Goal: Transaction & Acquisition: Purchase product/service

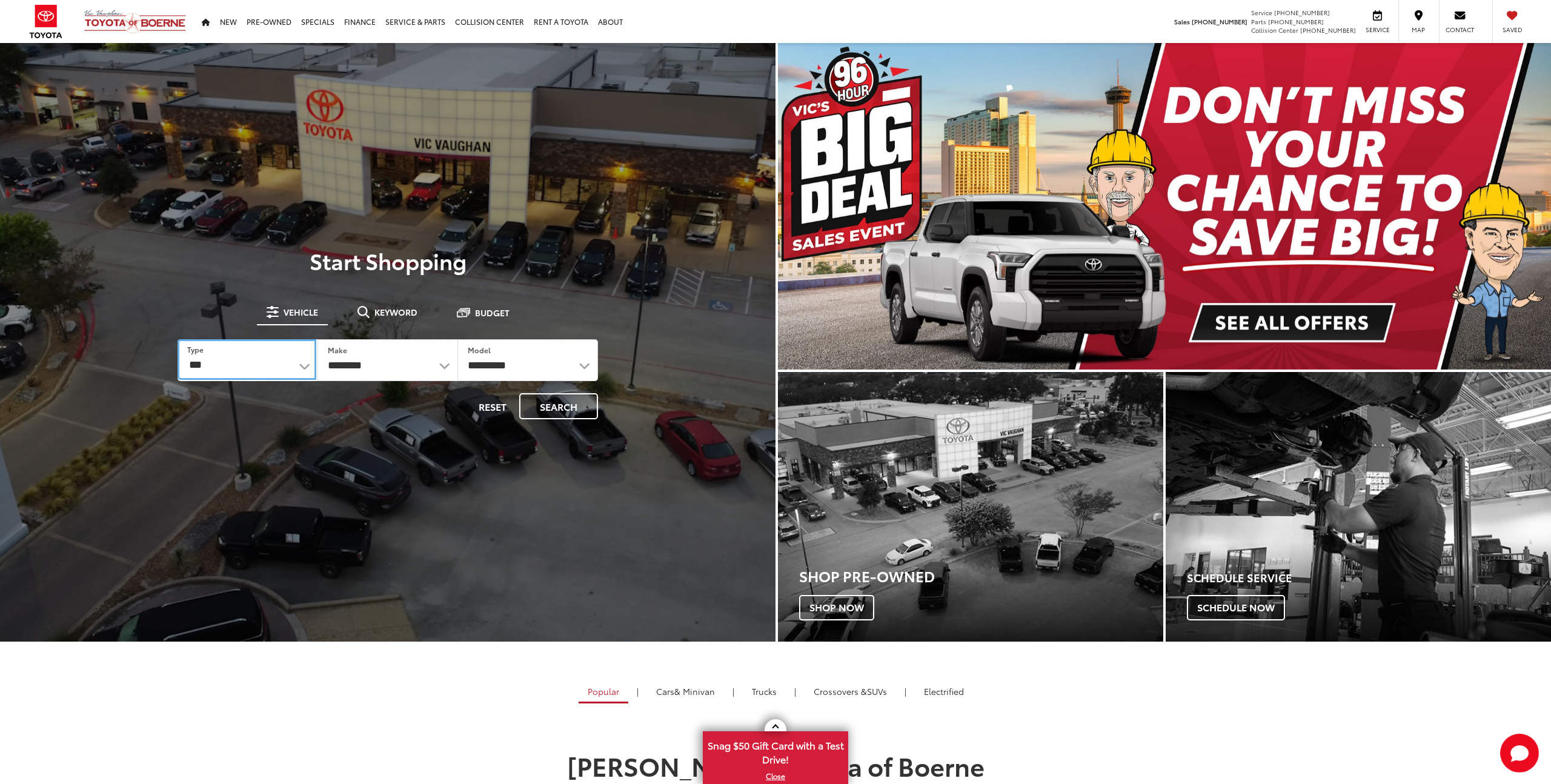
click at [274, 364] on select "*** *** **** *********" at bounding box center [247, 359] width 139 height 40
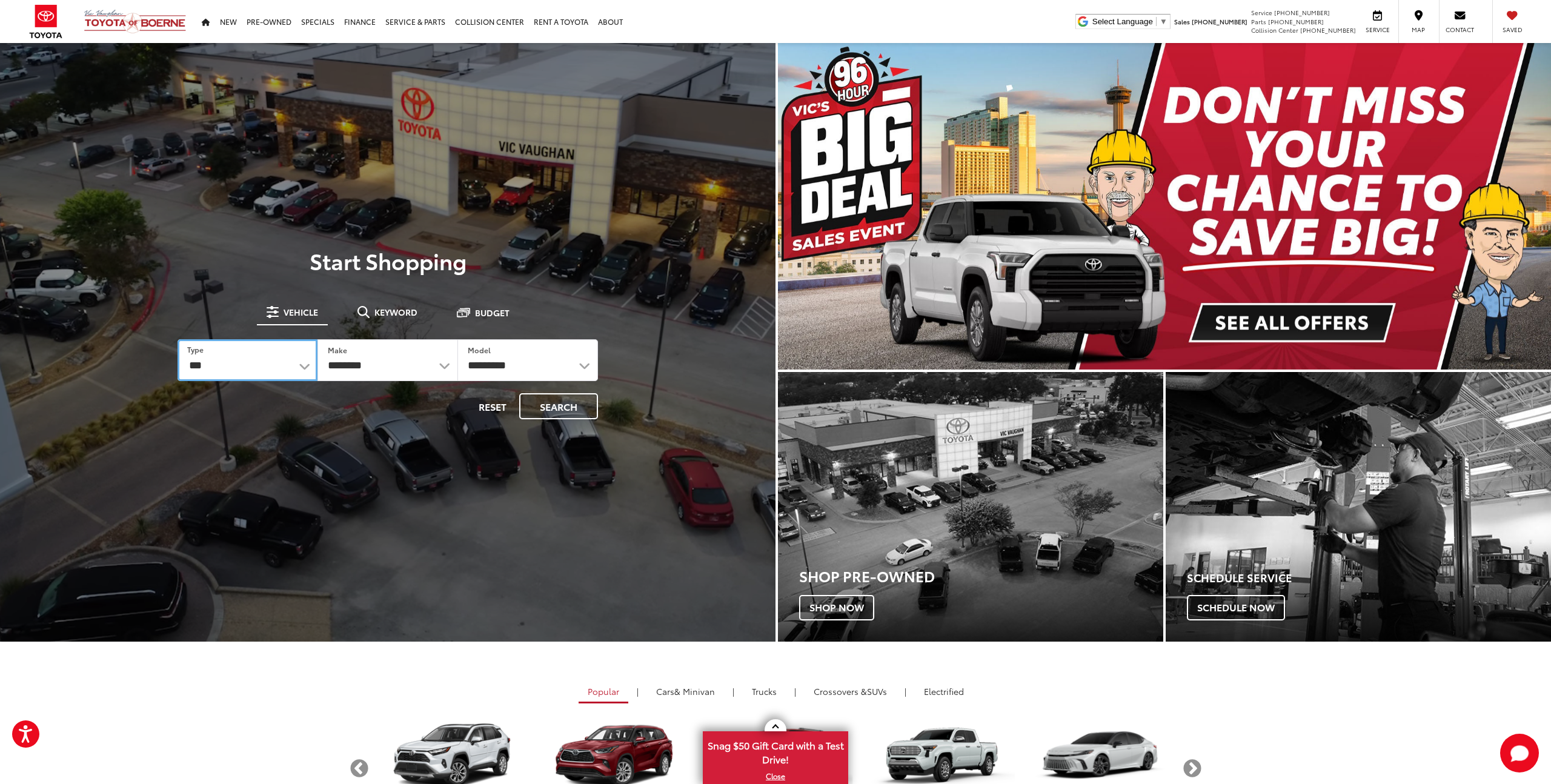
select select "******"
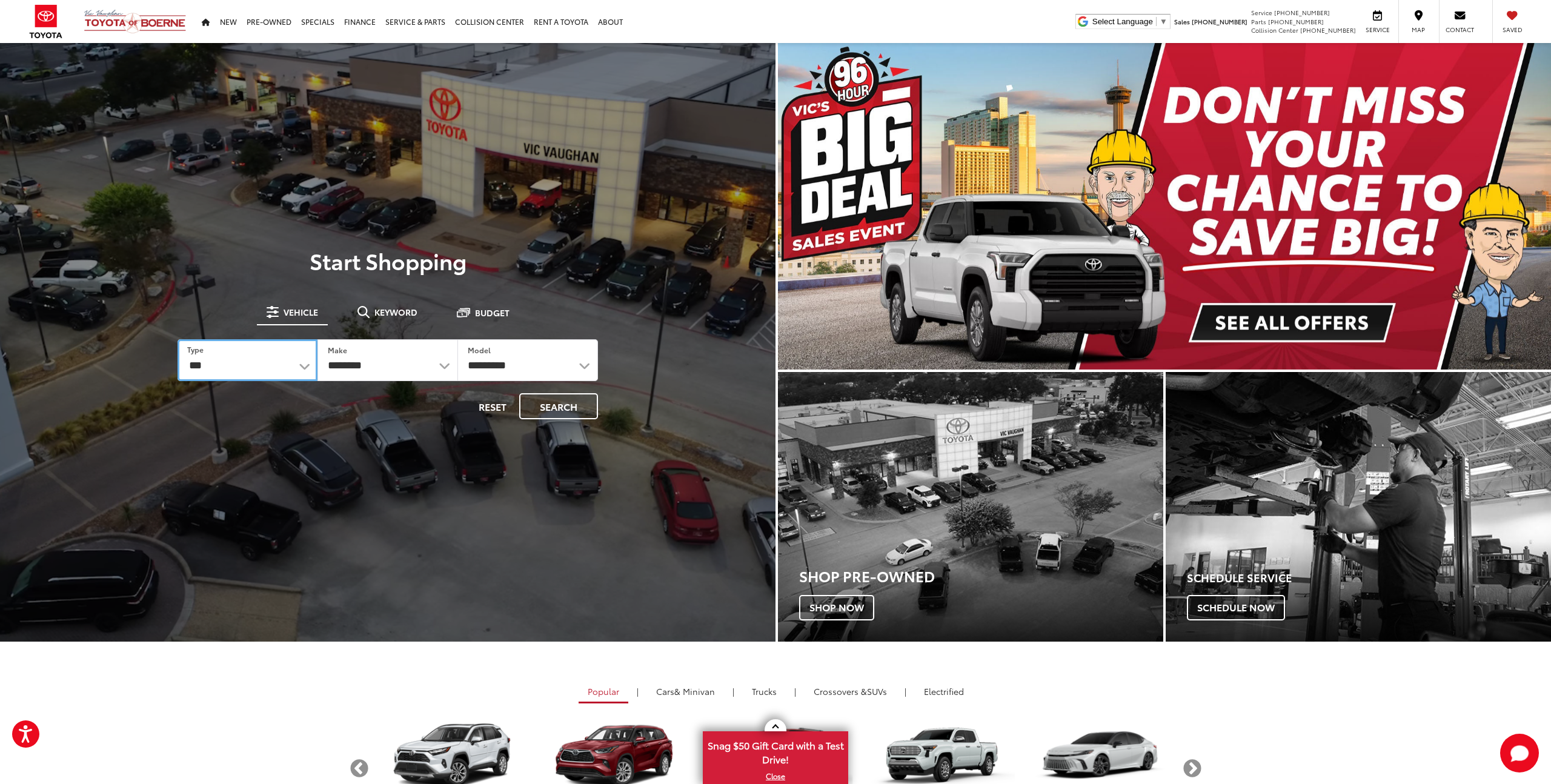
click at [178, 339] on select "*** *** **** *********" at bounding box center [247, 360] width 140 height 42
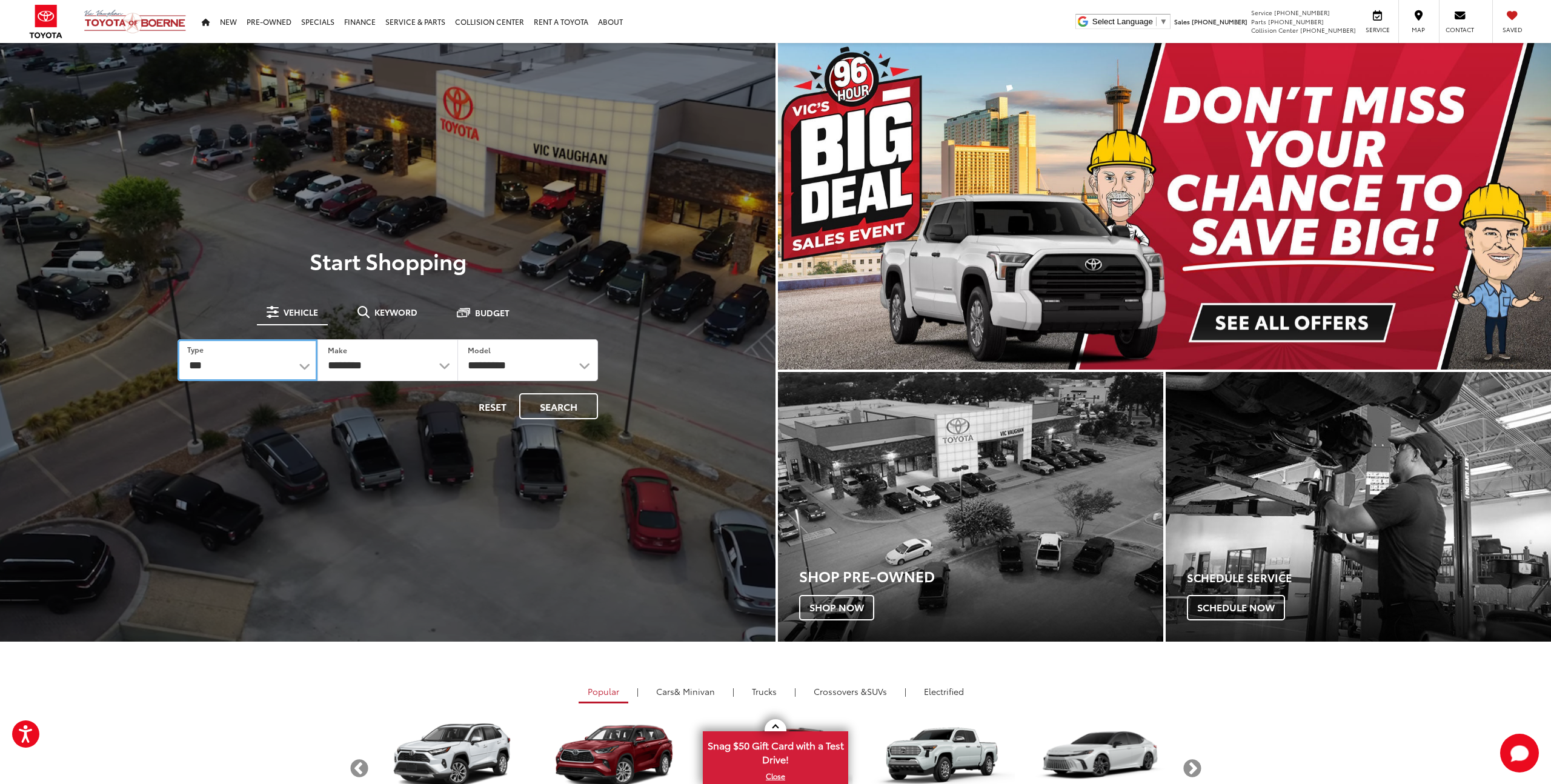
select select
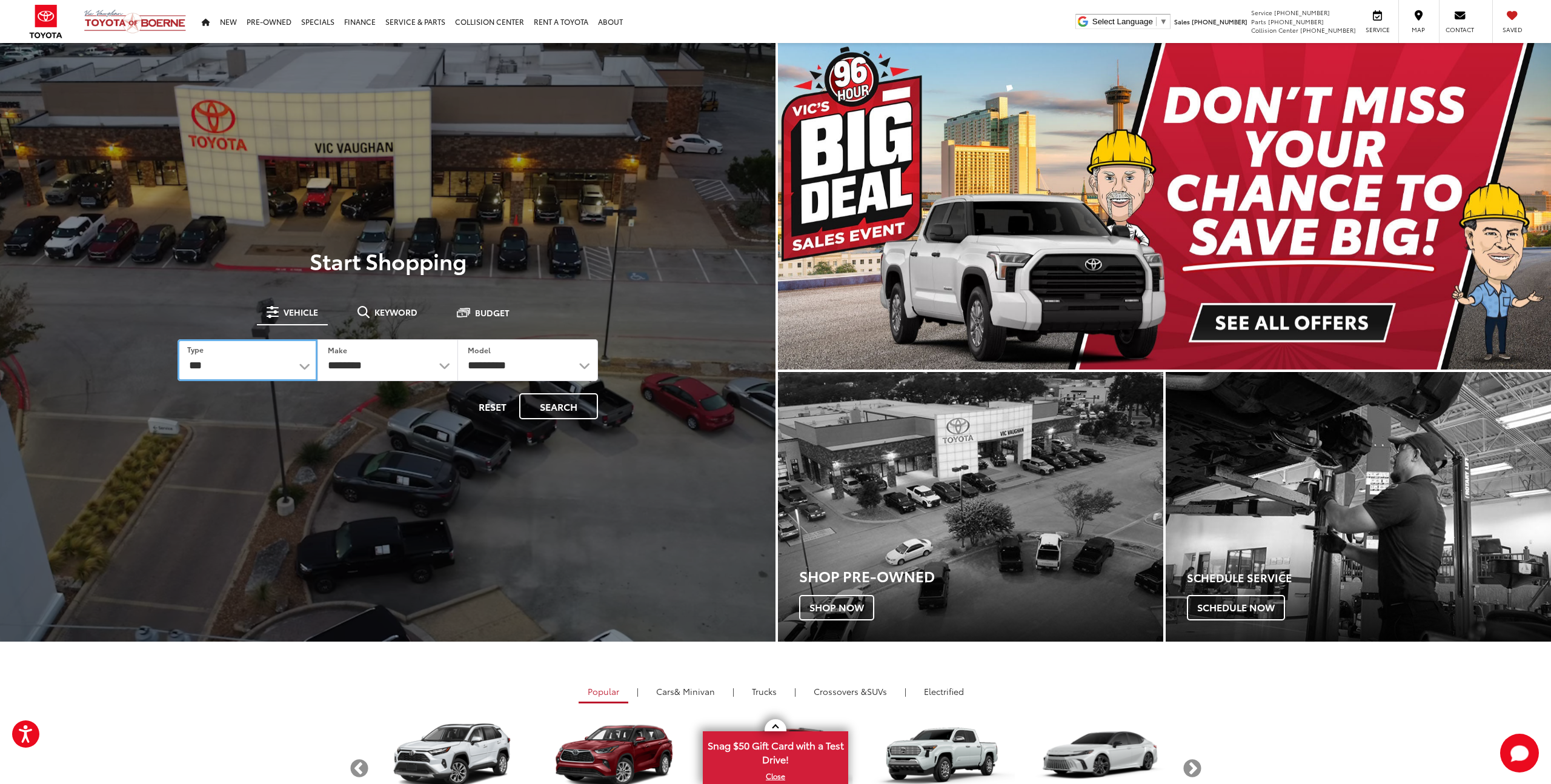
select select
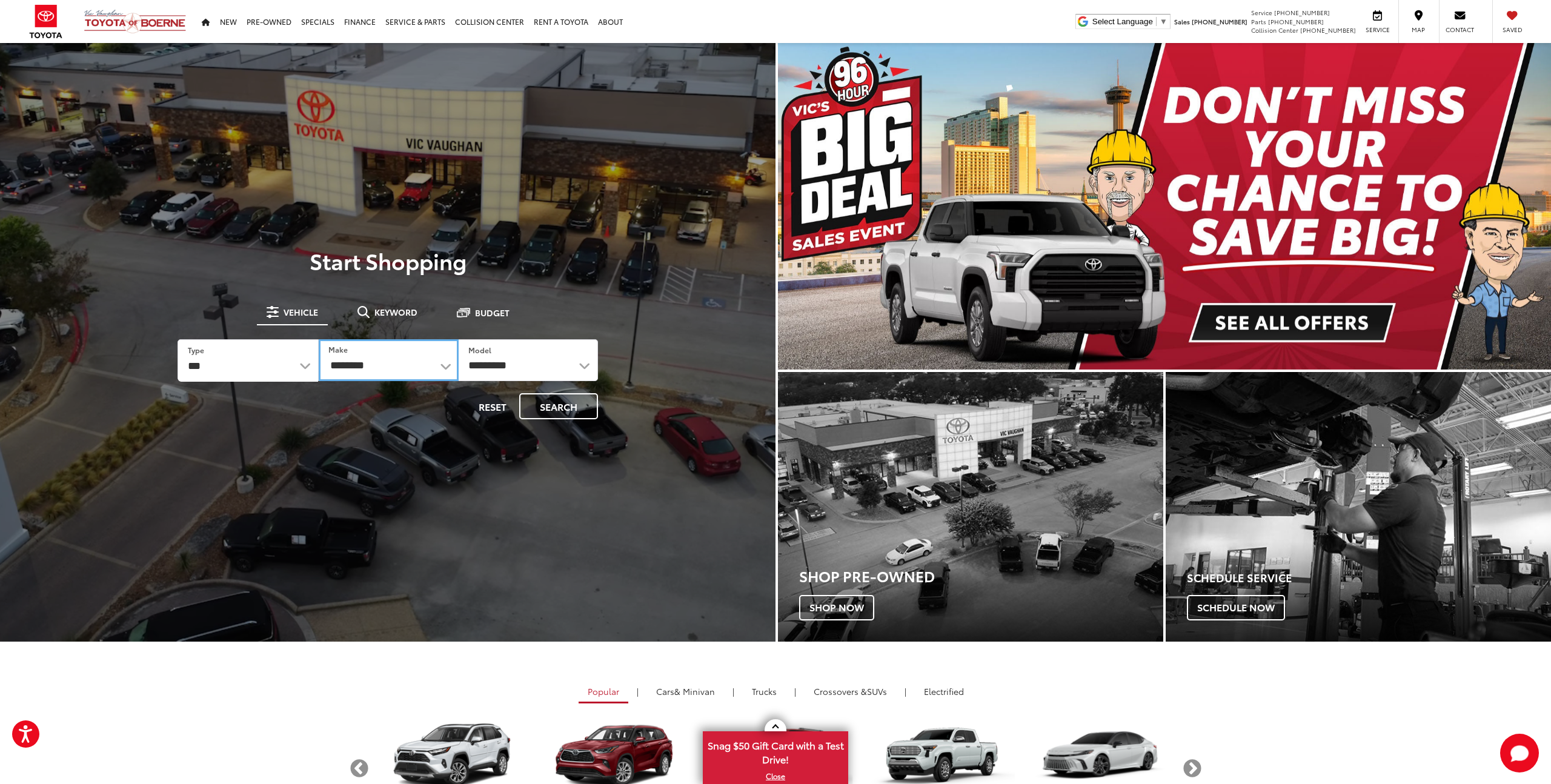
click at [364, 366] on select "**********" at bounding box center [388, 360] width 140 height 42
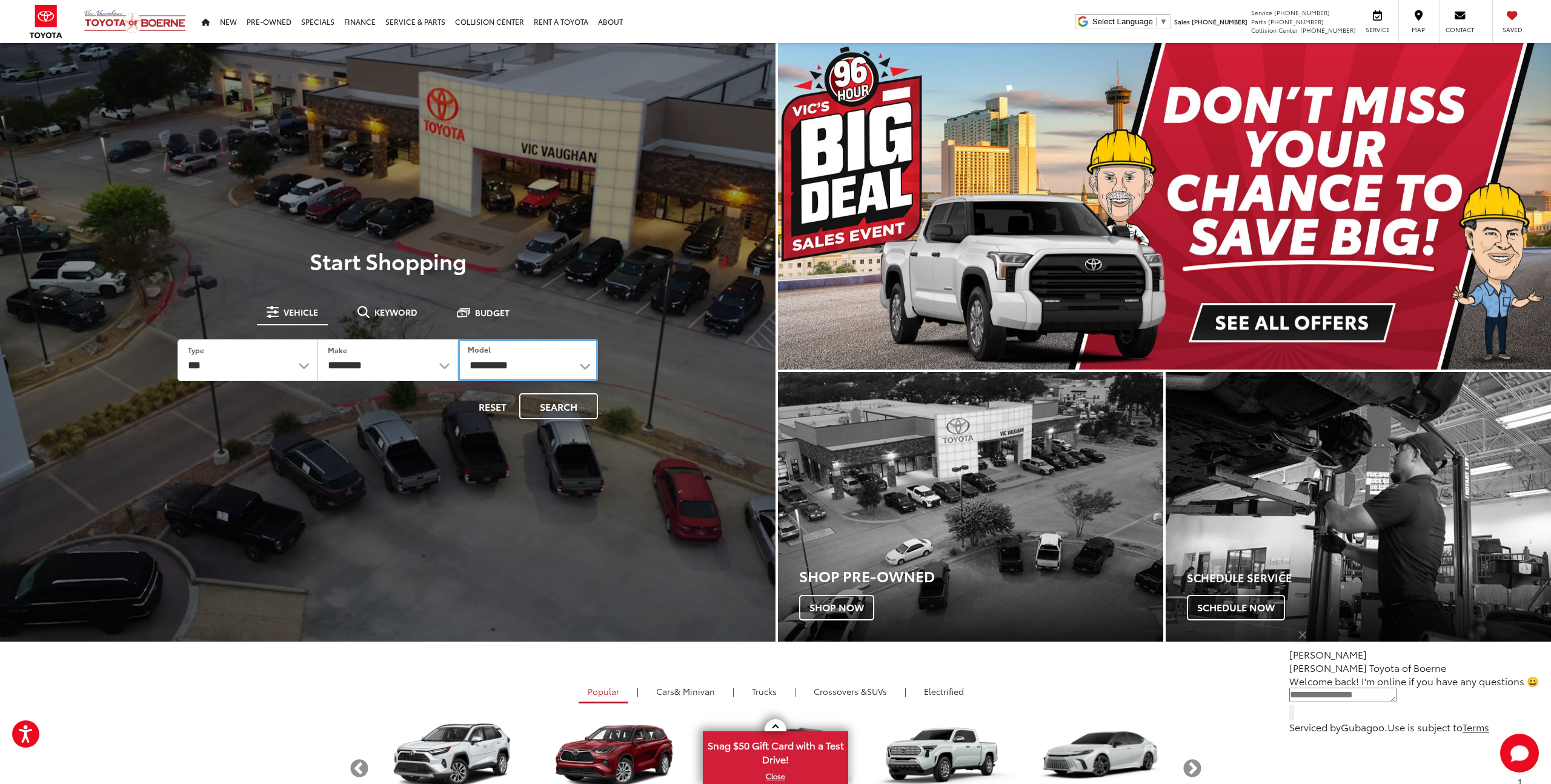
click at [488, 363] on select "**********" at bounding box center [527, 360] width 140 height 42
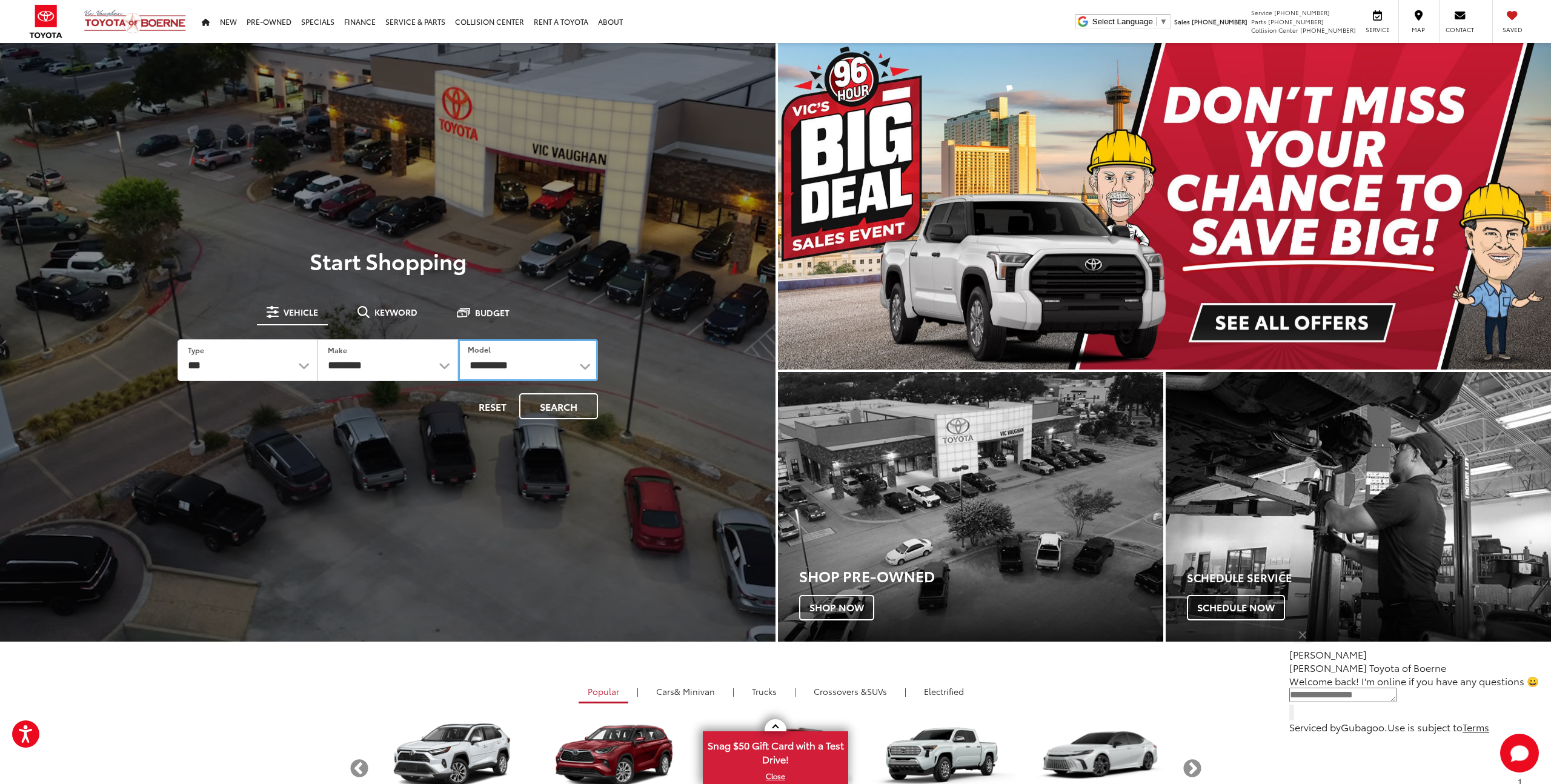
click at [458, 339] on select "**********" at bounding box center [527, 360] width 140 height 42
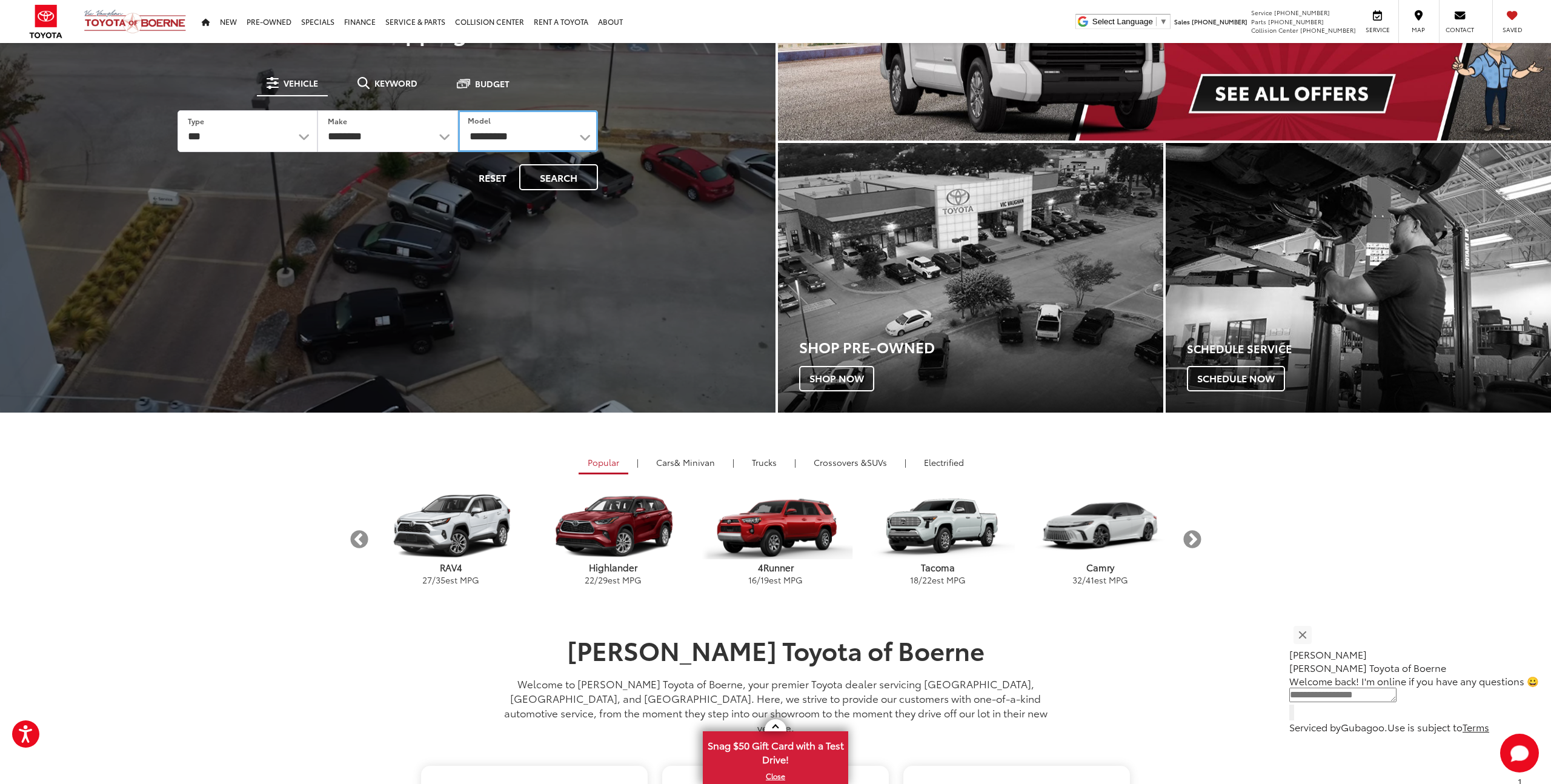
scroll to position [230, 0]
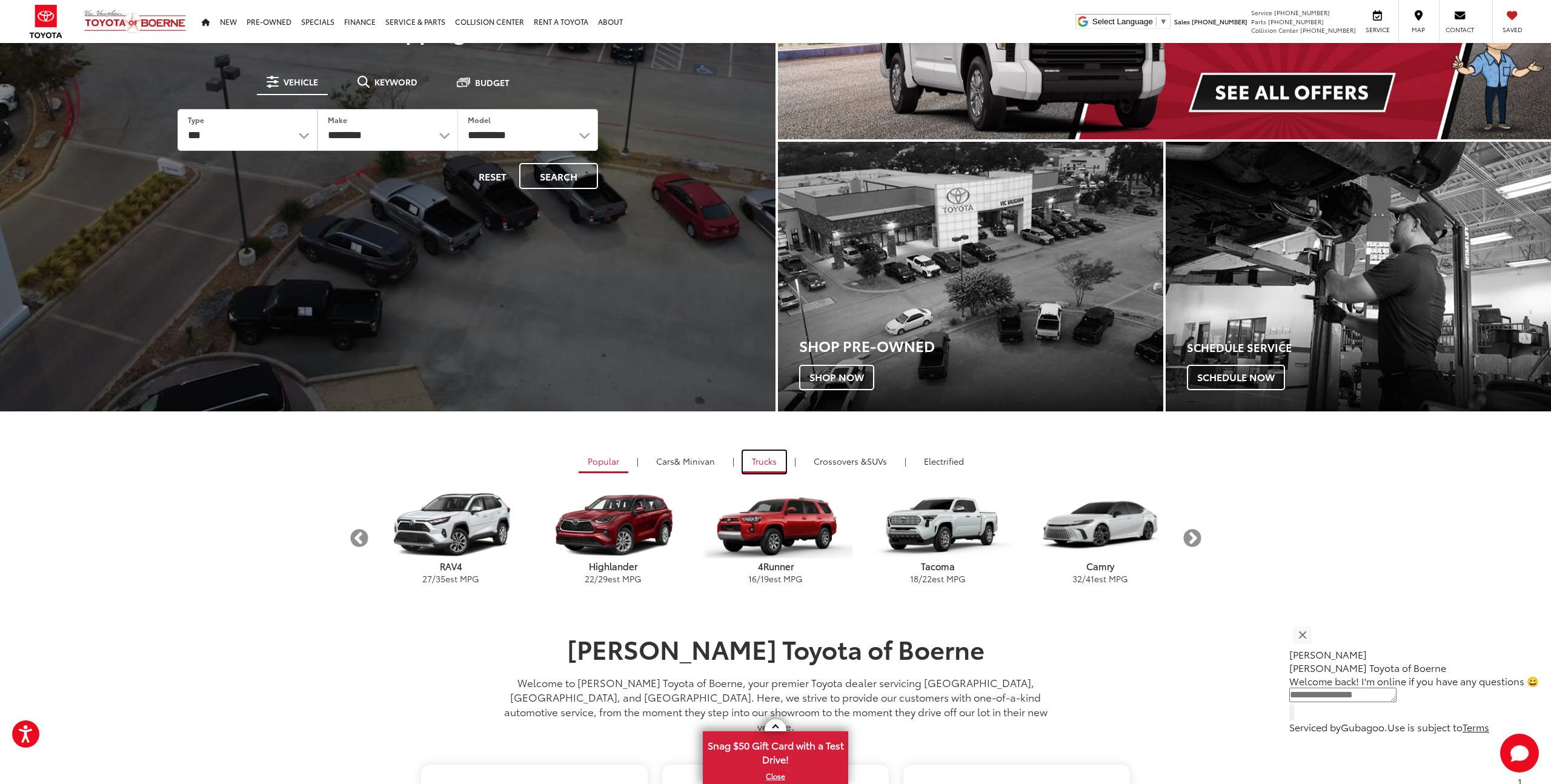
click at [765, 460] on link "Trucks" at bounding box center [764, 461] width 43 height 22
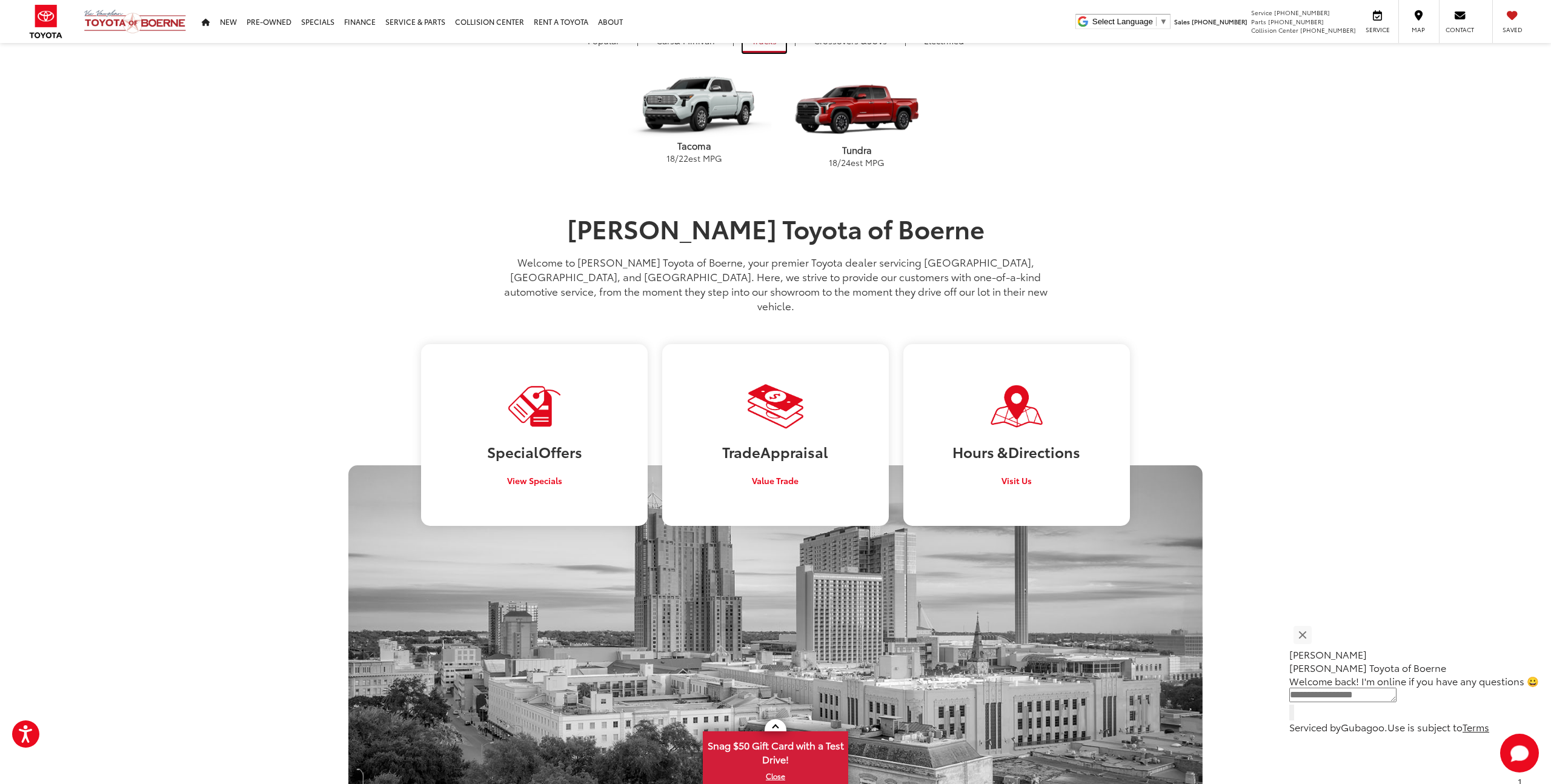
scroll to position [0, 0]
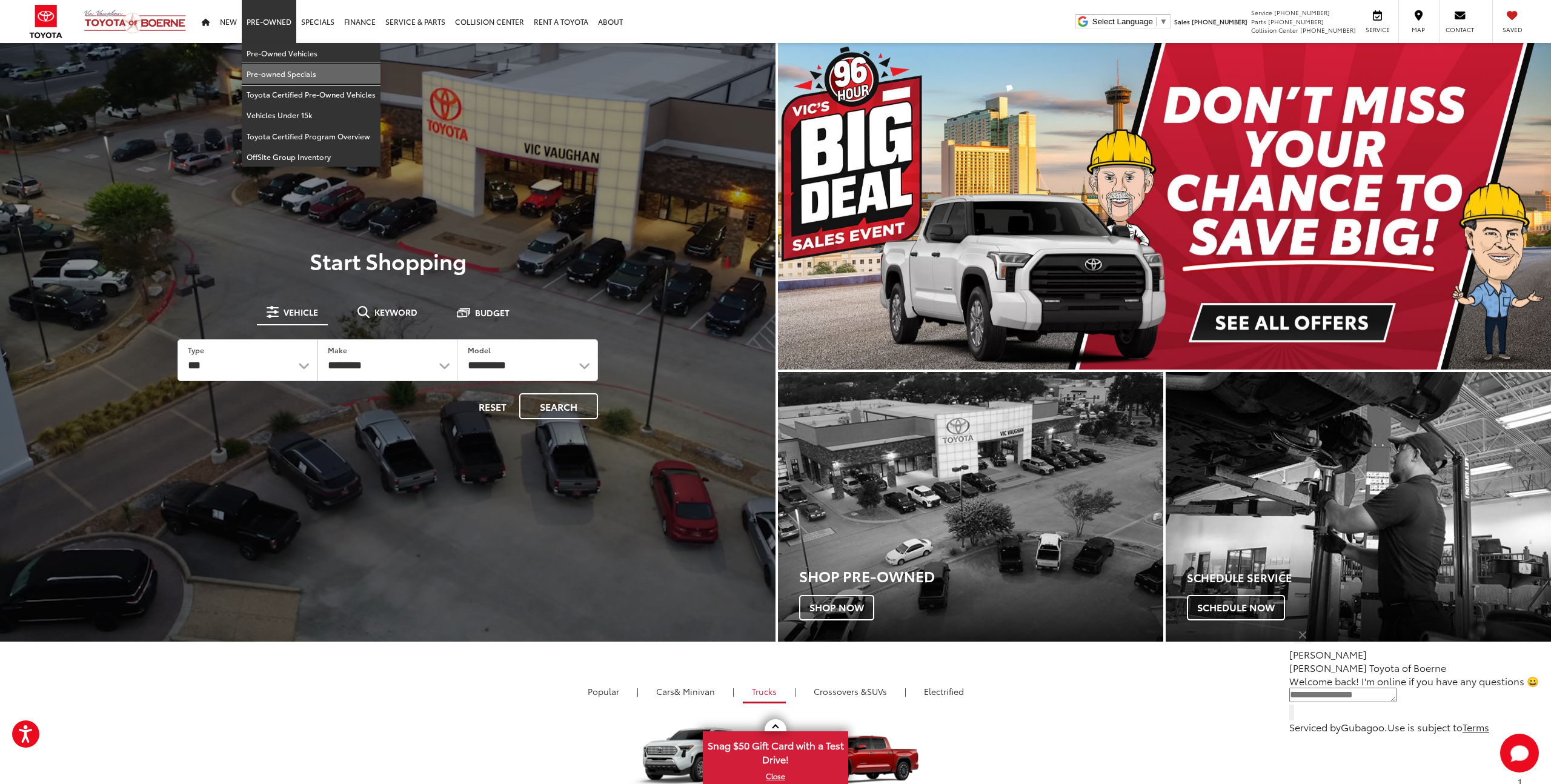
click at [266, 72] on link "Pre-owned Specials" at bounding box center [311, 73] width 139 height 21
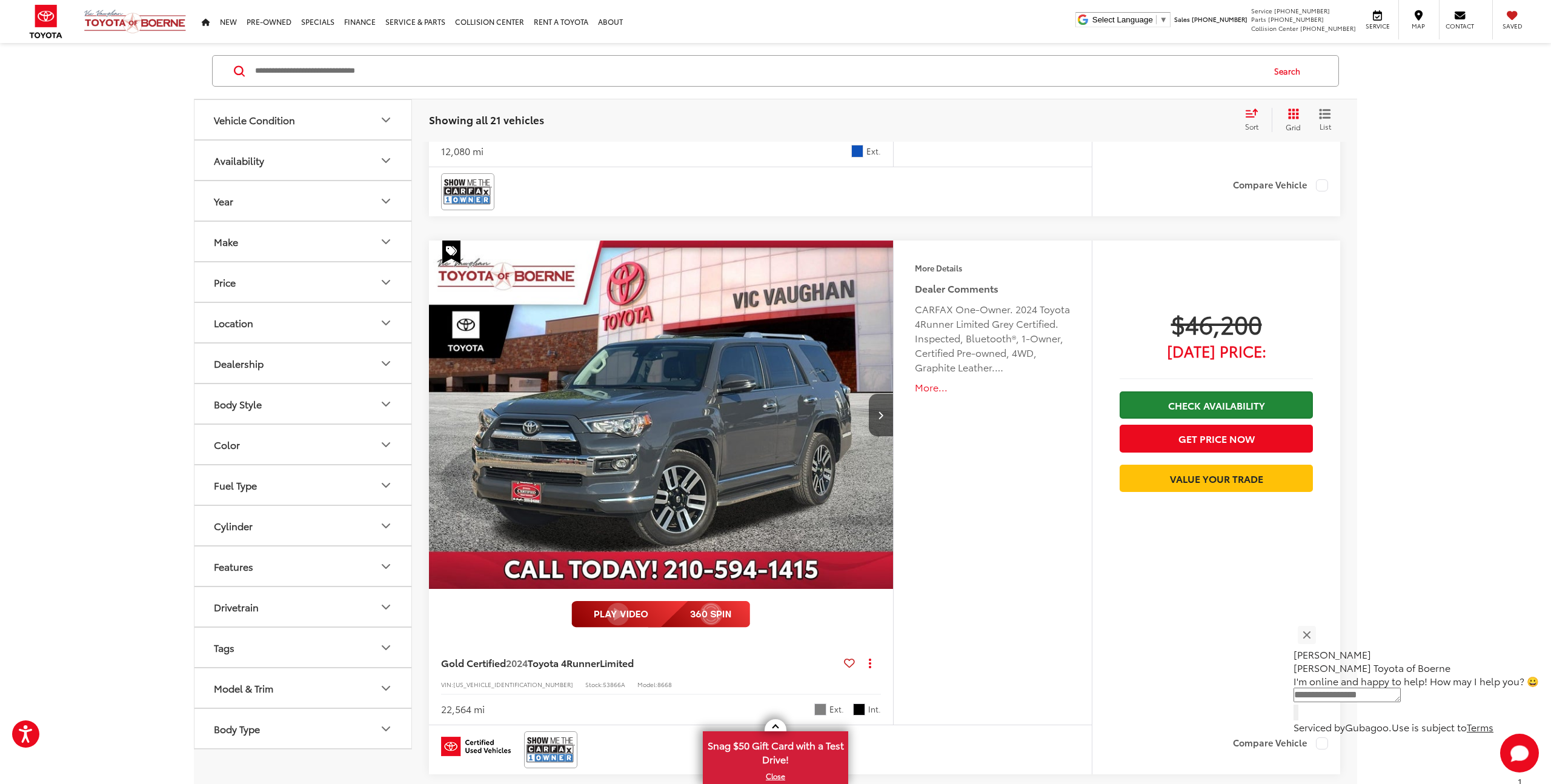
scroll to position [1139, 0]
click at [1202, 443] on button "Get Price Now" at bounding box center [1216, 439] width 193 height 27
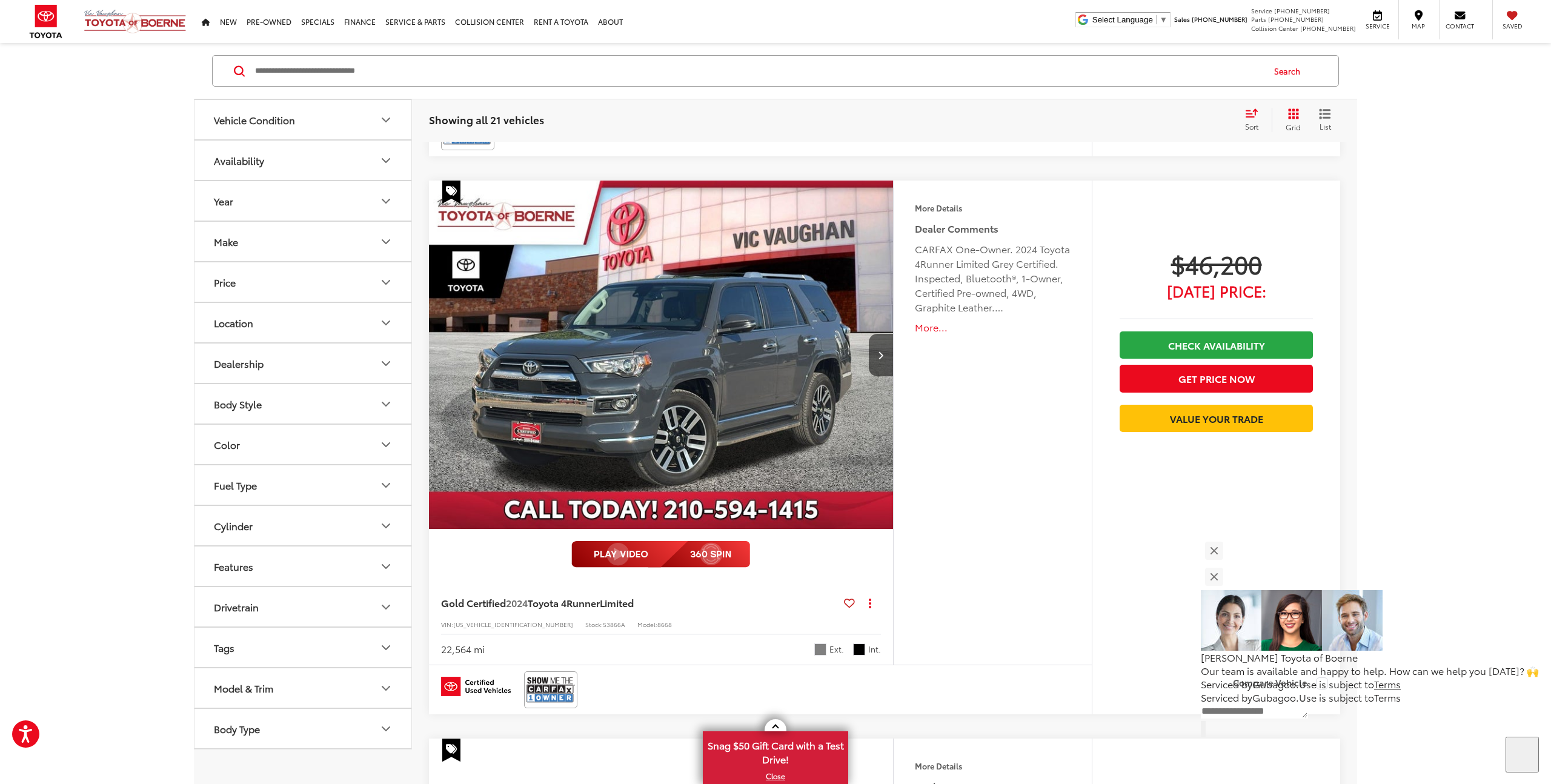
scroll to position [1078, 0]
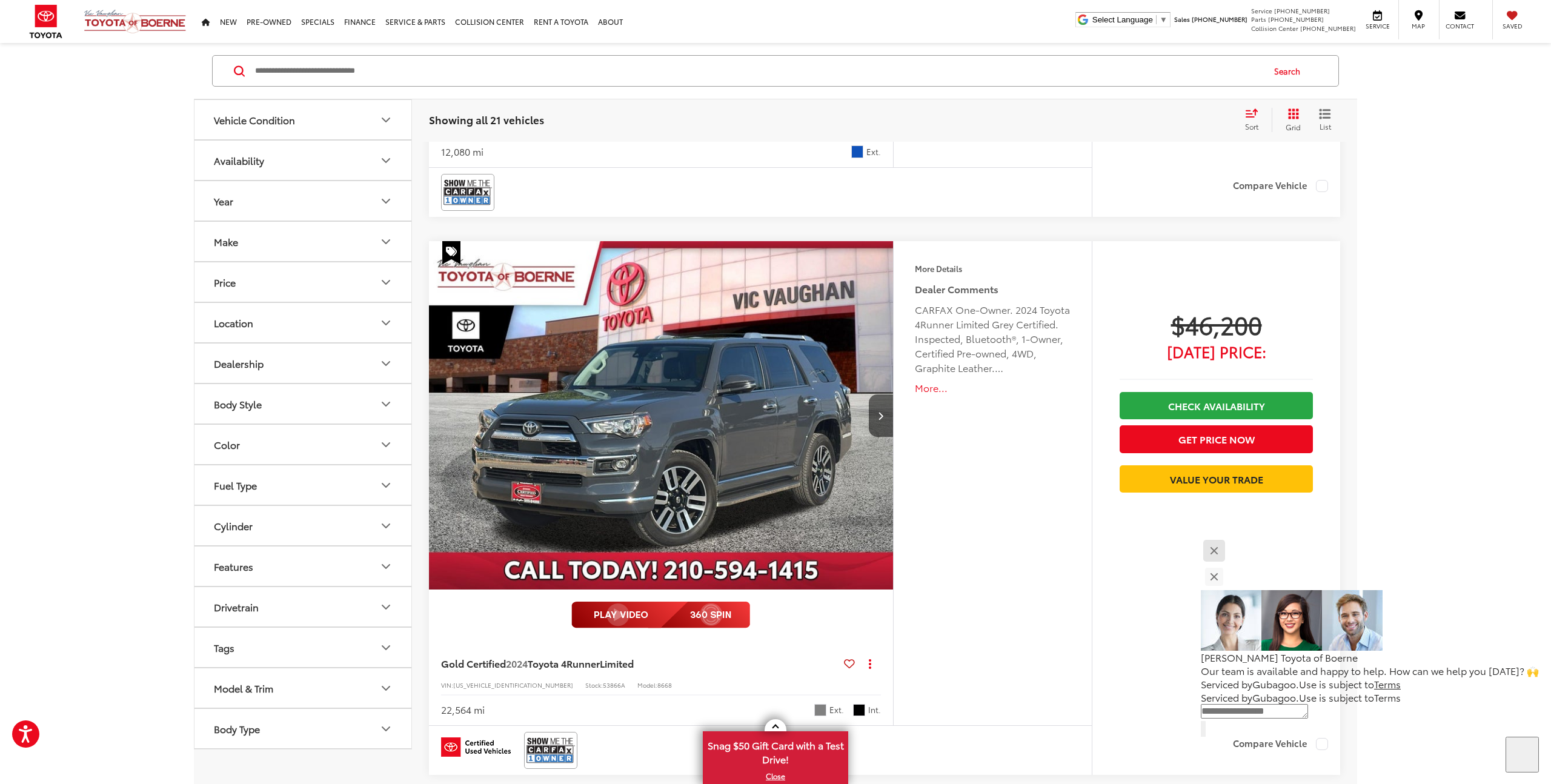
click at [1227, 564] on button "Close" at bounding box center [1214, 551] width 26 height 26
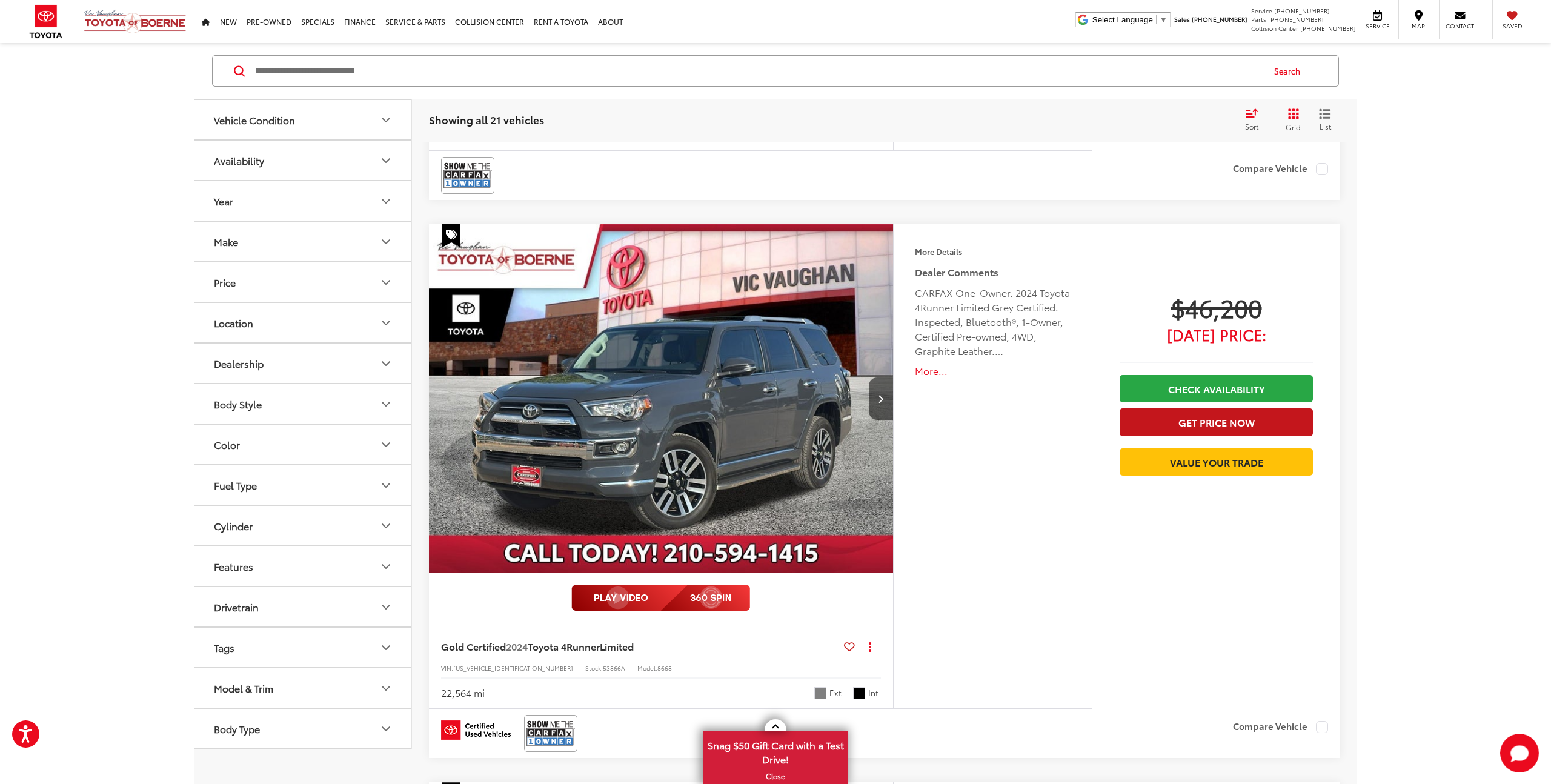
scroll to position [1152, 0]
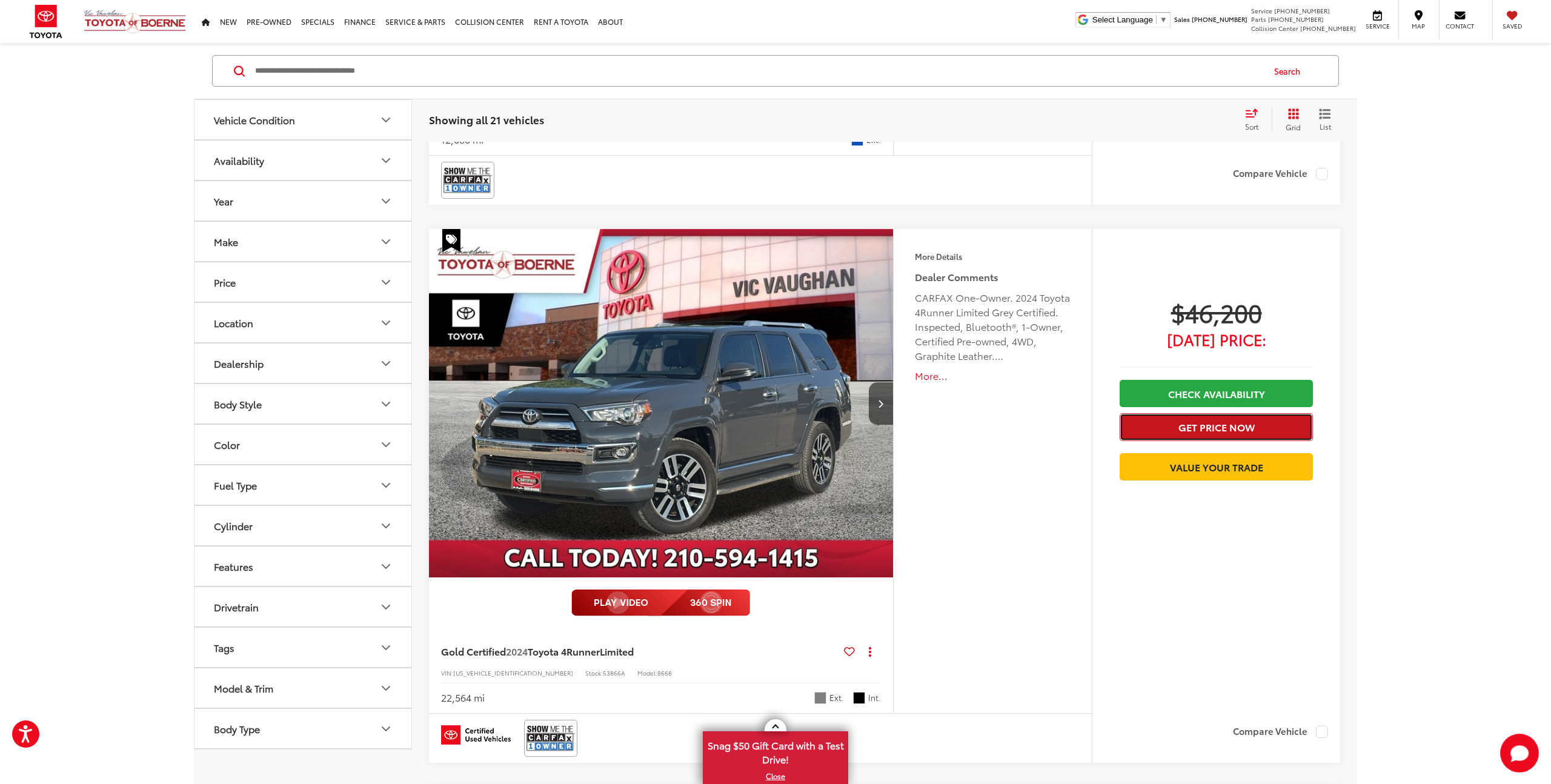
click at [1244, 429] on button "Get Price Now" at bounding box center [1216, 427] width 193 height 27
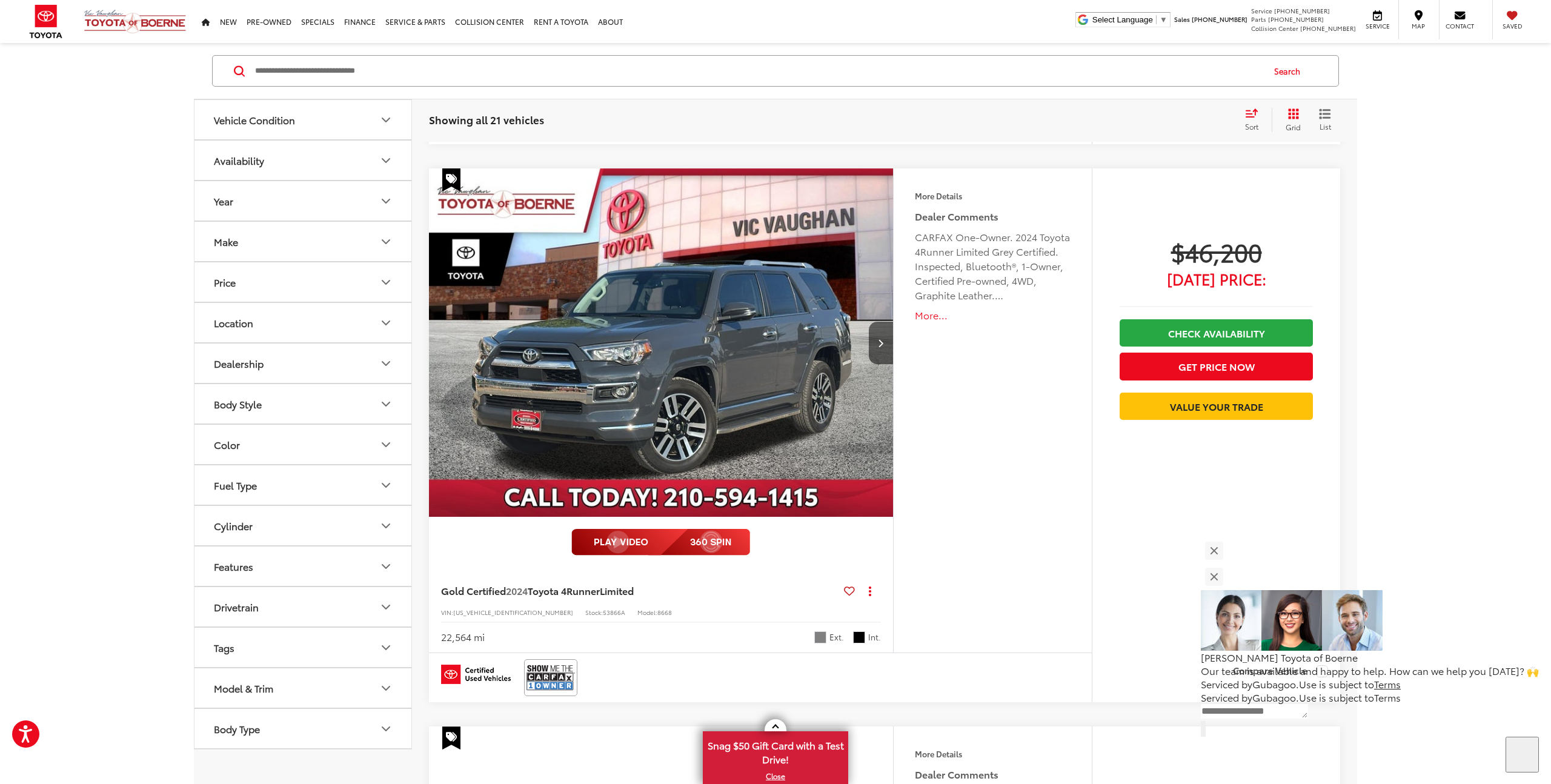
scroll to position [1091, 0]
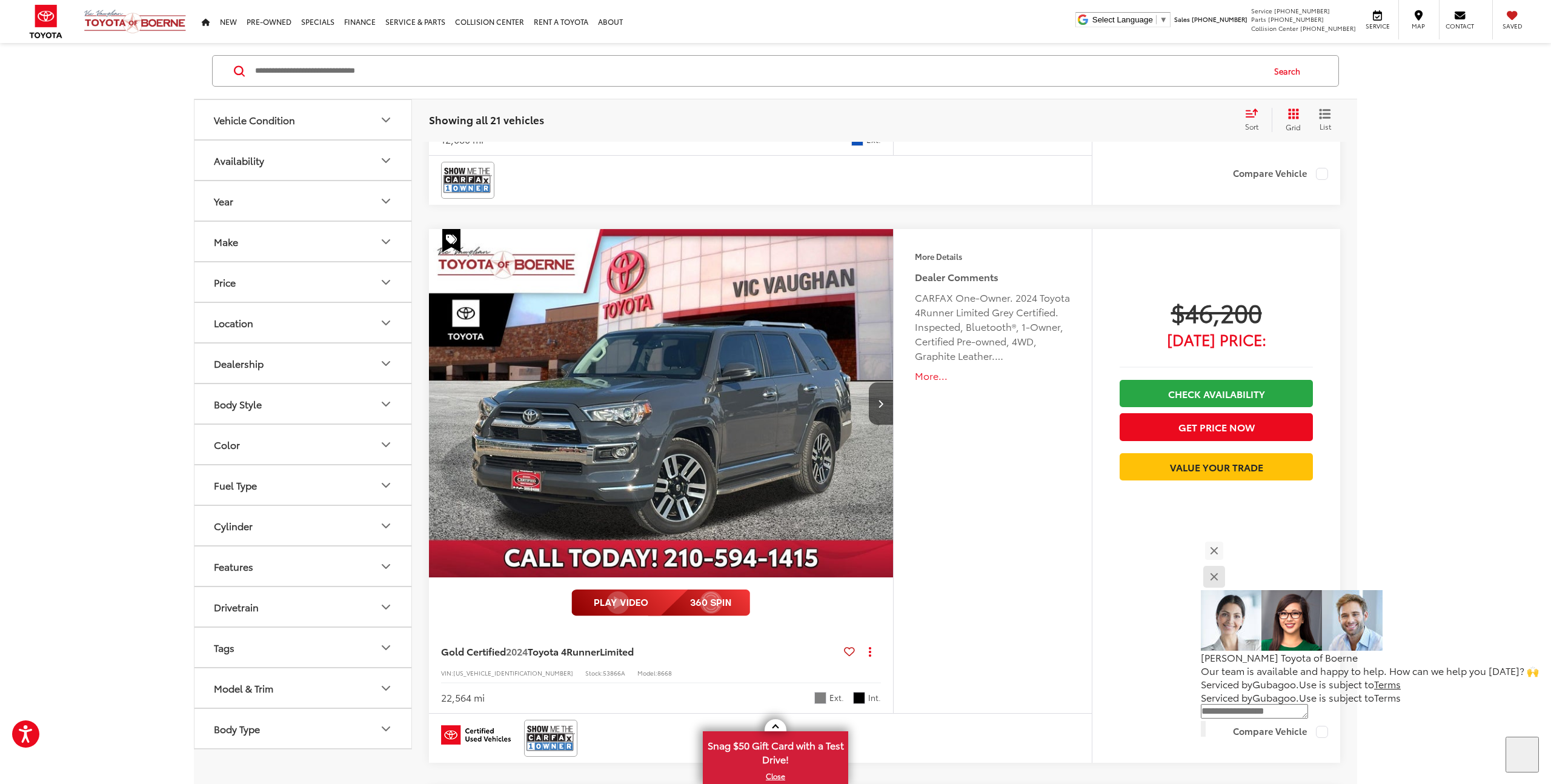
click at [1227, 584] on button "Close" at bounding box center [1214, 577] width 26 height 26
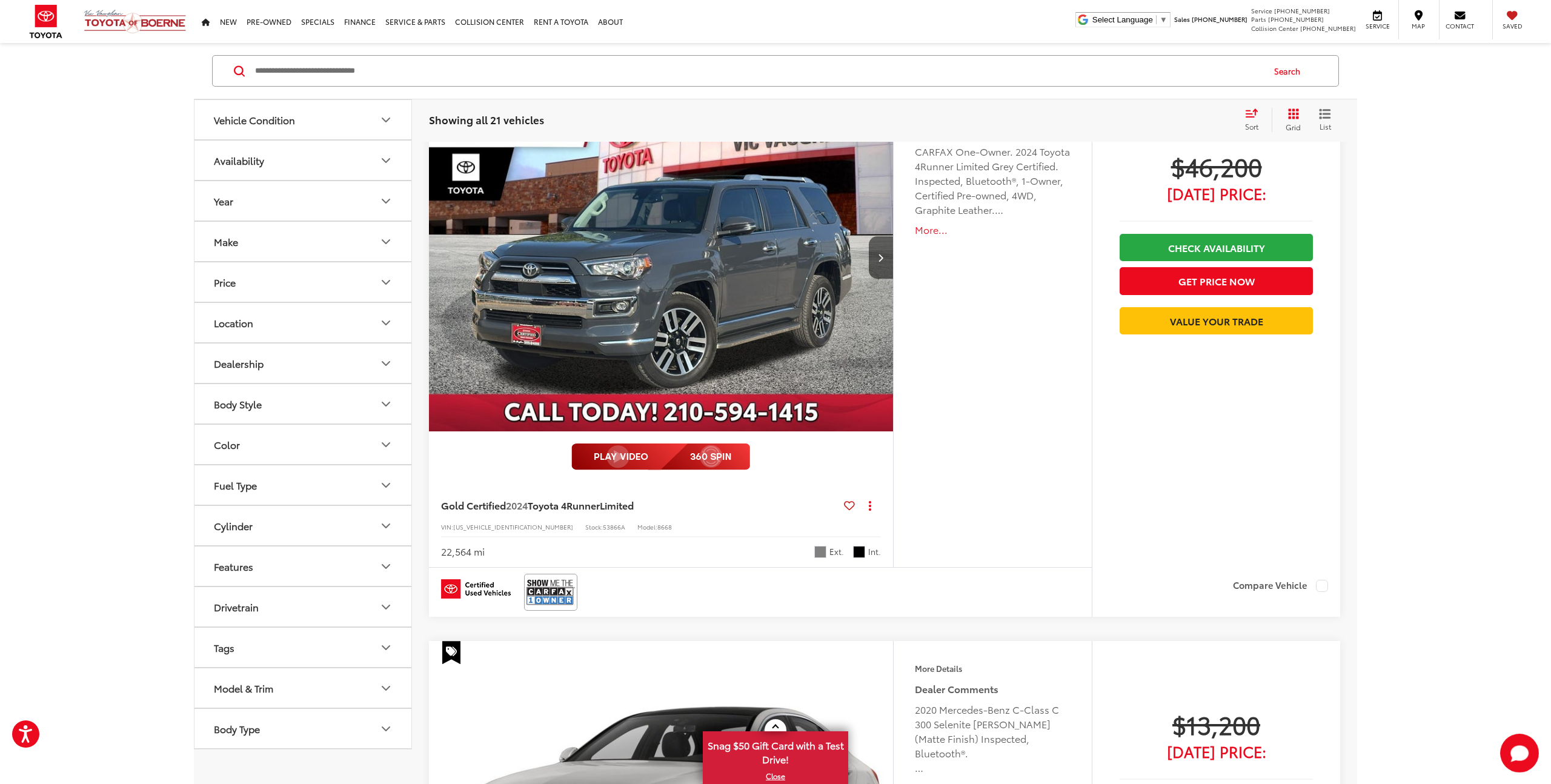
scroll to position [1085, 0]
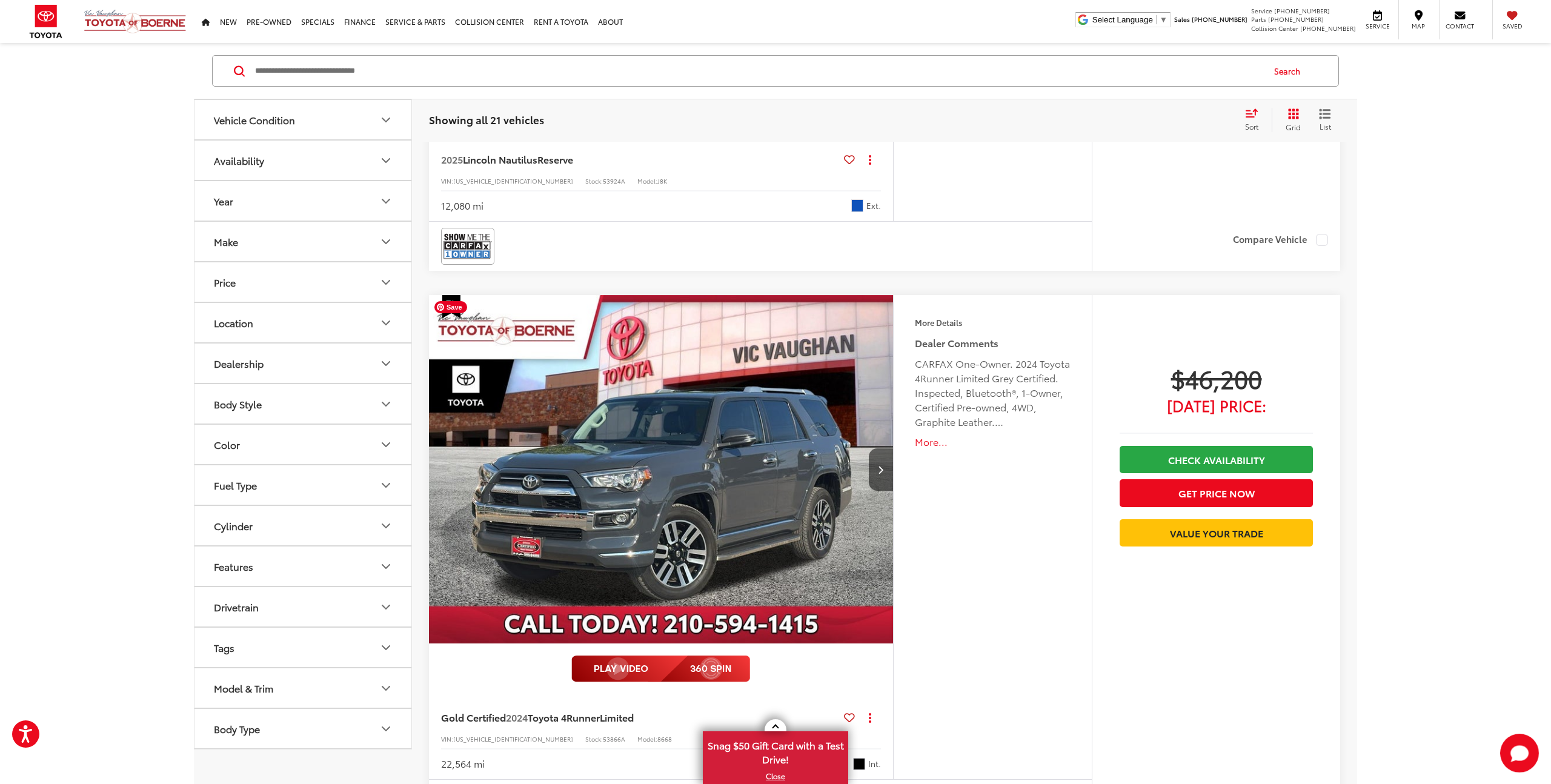
click at [688, 487] on img "2024 Toyota 4Runner Limited 0" at bounding box center [661, 470] width 466 height 349
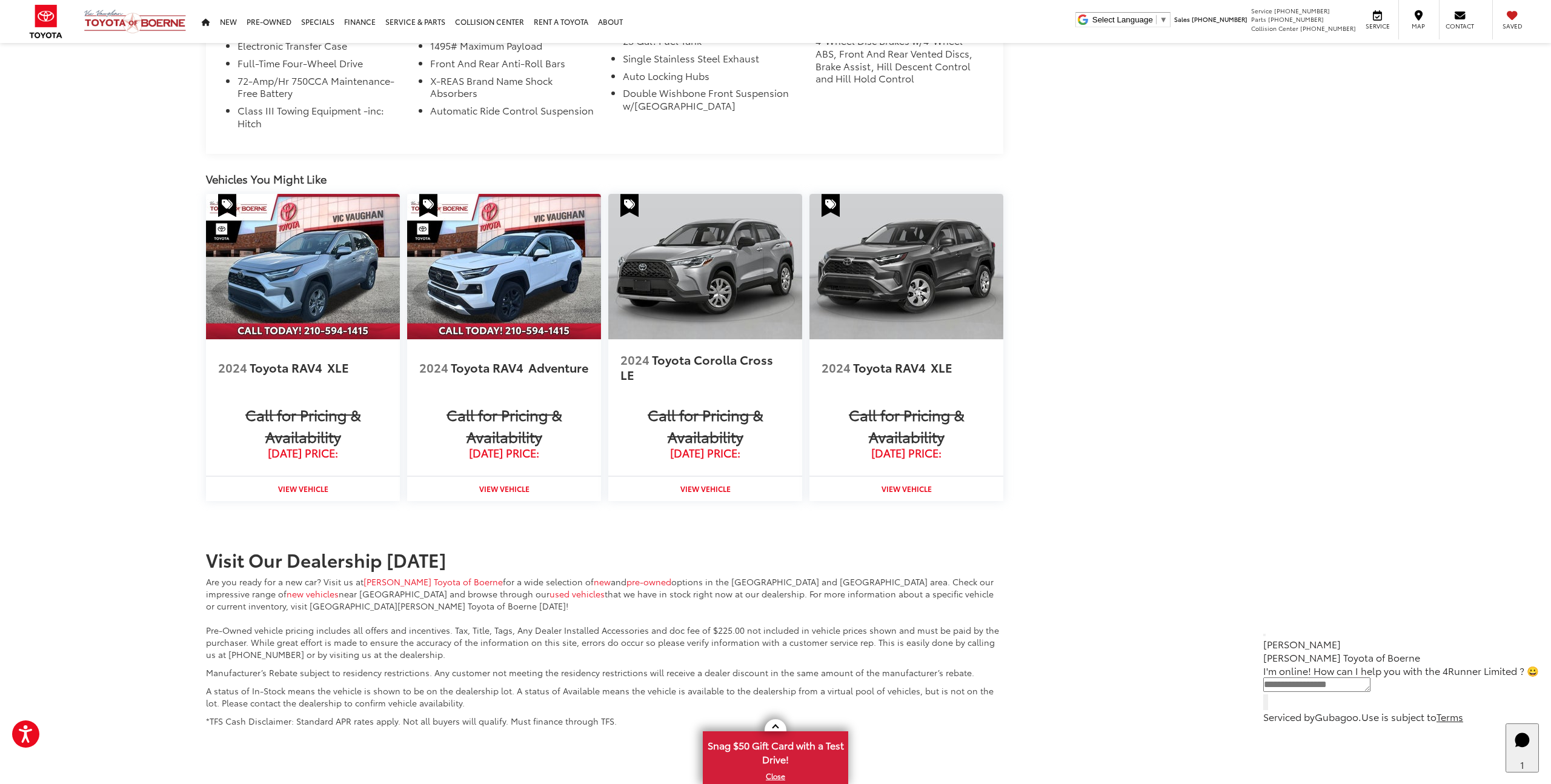
scroll to position [1223, 0]
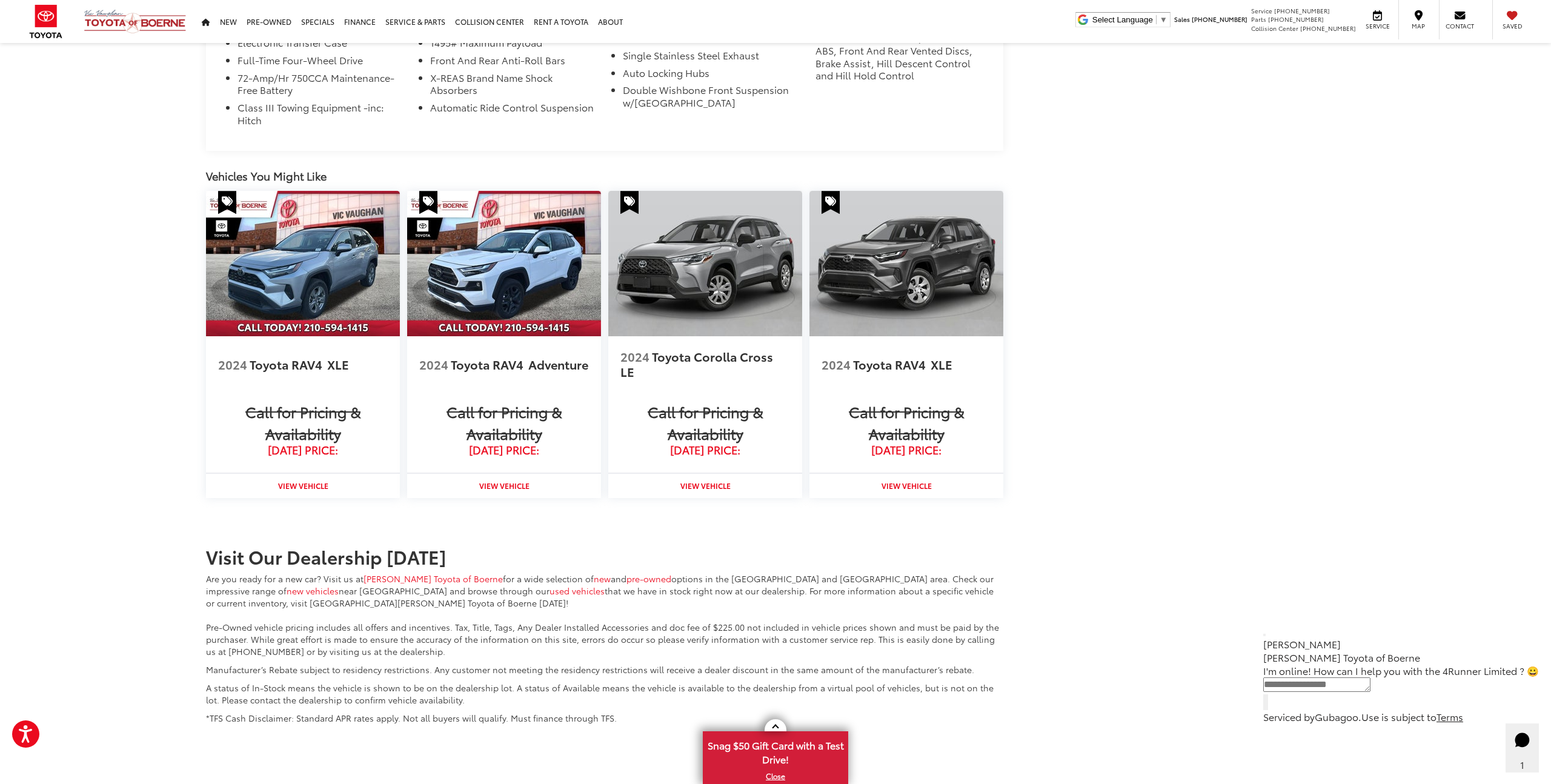
click at [1507, 756] on icon "Start Chat" at bounding box center [1522, 740] width 31 height 31
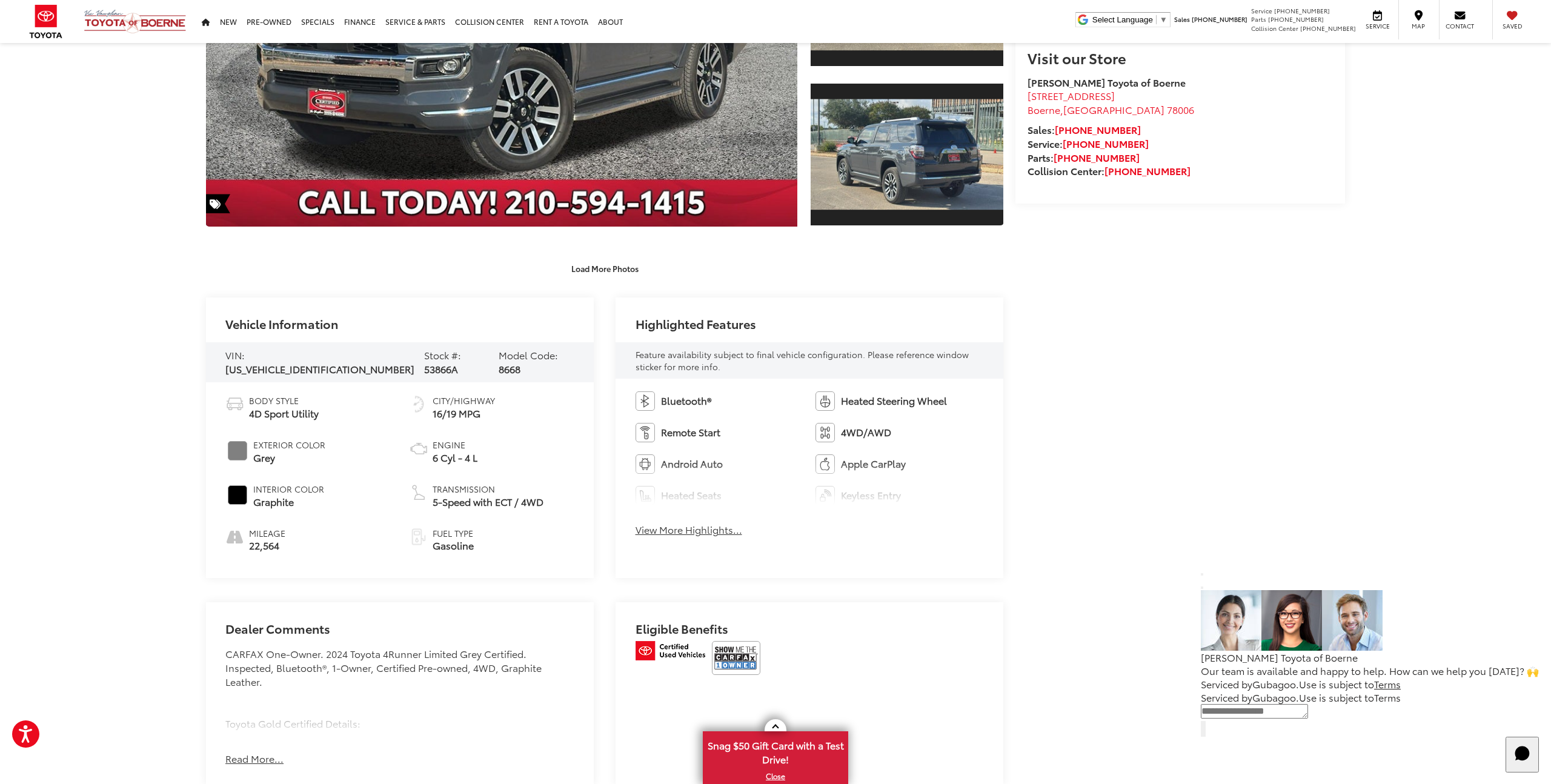
scroll to position [0, 0]
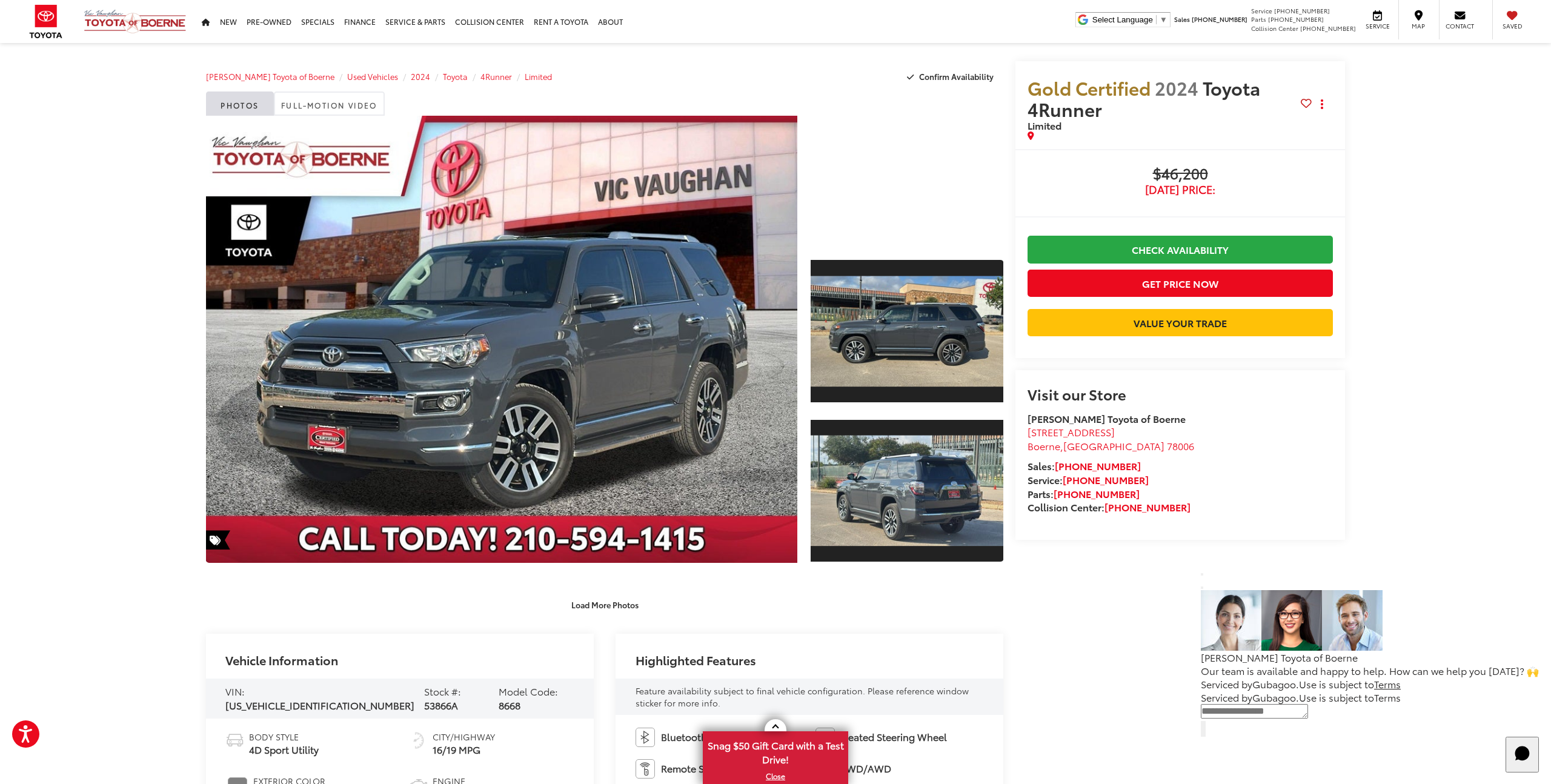
drag, startPoint x: 552, startPoint y: 99, endPoint x: 674, endPoint y: 87, distance: 122.6
click at [558, 98] on div "Photos Full-Motion Video" at bounding box center [604, 104] width 797 height 24
drag, startPoint x: 143, startPoint y: 131, endPoint x: 186, endPoint y: 70, distance: 74.6
drag, startPoint x: 93, startPoint y: 217, endPoint x: 101, endPoint y: 216, distance: 8.1
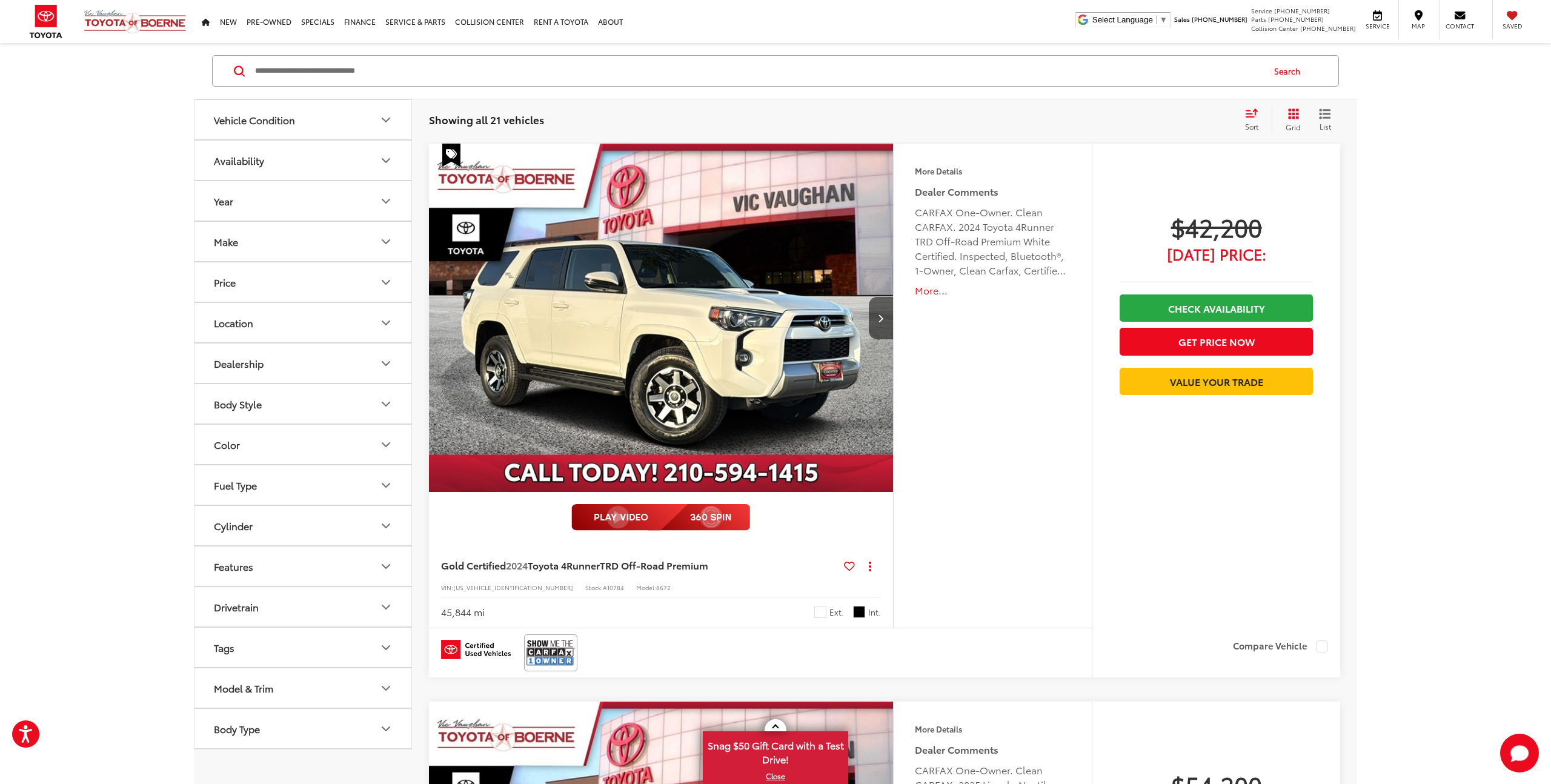
click at [385, 277] on icon "Price" at bounding box center [385, 282] width 14 height 14
click at [332, 313] on input "******" at bounding box center [352, 313] width 77 height 24
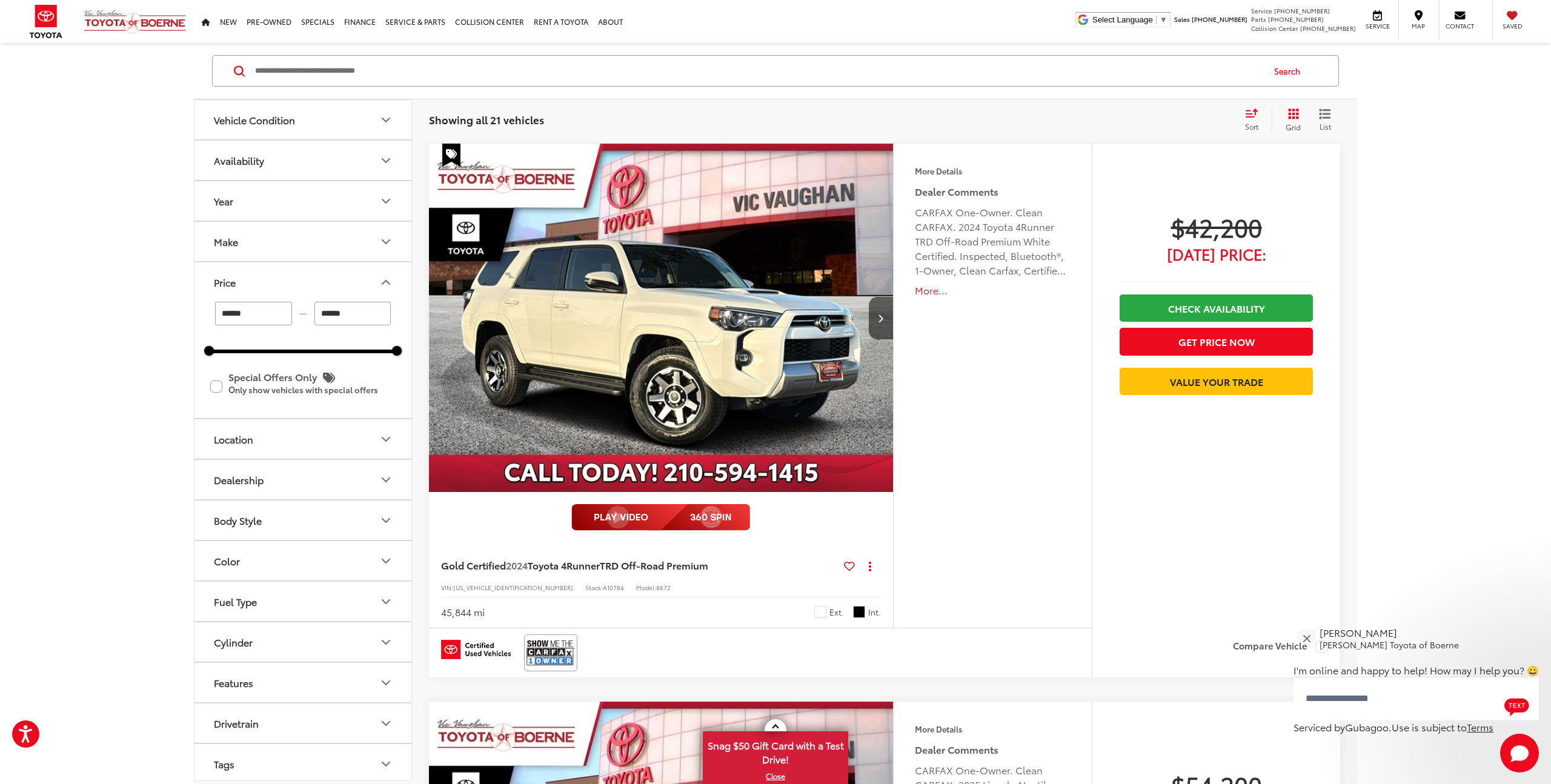
click at [332, 313] on input "******" at bounding box center [352, 313] width 77 height 24
type input "******"
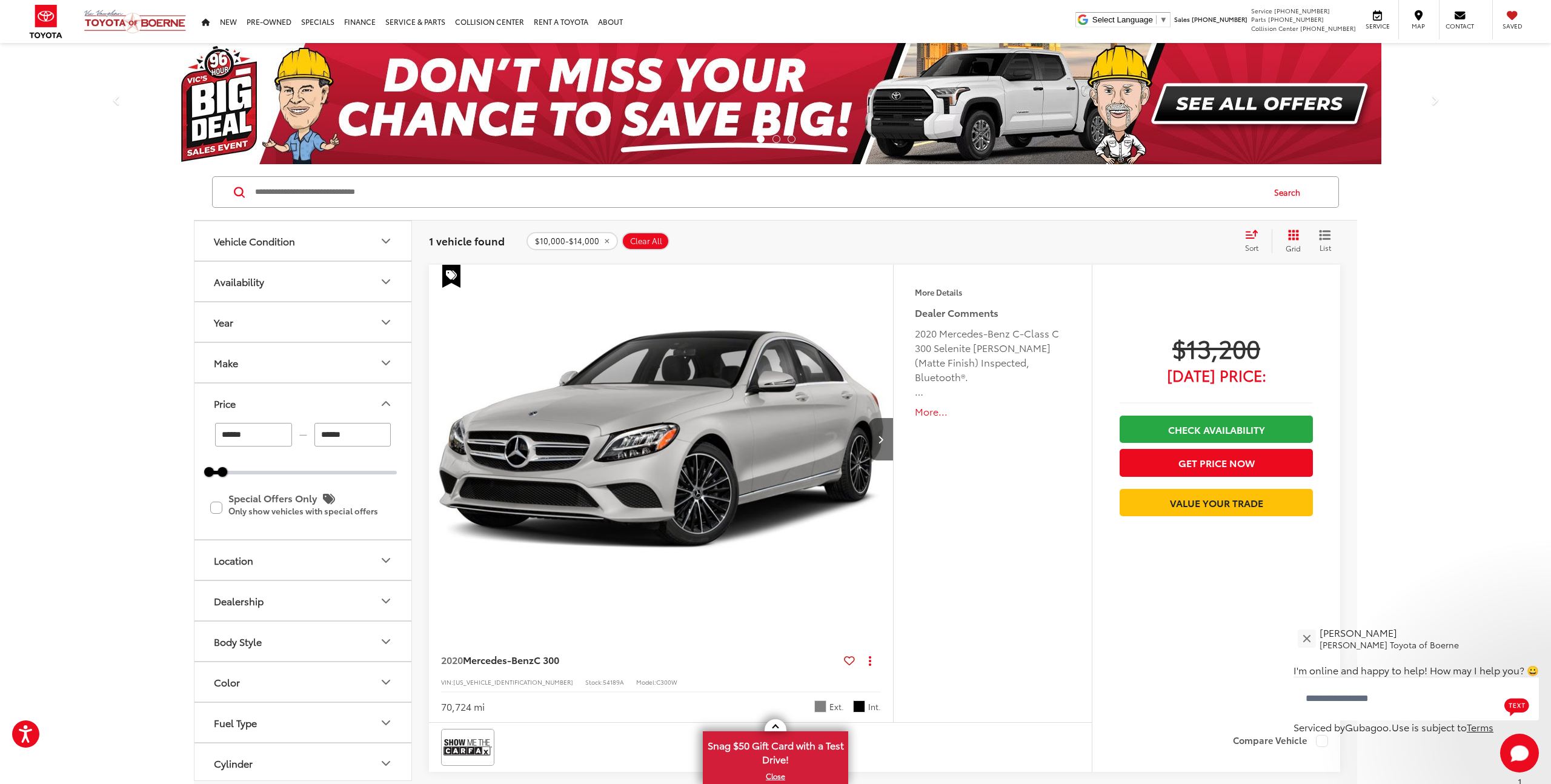
click at [385, 358] on icon "Make" at bounding box center [385, 362] width 14 height 14
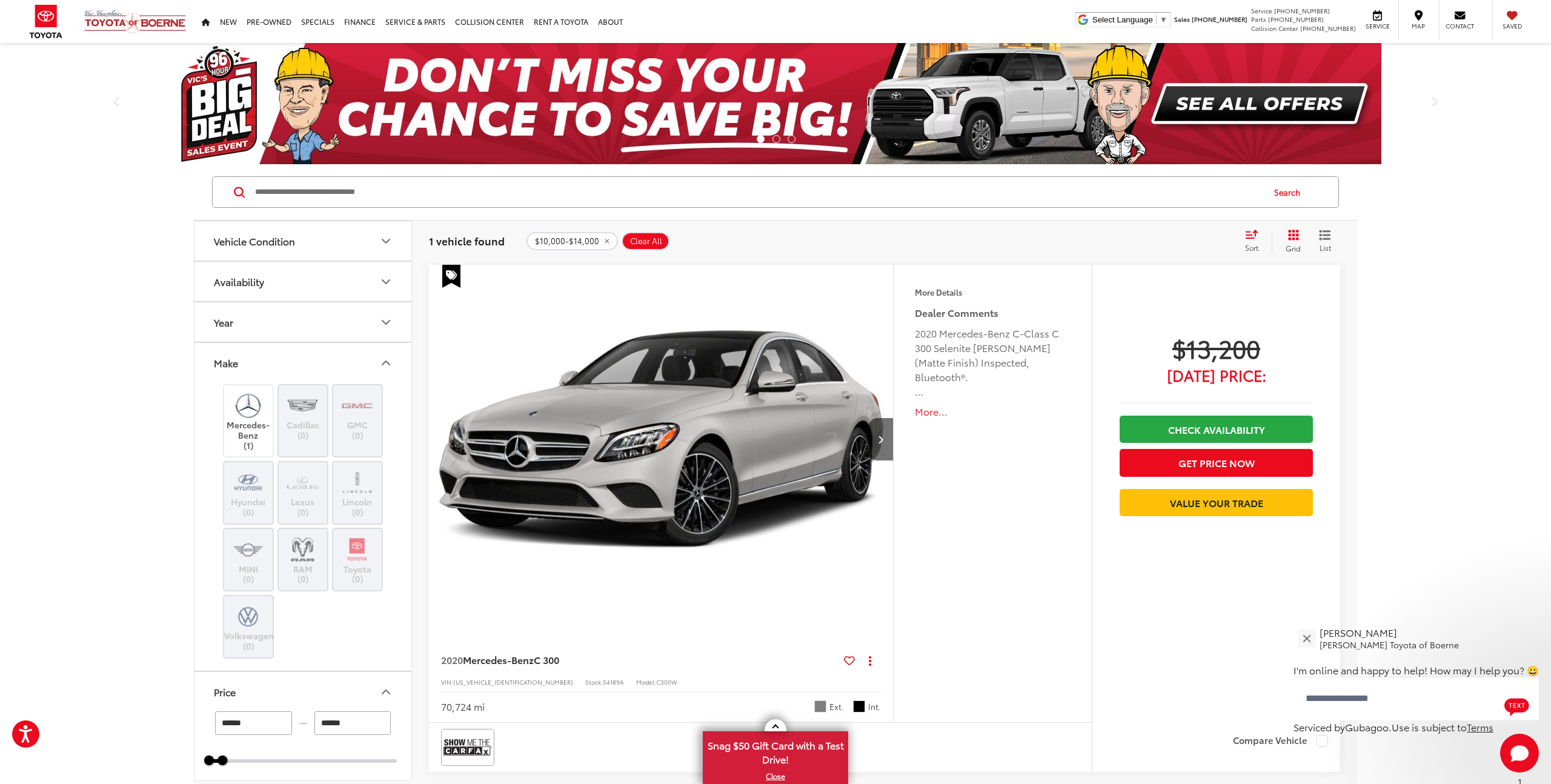
click at [385, 358] on icon "Make" at bounding box center [385, 362] width 14 height 14
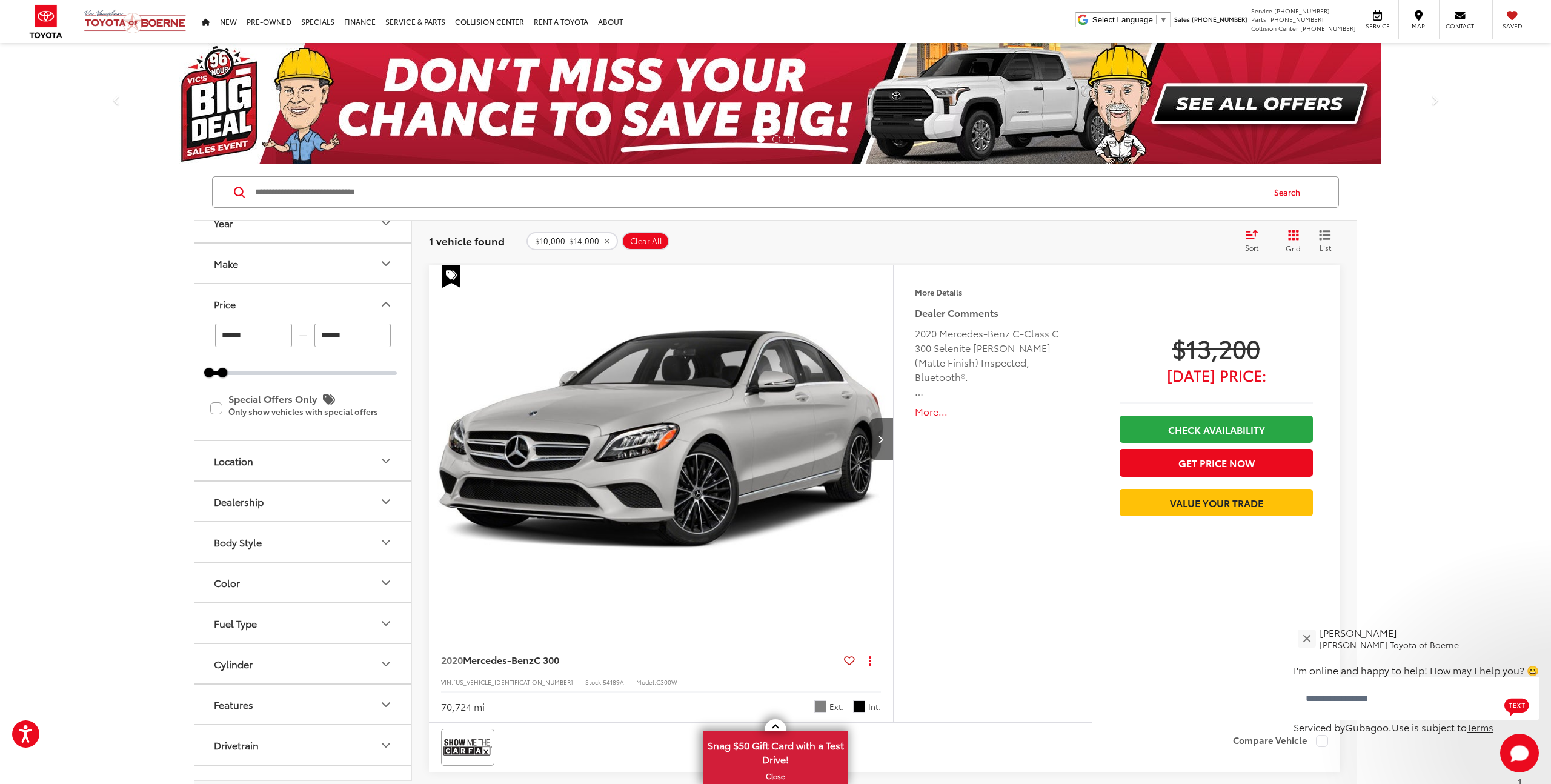
scroll to position [109, 0]
click at [388, 528] on icon "Body Style" at bounding box center [385, 532] width 14 height 14
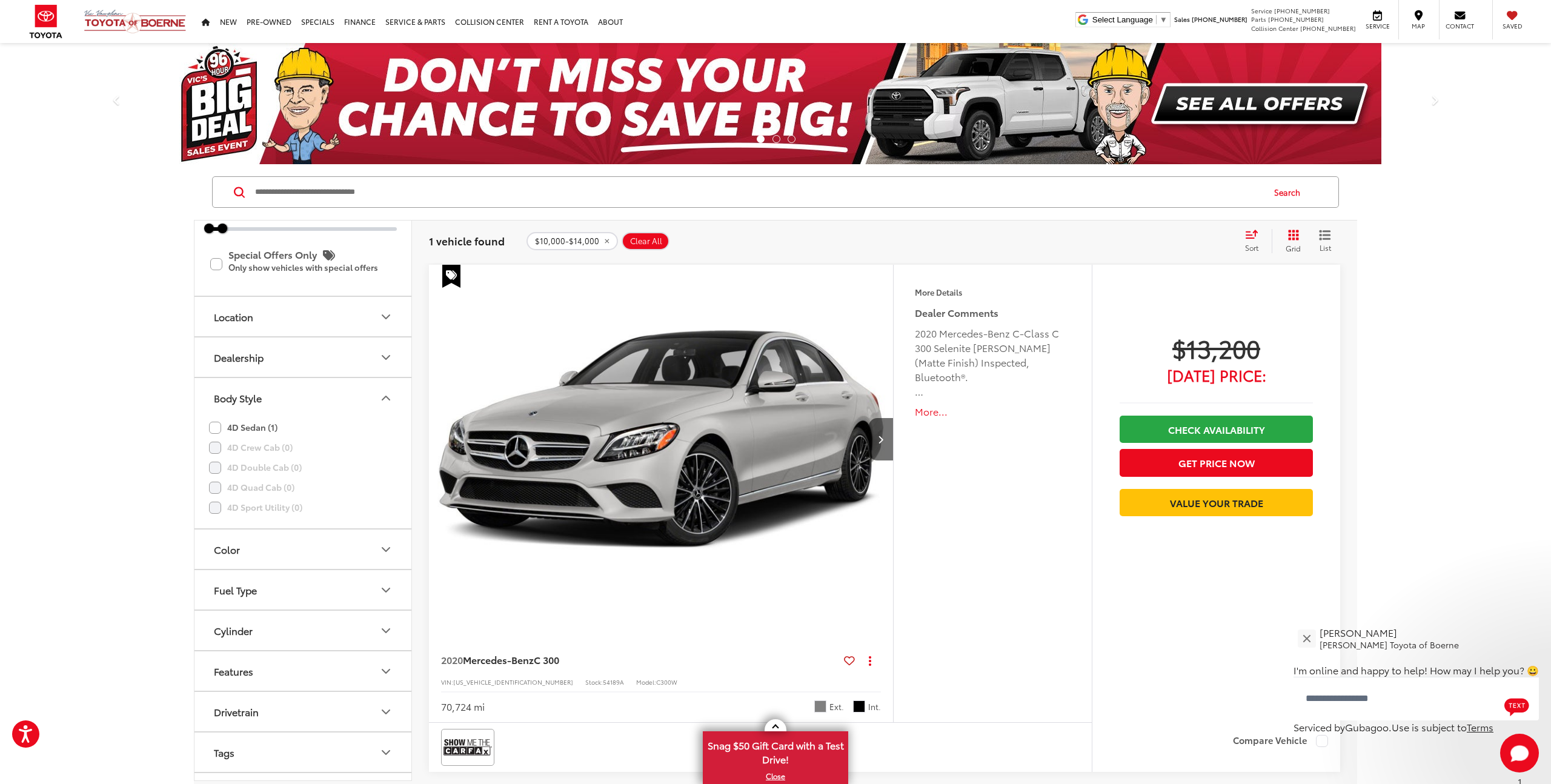
scroll to position [263, 0]
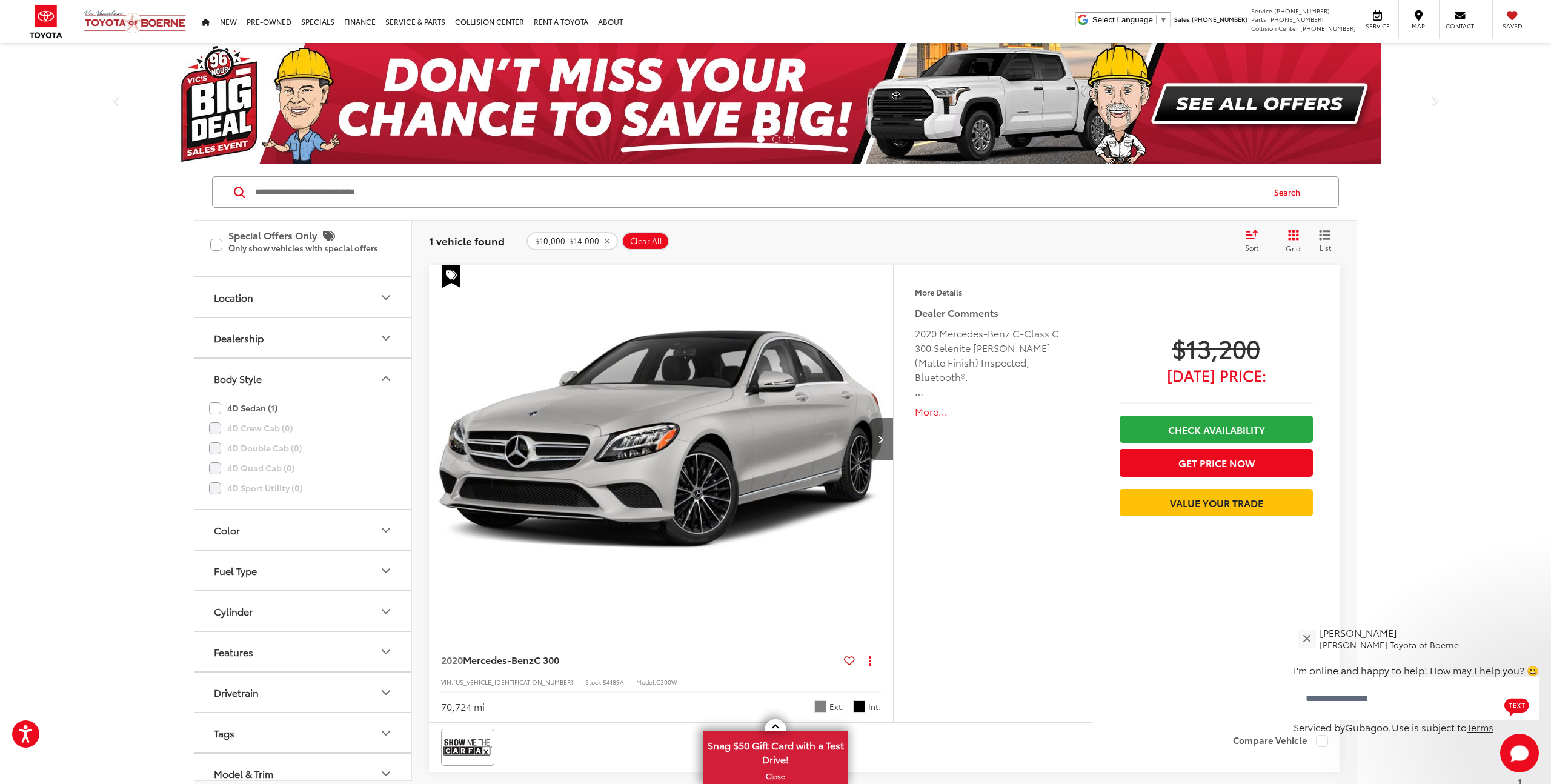
click at [214, 470] on label "4D Quad Cab (0)" at bounding box center [252, 468] width 85 height 20
click at [216, 446] on label "4D Double Cab (0)" at bounding box center [256, 448] width 93 height 20
click at [384, 377] on icon "Body Style" at bounding box center [385, 378] width 14 height 14
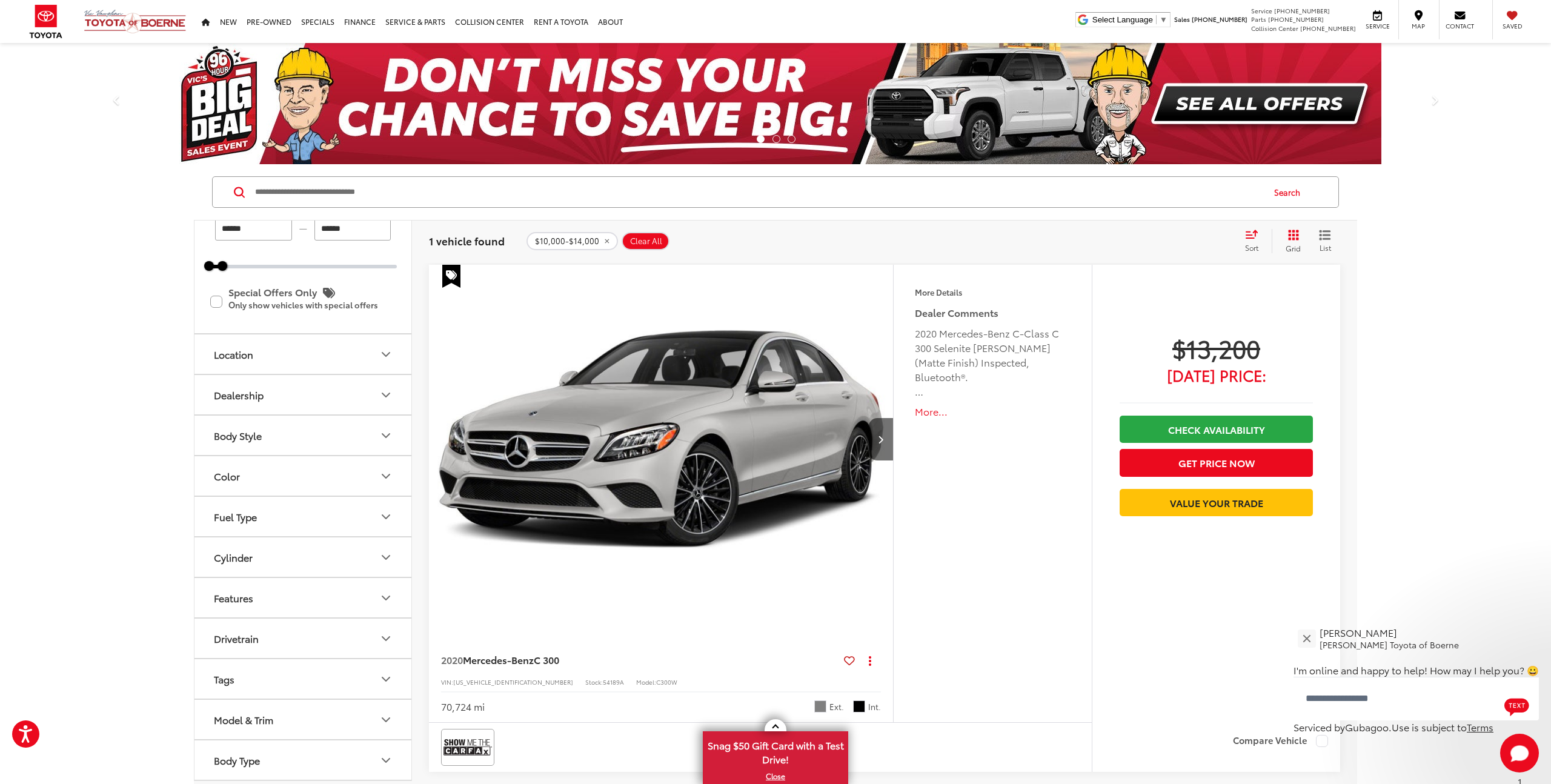
scroll to position [0, 0]
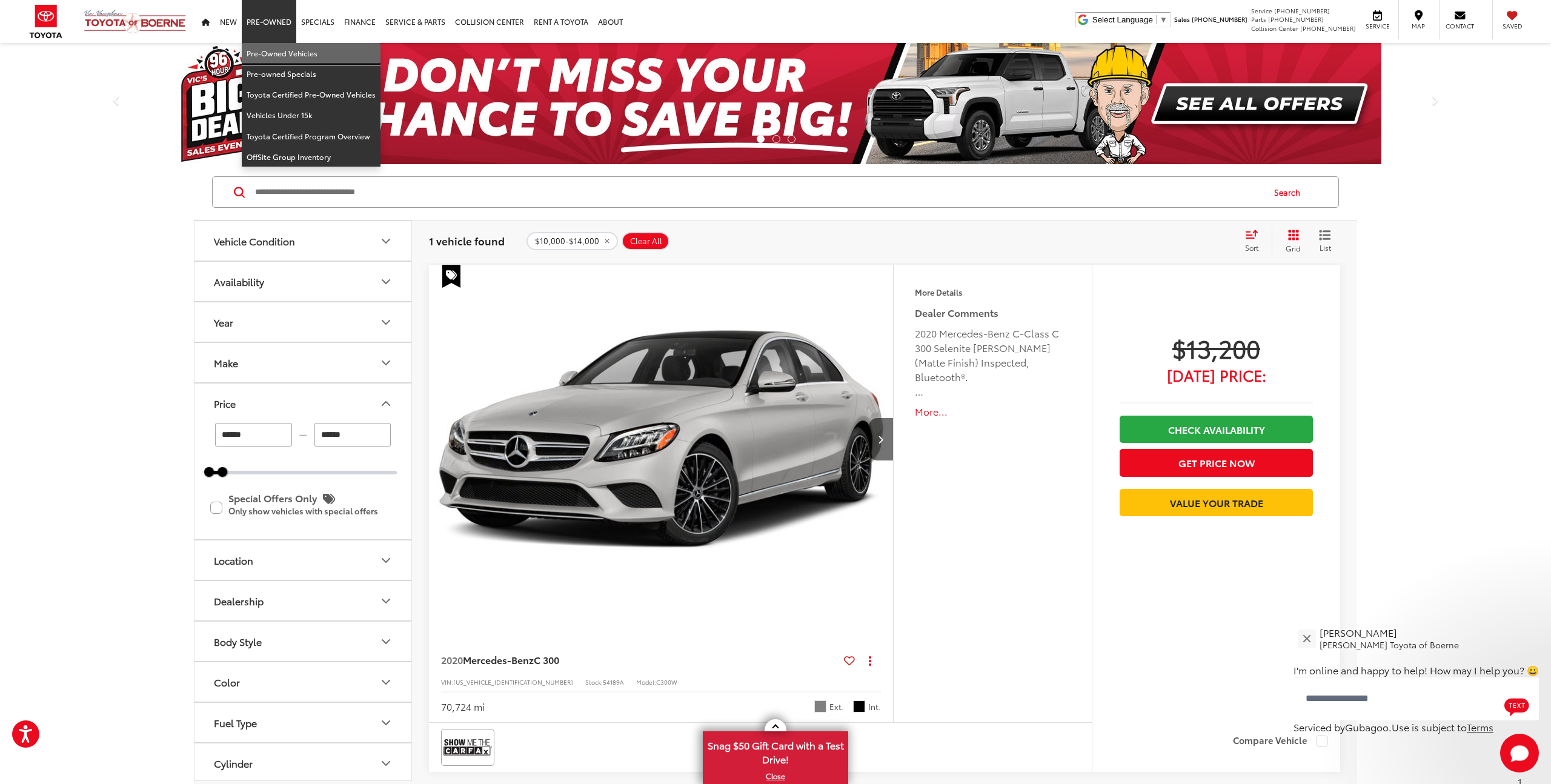
drag, startPoint x: 275, startPoint y: 54, endPoint x: 313, endPoint y: 96, distance: 56.6
click at [275, 54] on link "Pre-Owned Vehicles" at bounding box center [311, 53] width 139 height 21
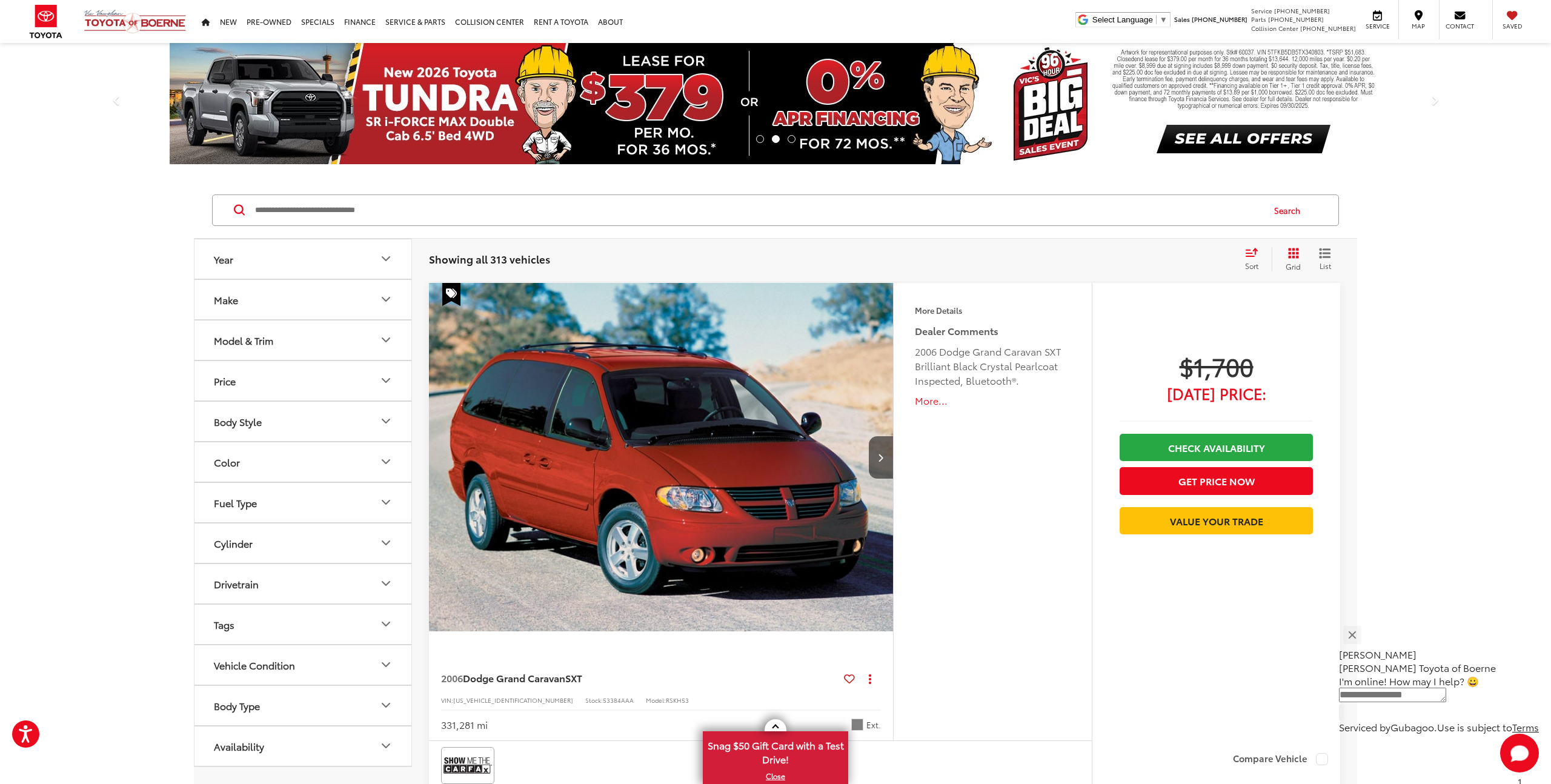
click at [385, 418] on icon "Body Style" at bounding box center [385, 420] width 14 height 14
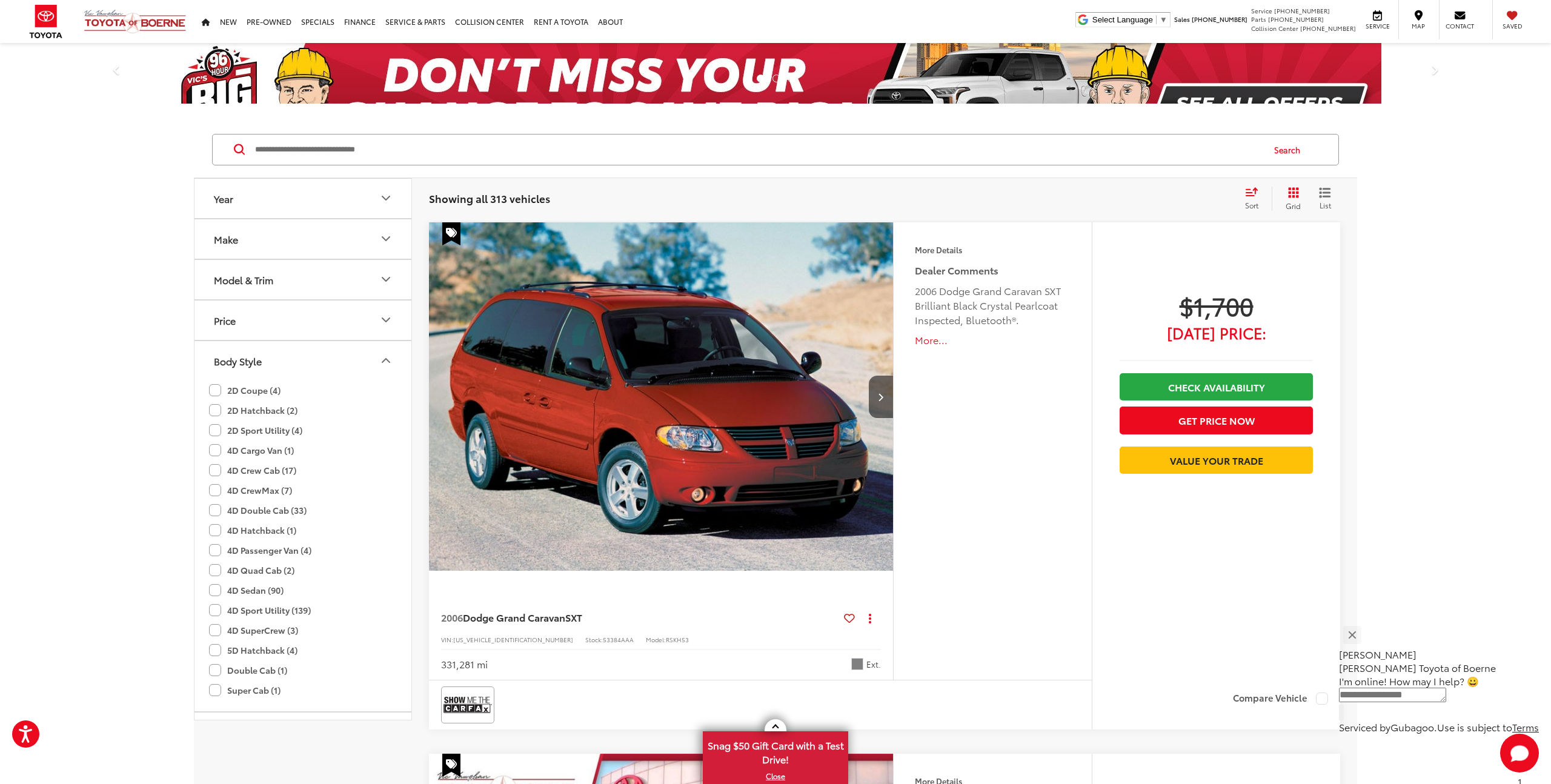
click at [216, 609] on label "4D Sport Utility (139)" at bounding box center [259, 610] width 101 height 20
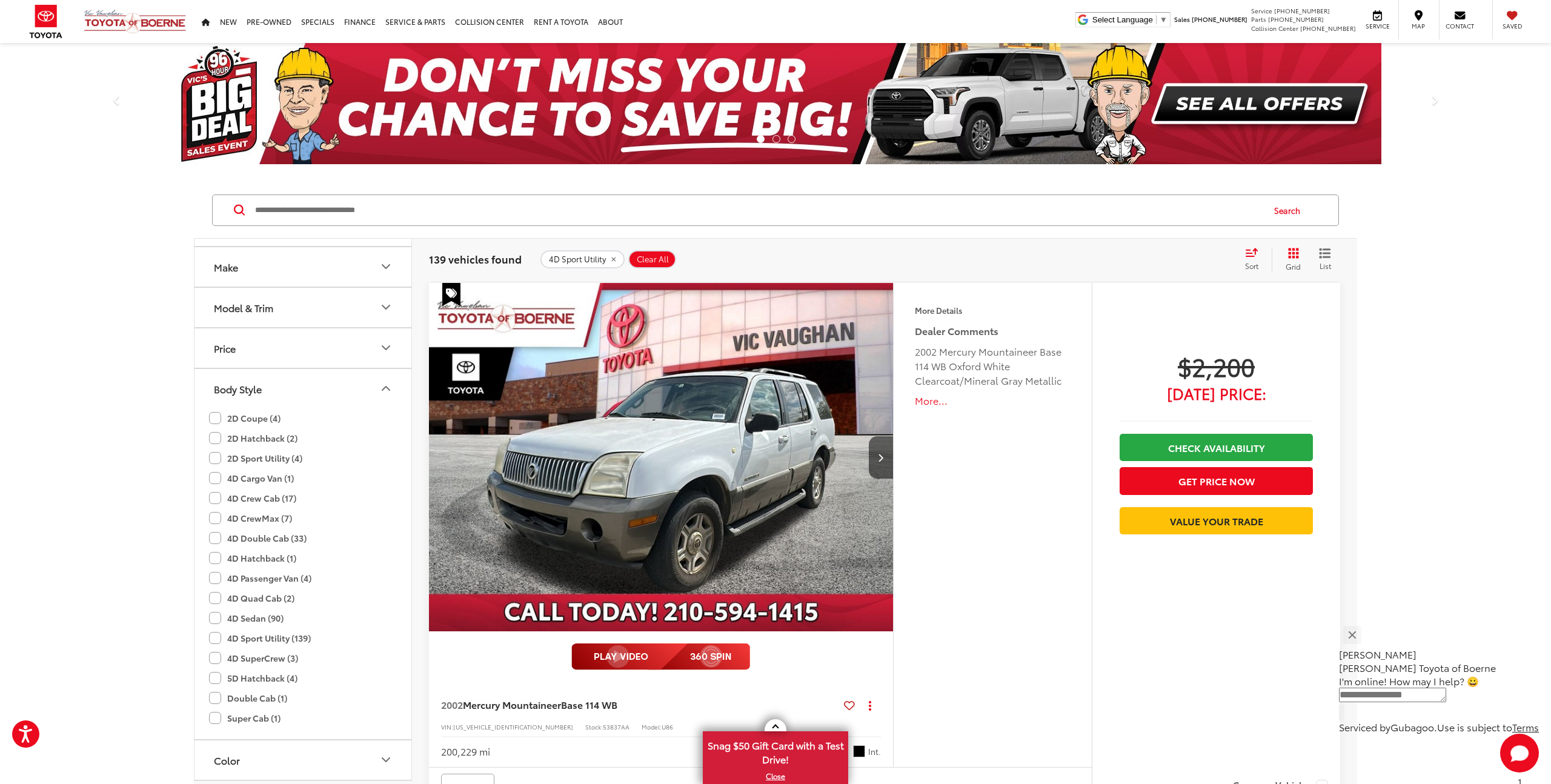
scroll to position [38, 0]
click at [216, 512] on label "4D CrewMax (7)" at bounding box center [250, 512] width 83 height 20
click at [214, 532] on label "4D Double Cab (33)" at bounding box center [258, 532] width 98 height 20
click at [214, 592] on label "4D Quad Cab (2)" at bounding box center [252, 593] width 85 height 20
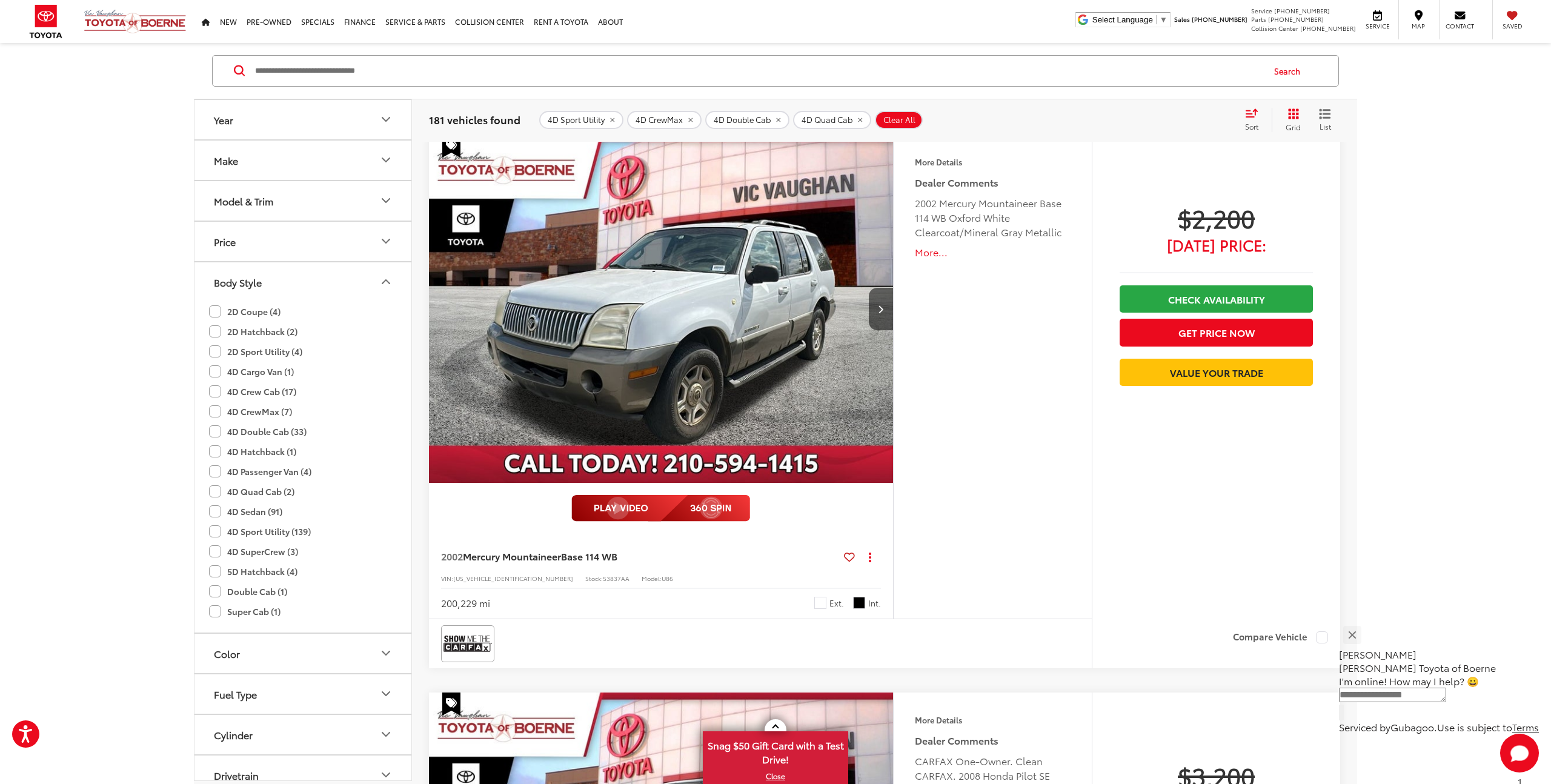
click at [385, 239] on icon "Price" at bounding box center [385, 241] width 14 height 14
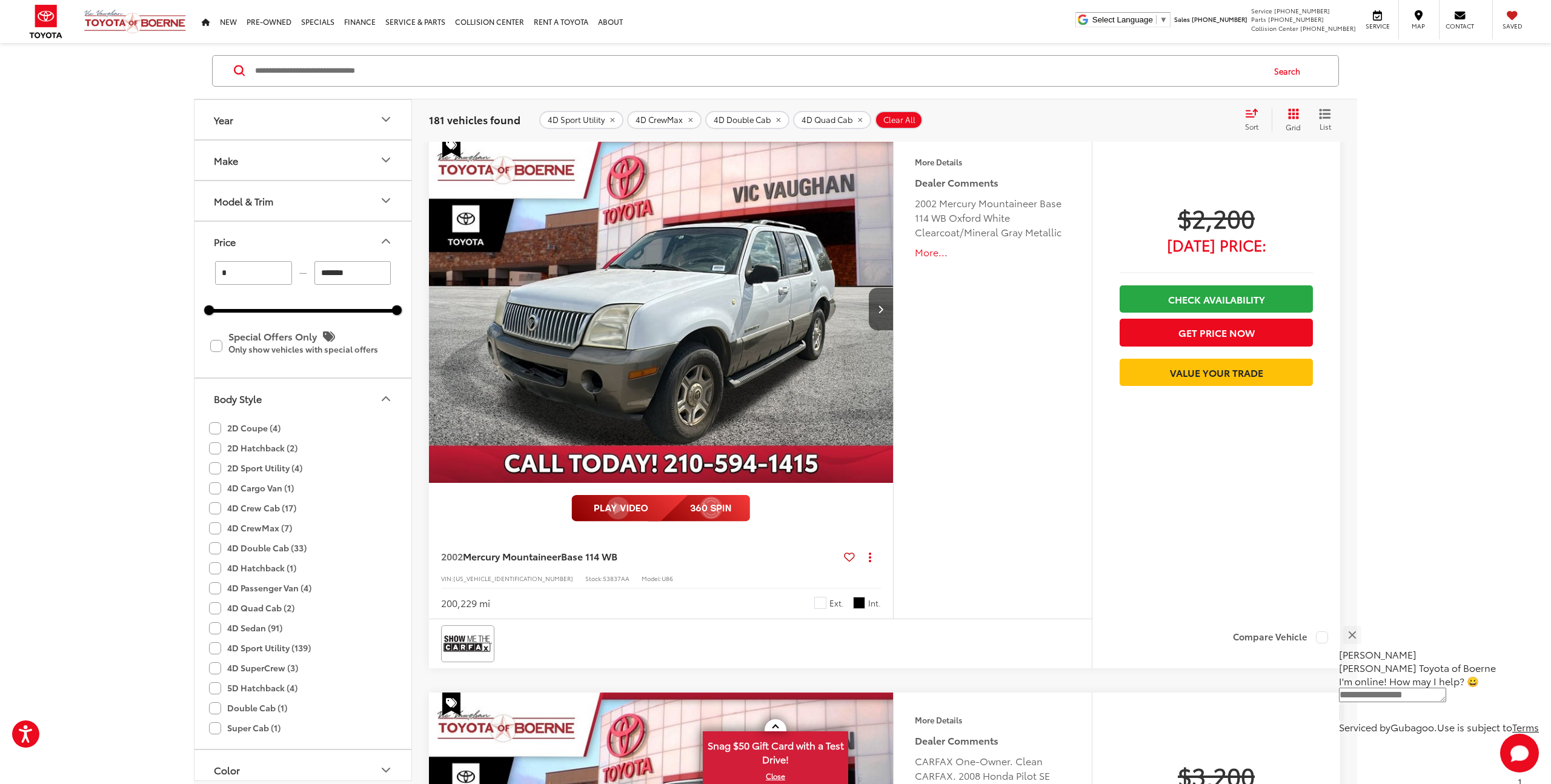
click at [329, 275] on input "*******" at bounding box center [352, 272] width 77 height 24
type input "******"
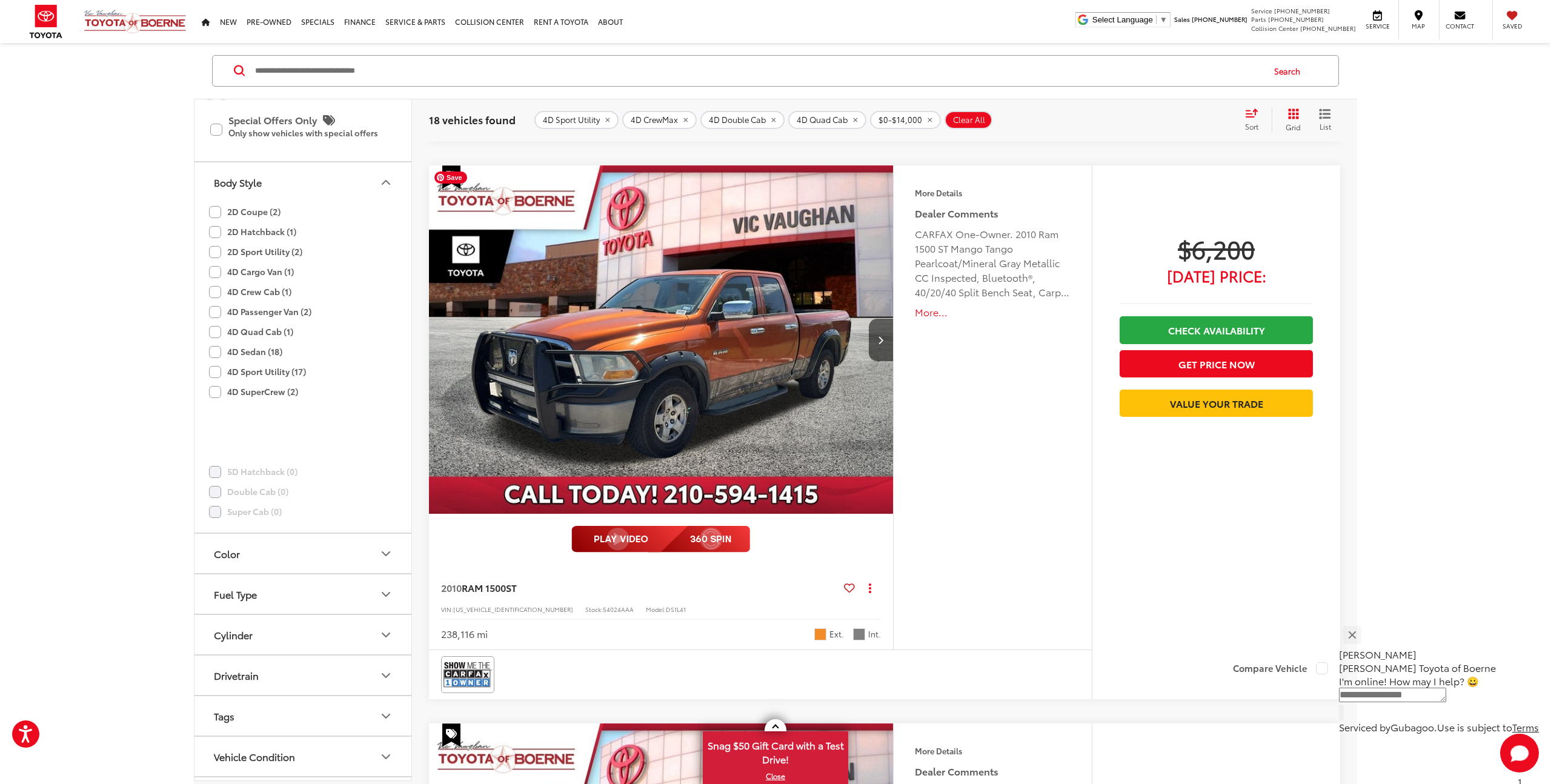
scroll to position [2908, 0]
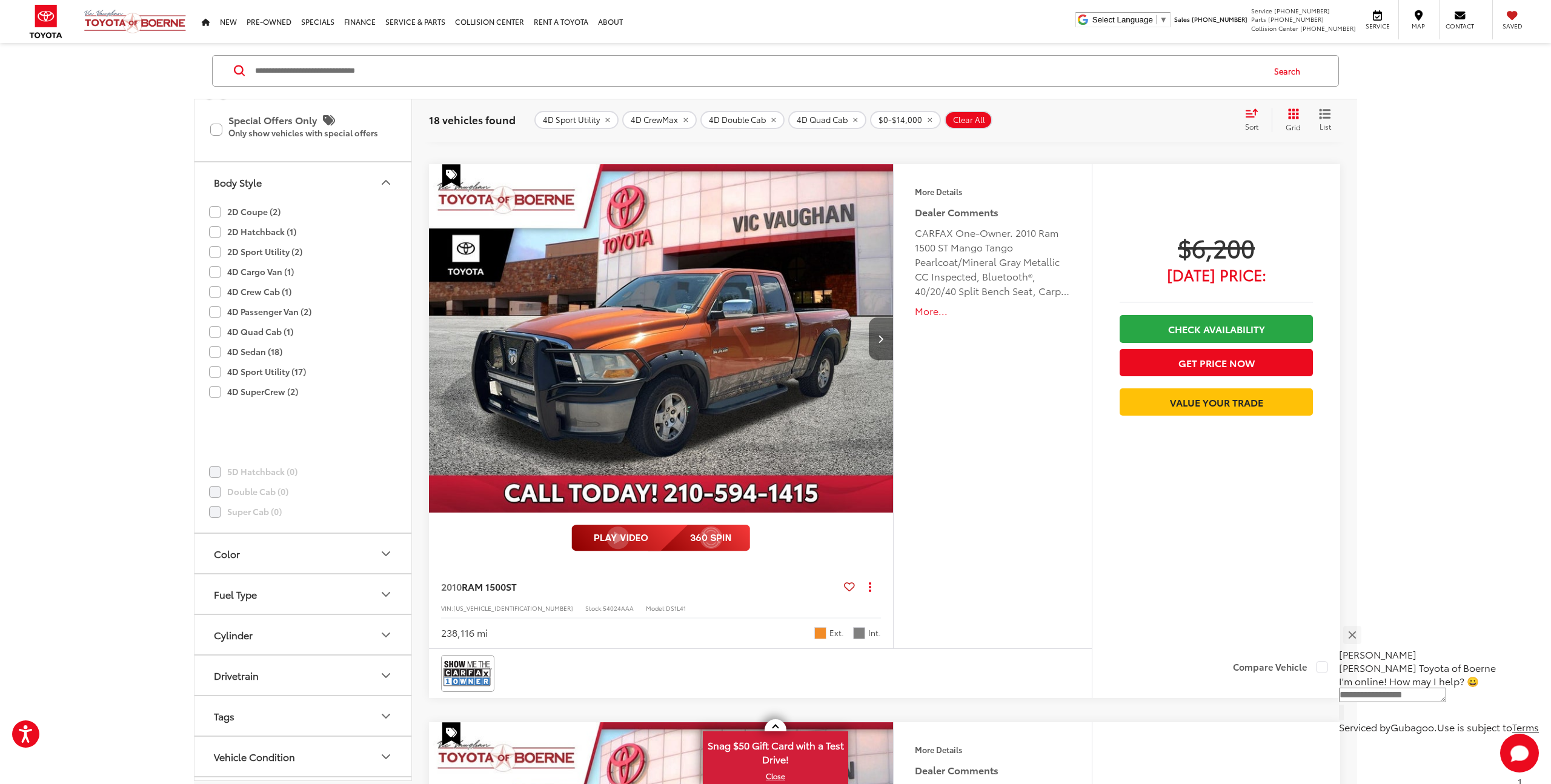
click at [883, 335] on button "Next image" at bounding box center [881, 339] width 24 height 43
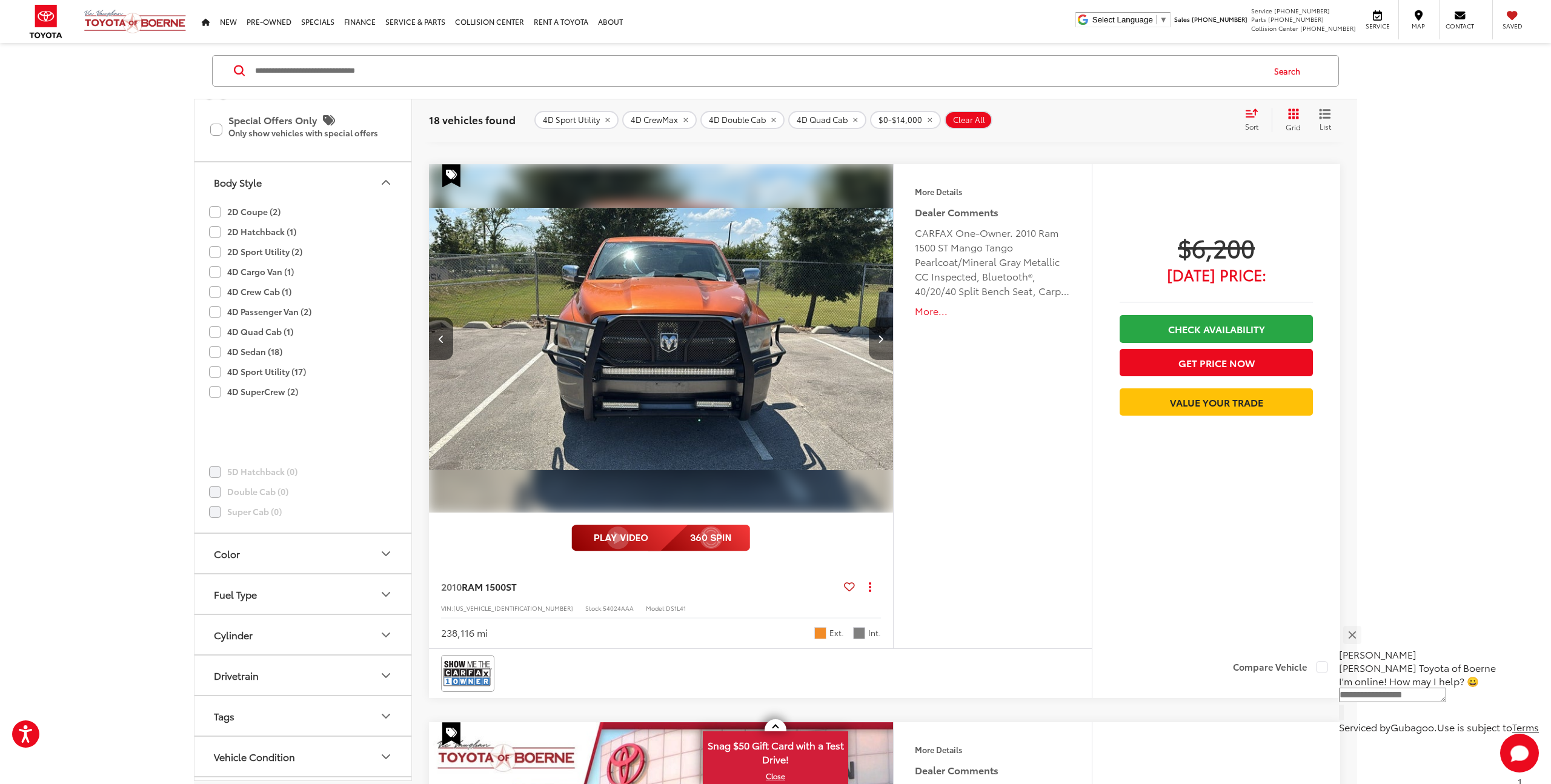
click at [883, 335] on icon "Next image" at bounding box center [880, 338] width 5 height 8
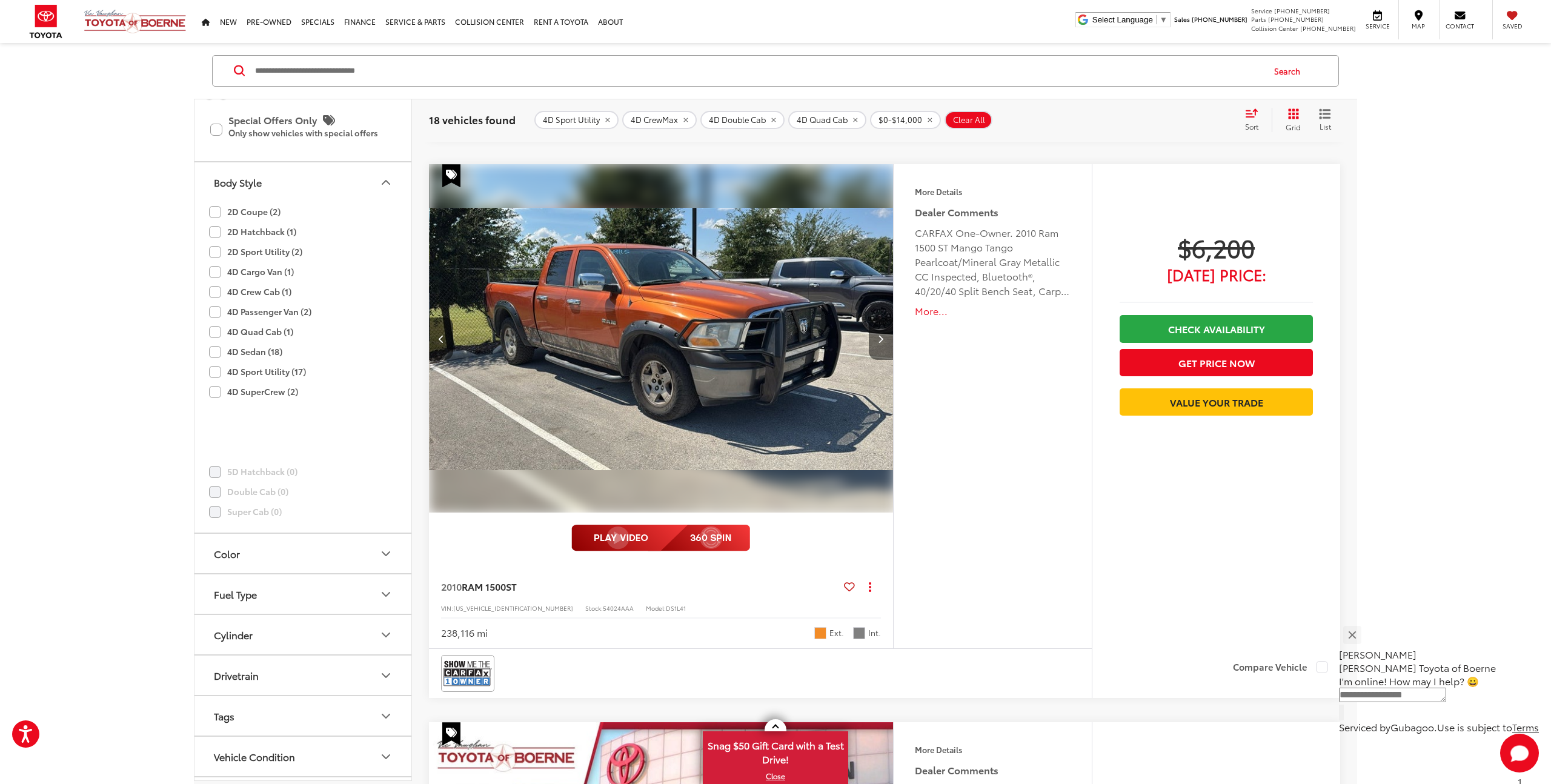
scroll to position [0, 932]
click at [883, 335] on icon "Next image" at bounding box center [880, 338] width 5 height 8
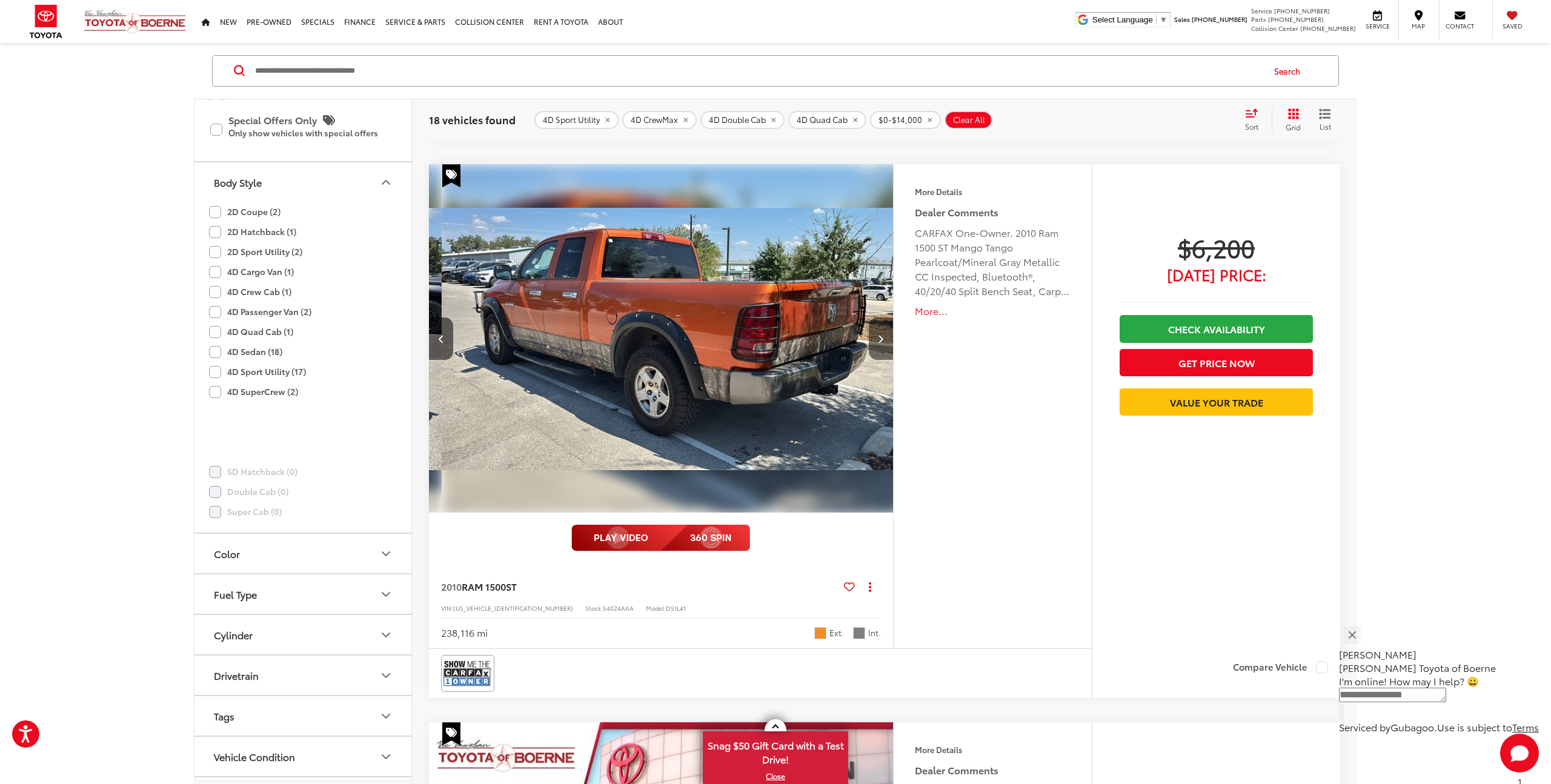
scroll to position [0, 1398]
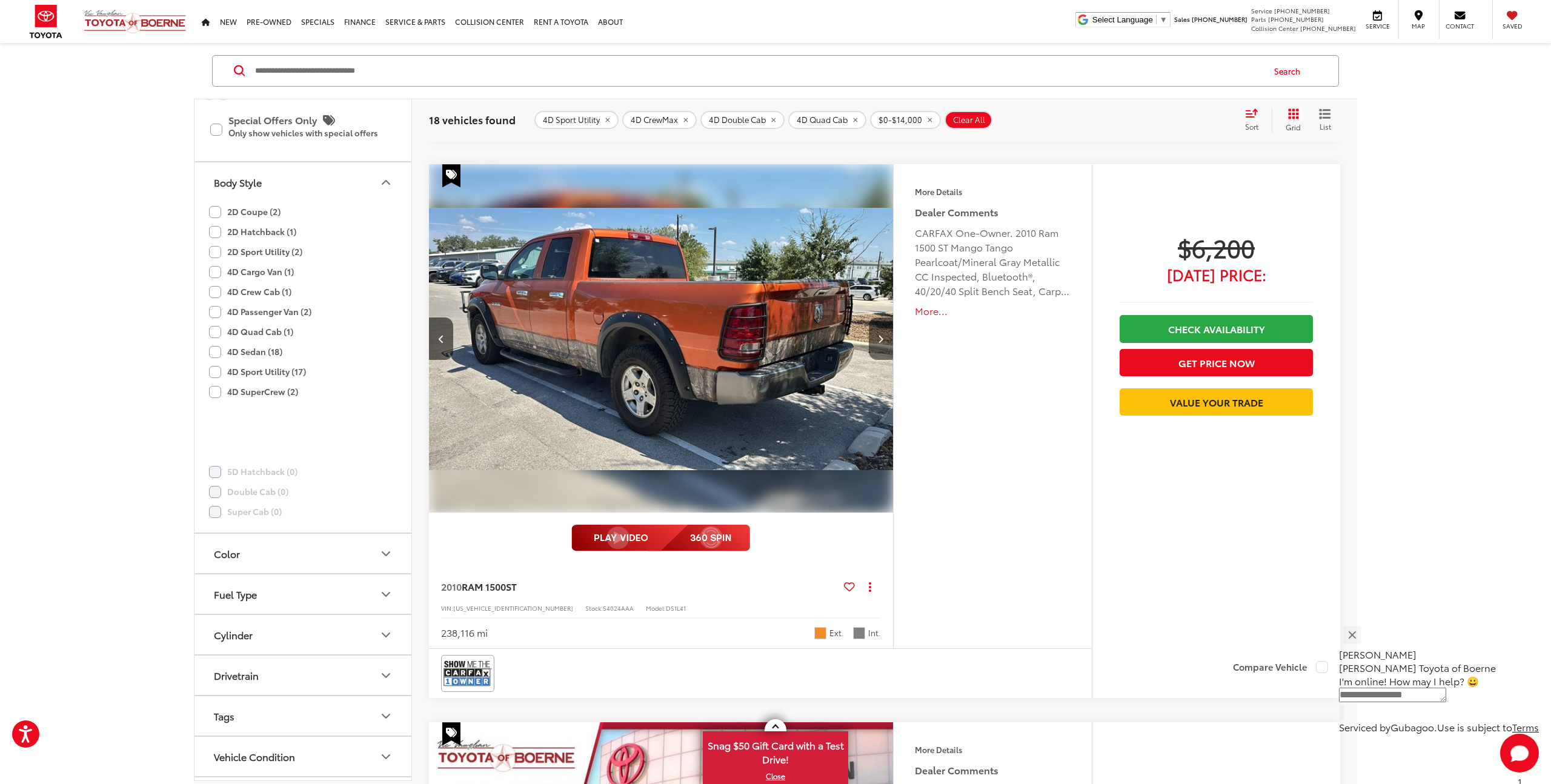
click at [883, 335] on icon "Next image" at bounding box center [880, 338] width 5 height 8
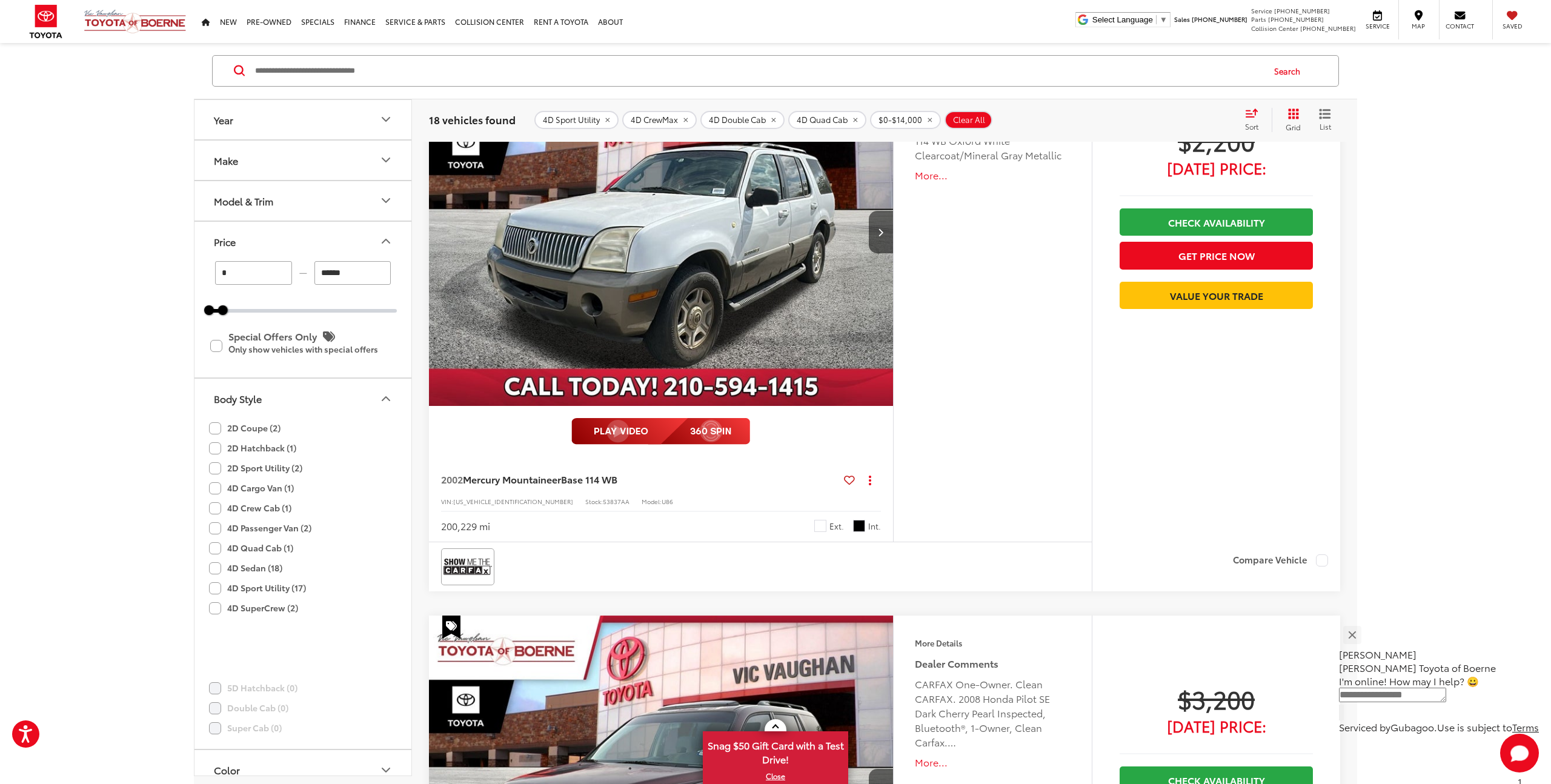
scroll to position [134, 0]
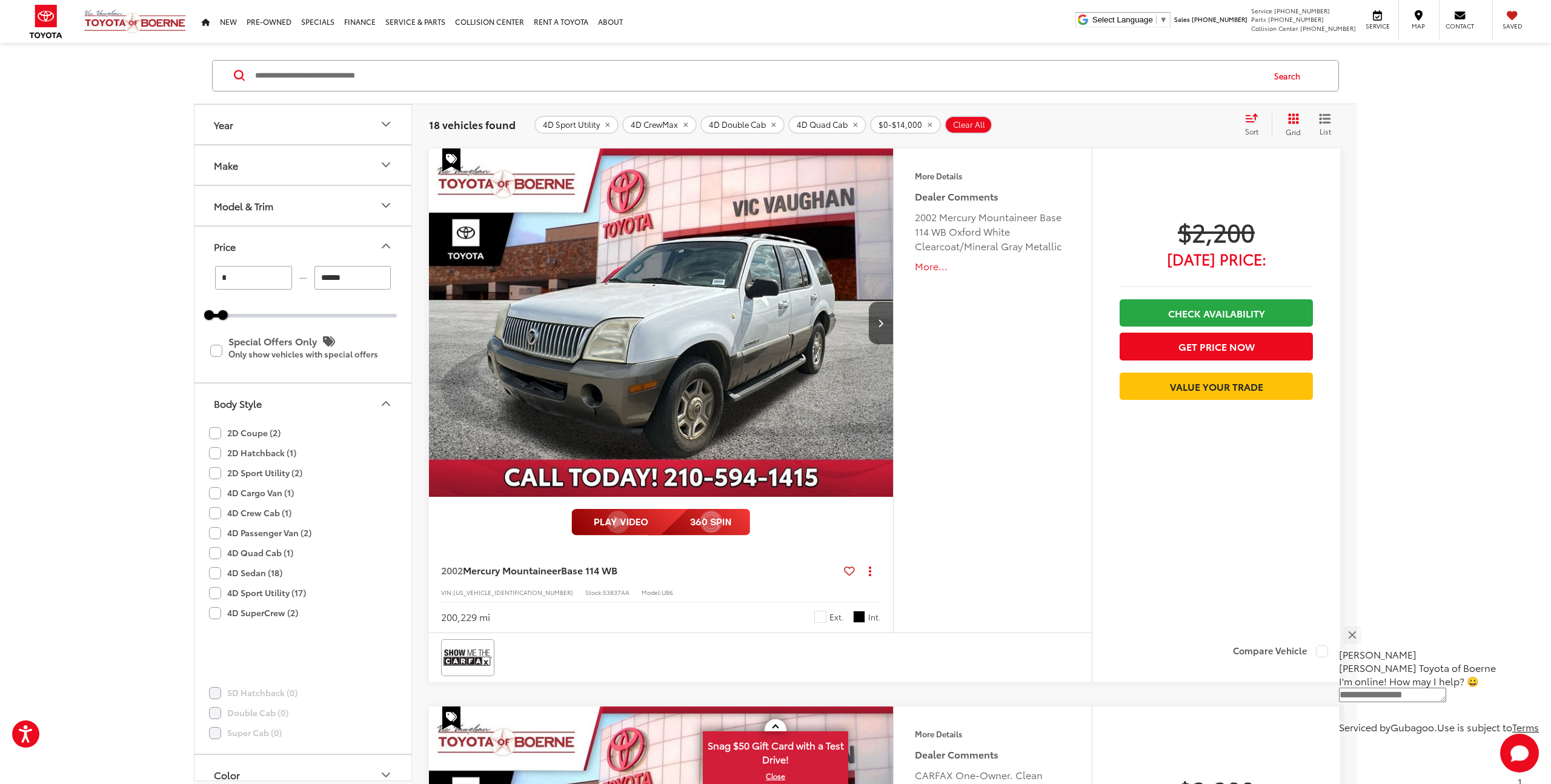
click at [387, 201] on icon "Model & Trim" at bounding box center [385, 205] width 14 height 14
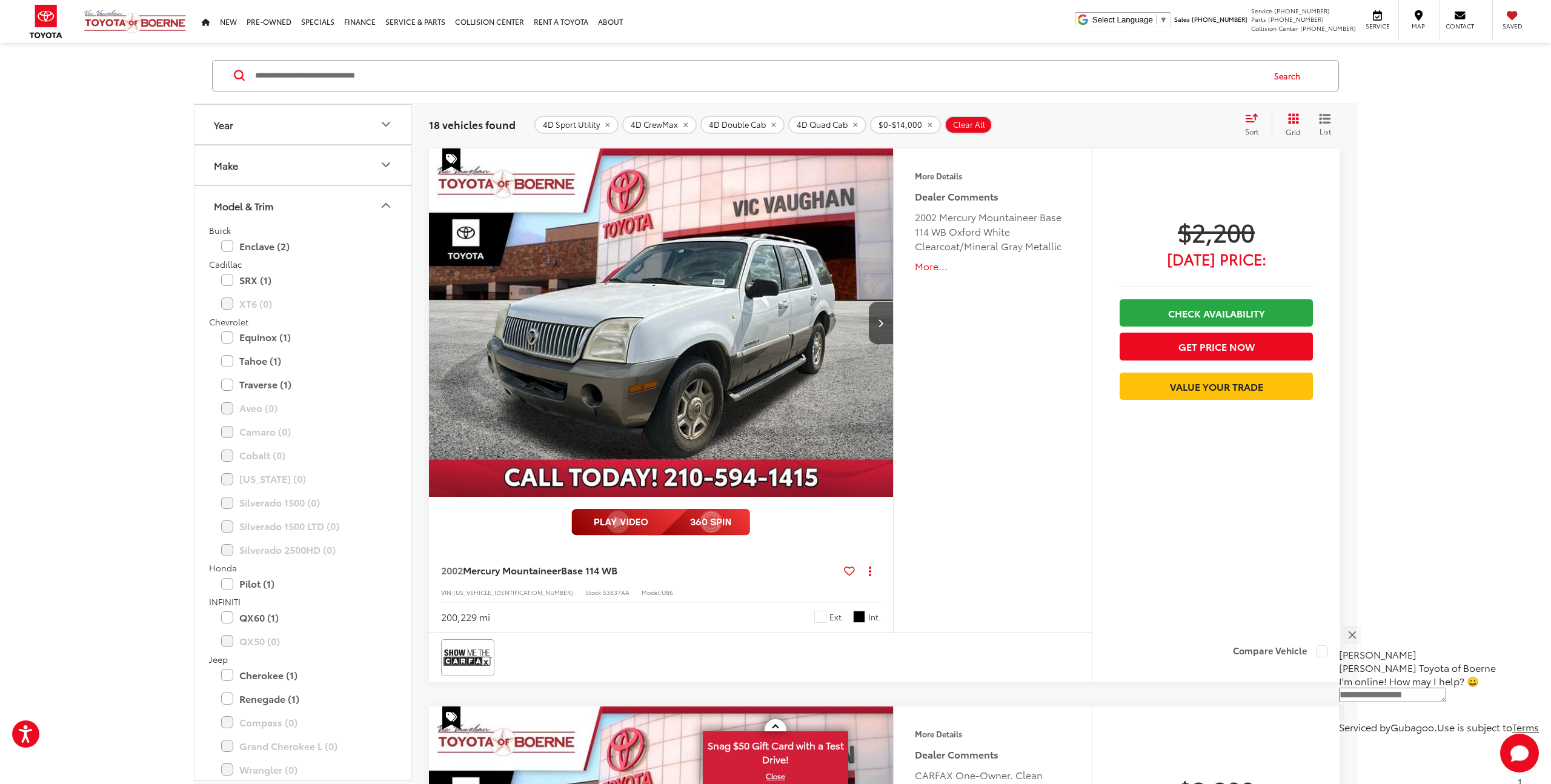
click at [387, 201] on icon "Model & Trim" at bounding box center [385, 205] width 14 height 14
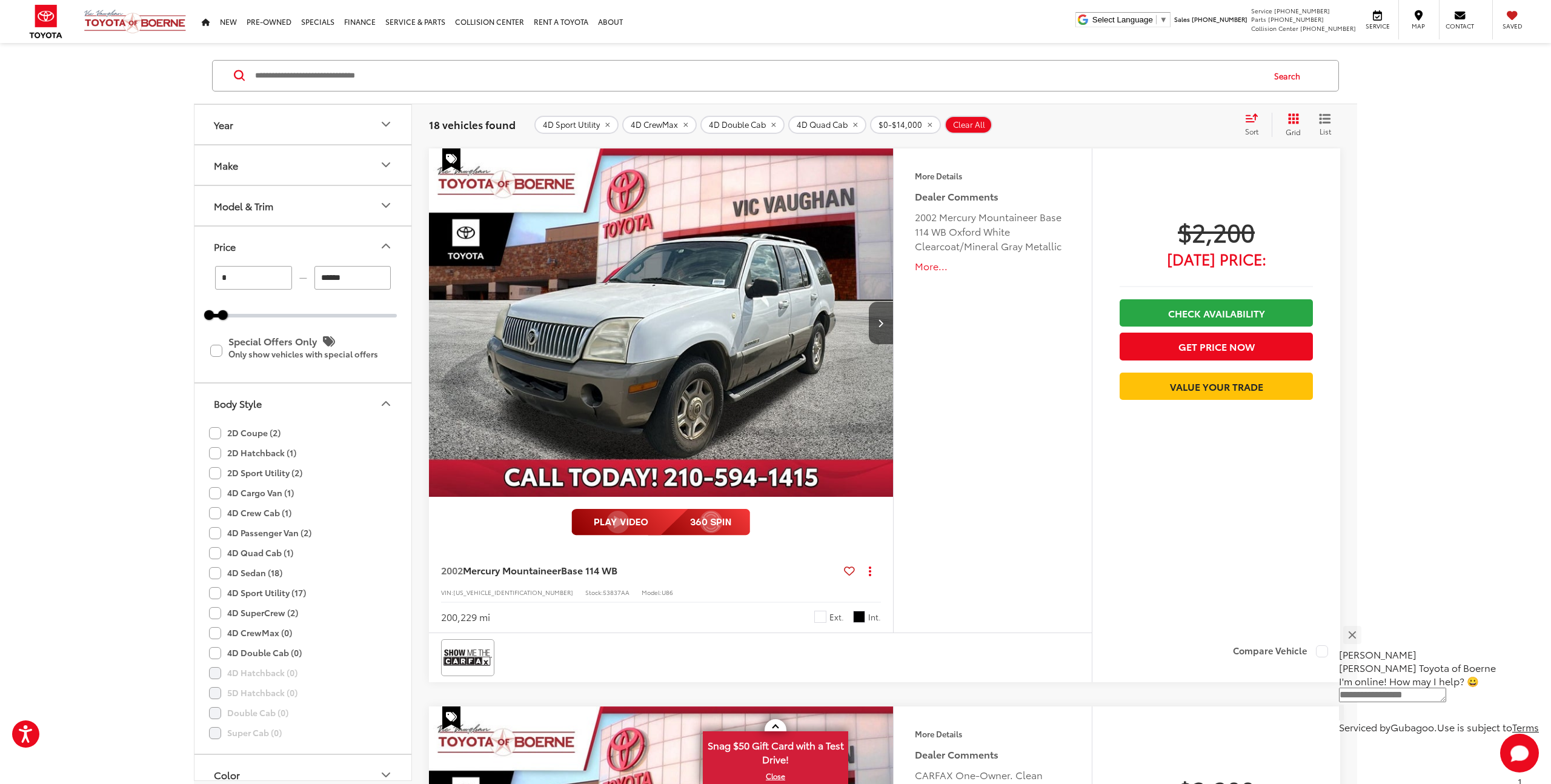
click at [388, 165] on icon "Make" at bounding box center [385, 164] width 14 height 14
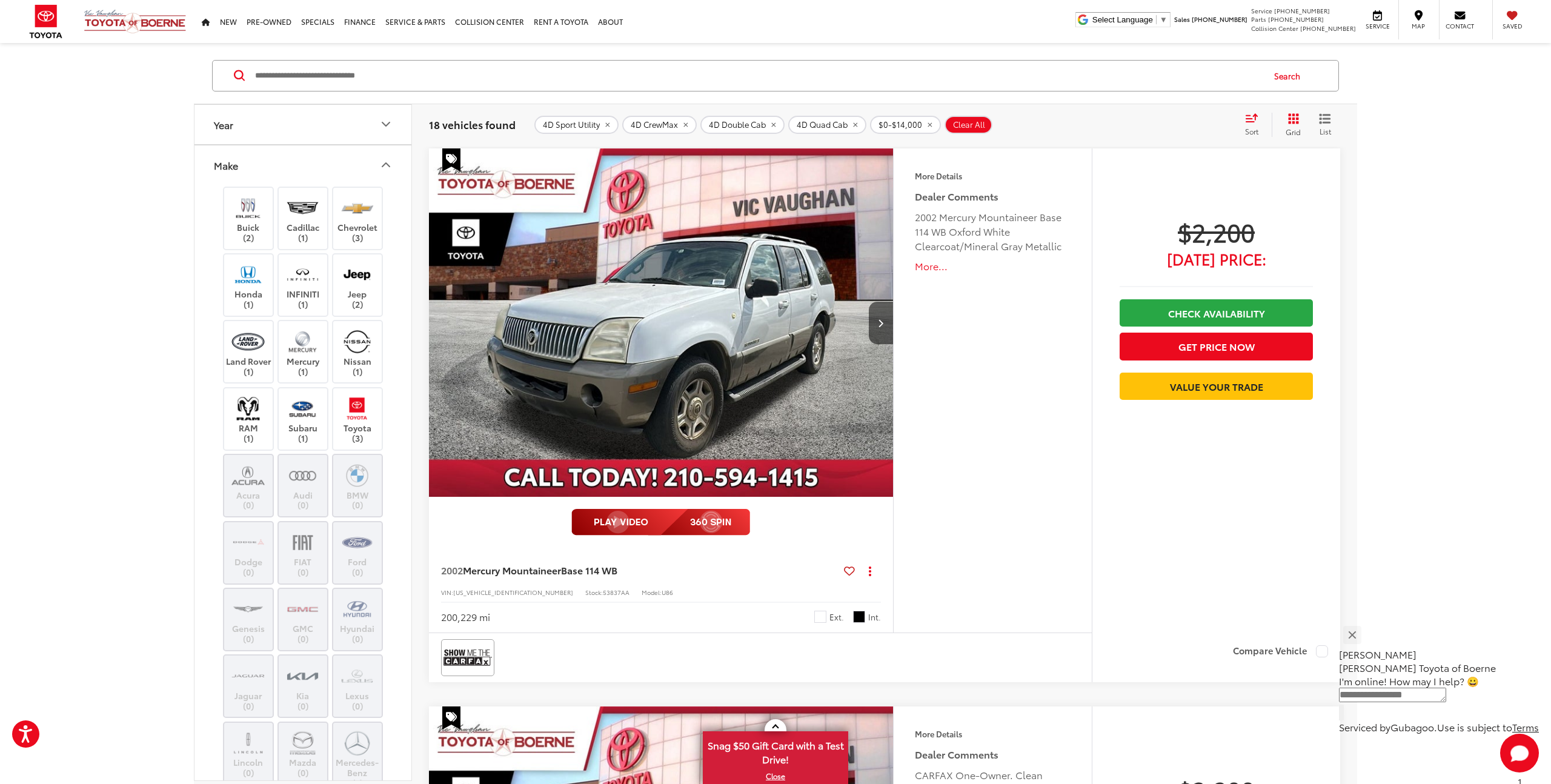
click at [388, 165] on icon "Make" at bounding box center [386, 165] width 8 height 4
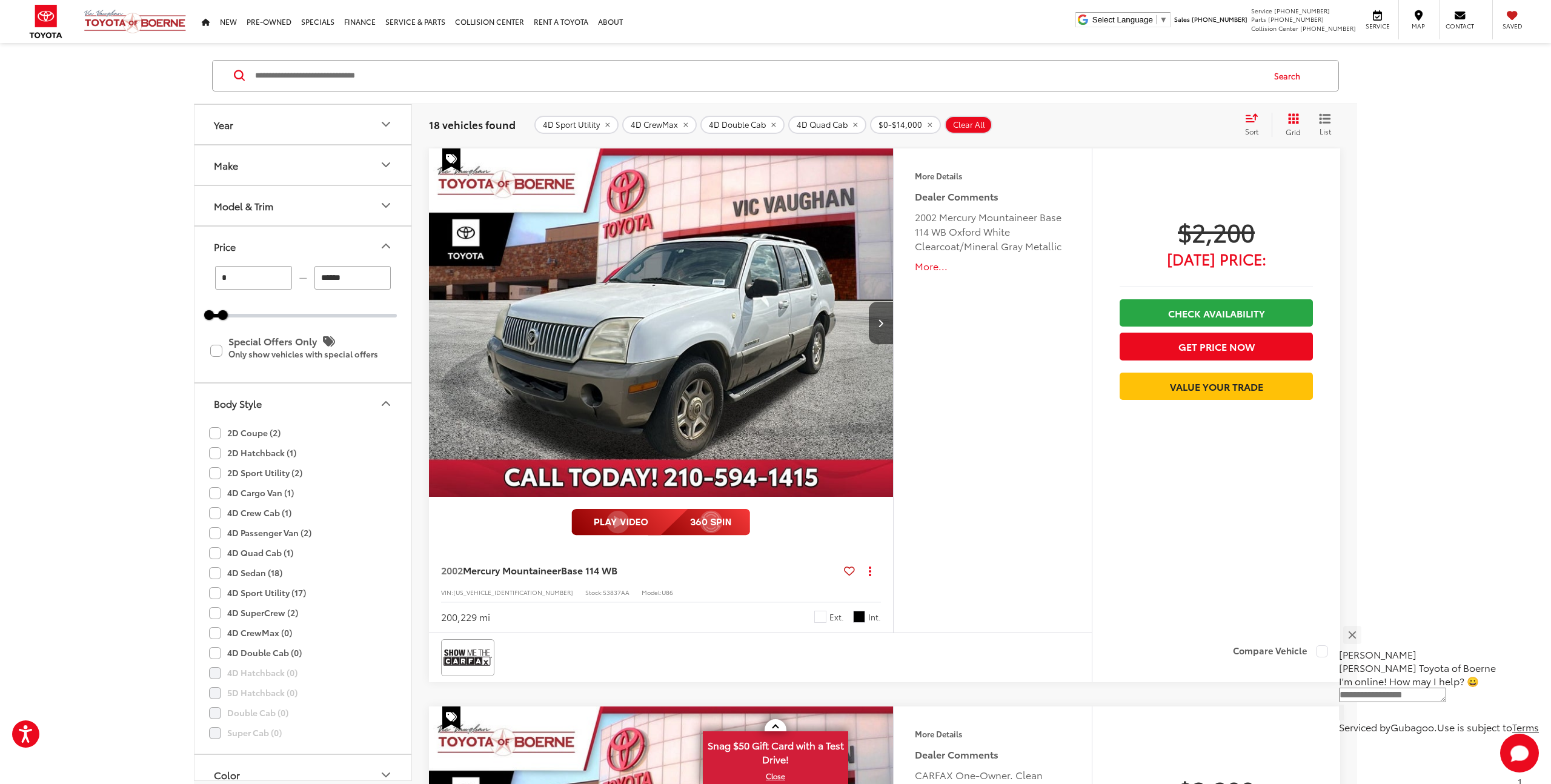
click at [388, 125] on icon "Year" at bounding box center [385, 124] width 14 height 14
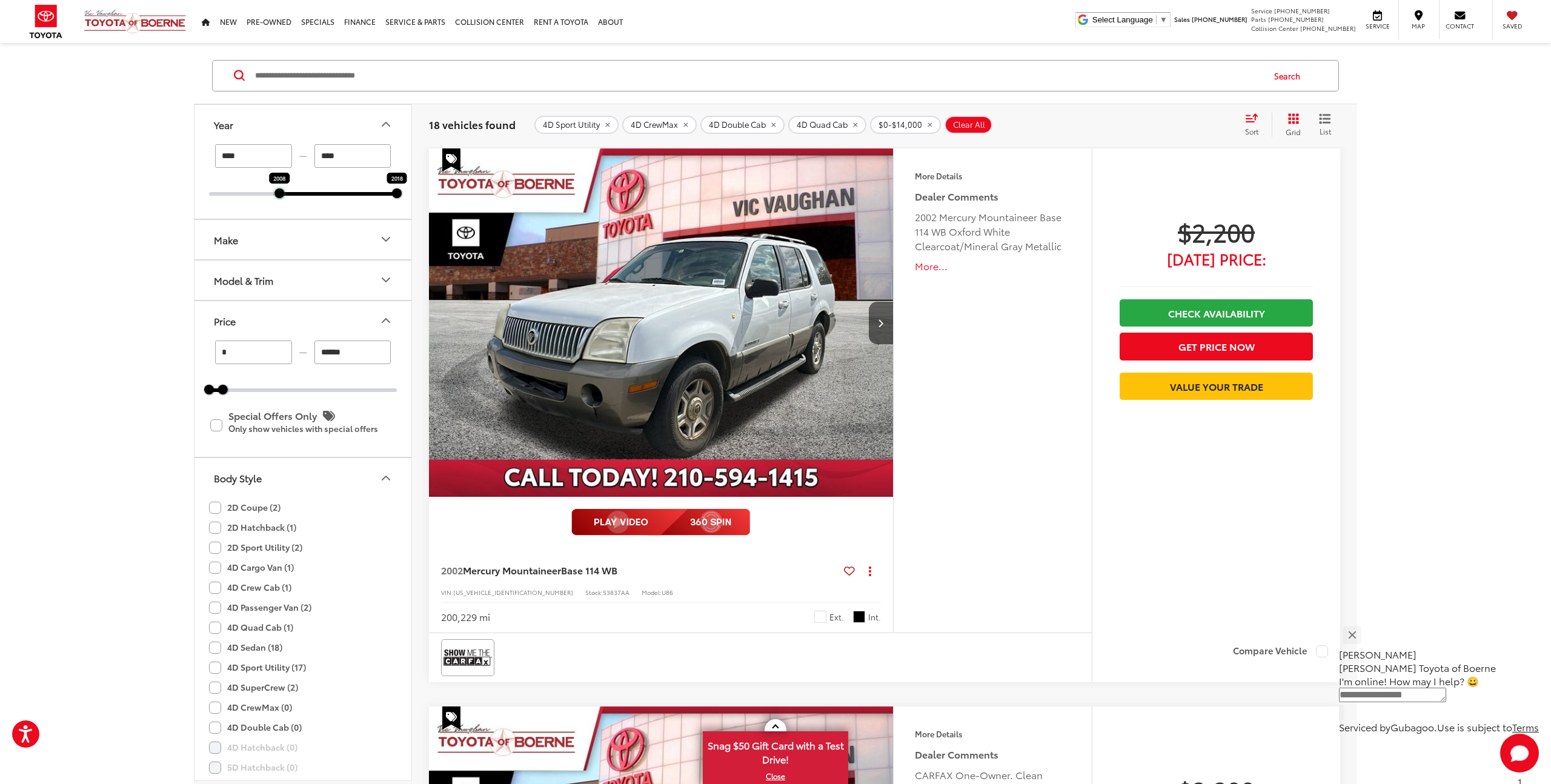
drag, startPoint x: 211, startPoint y: 190, endPoint x: 311, endPoint y: 186, distance: 100.1
click at [278, 187] on div "**** — **** 2008 2018" at bounding box center [303, 170] width 188 height 52
type input "****"
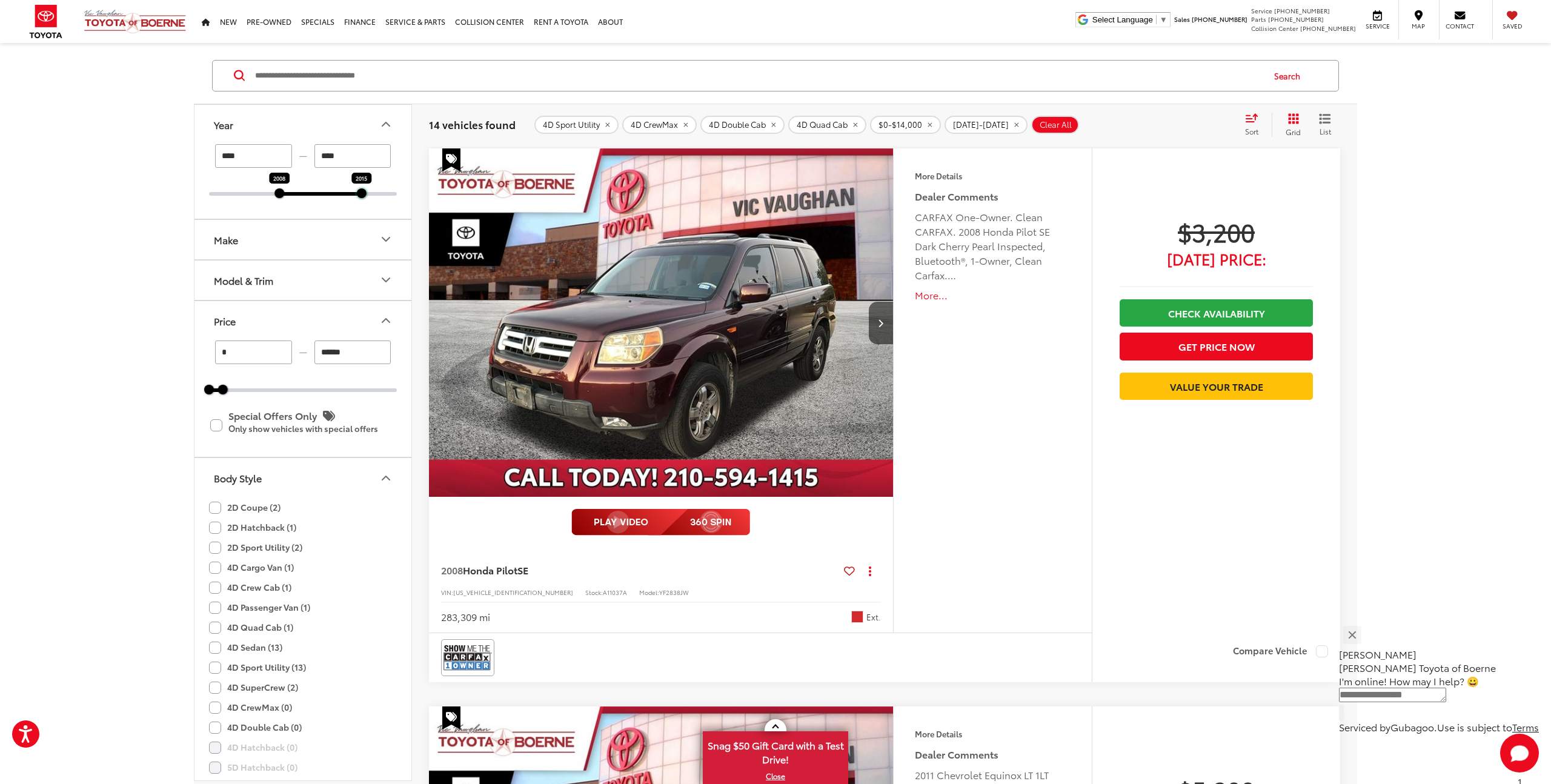
drag, startPoint x: 401, startPoint y: 191, endPoint x: 365, endPoint y: 189, distance: 36.1
click at [364, 188] on div at bounding box center [362, 193] width 10 height 10
type input "****"
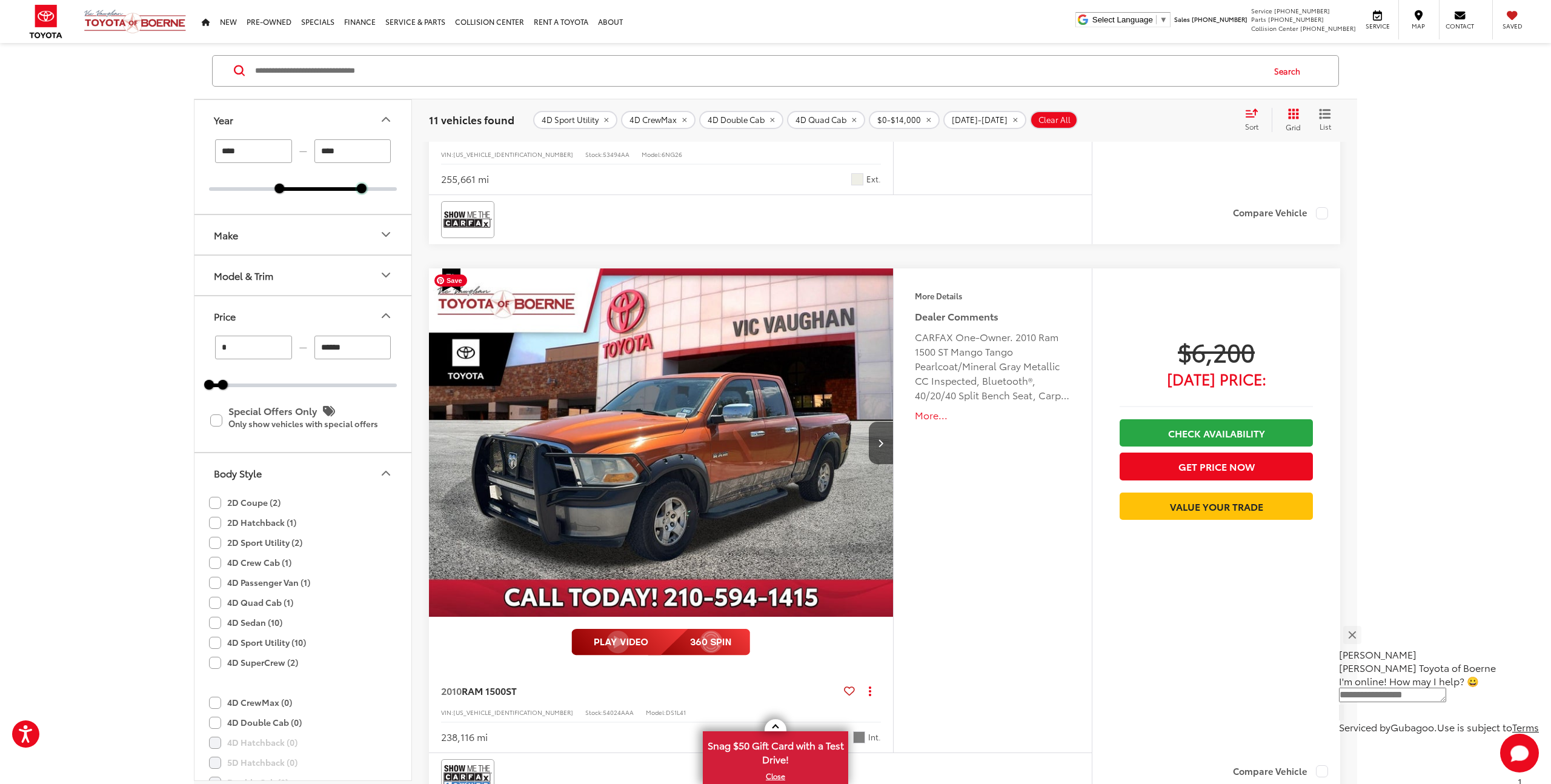
scroll to position [1732, 0]
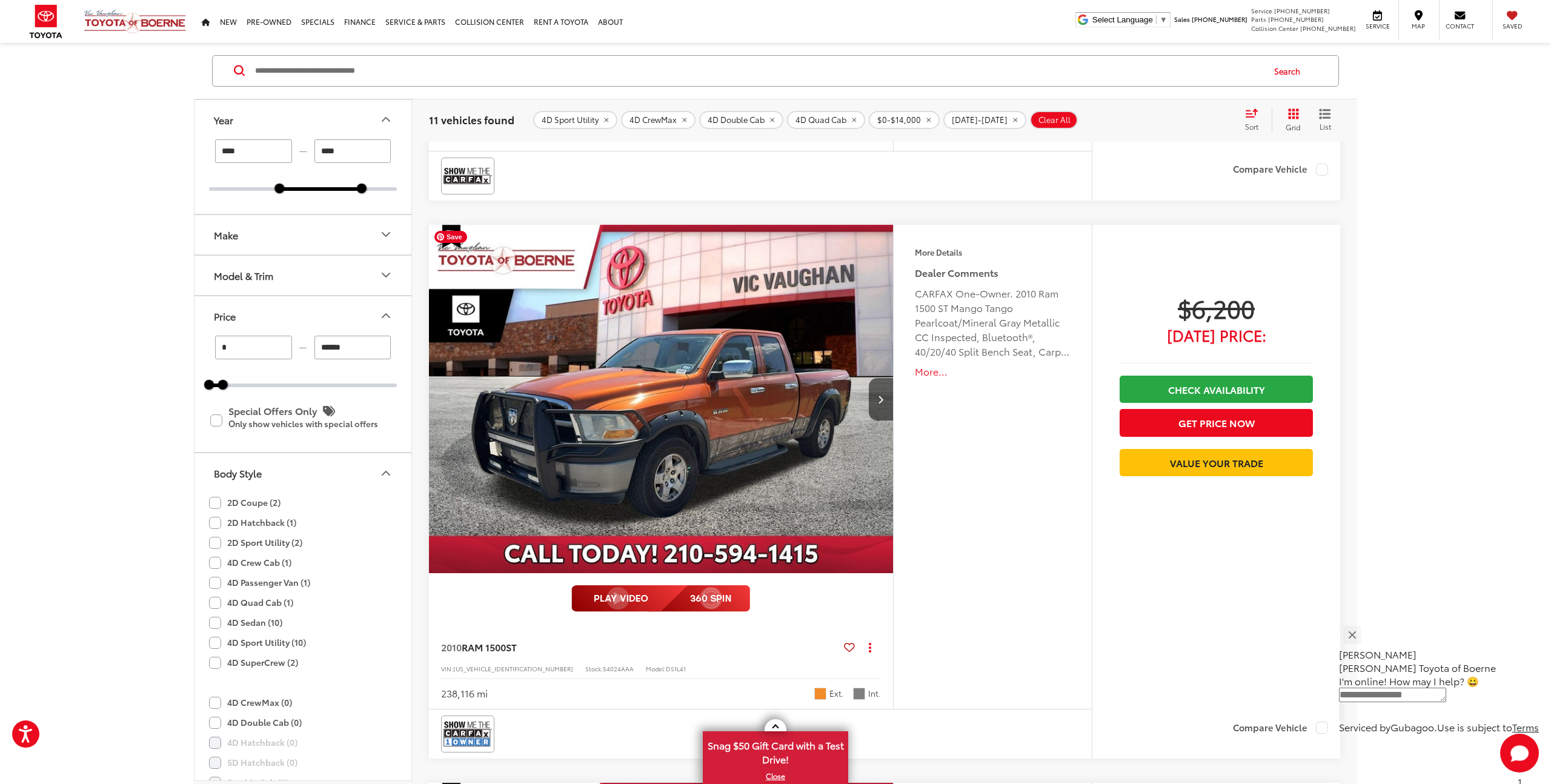
click at [713, 413] on img "2010 RAM 1500 ST 0" at bounding box center [661, 400] width 466 height 349
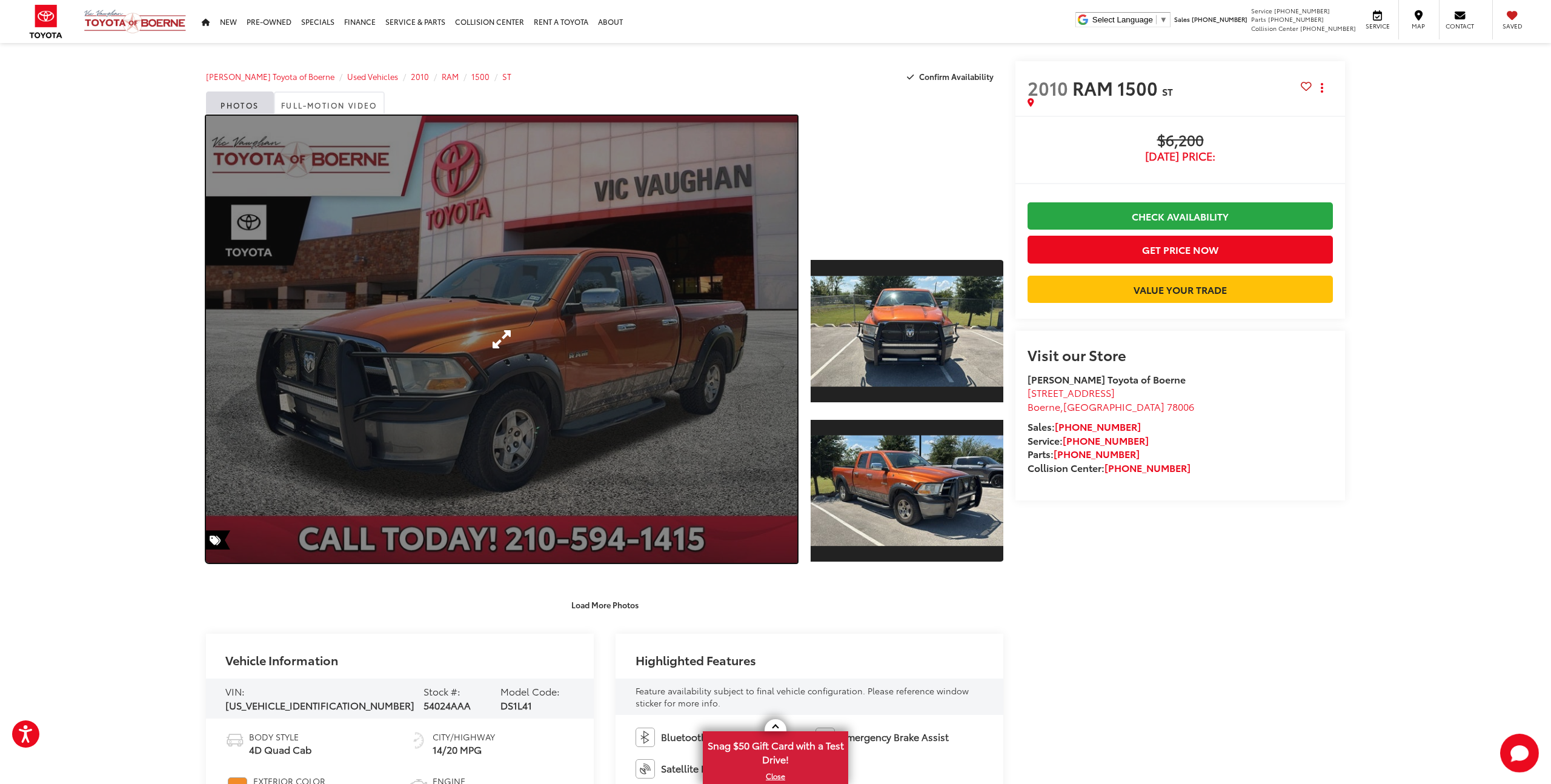
click at [611, 431] on link "Expand Photo 0" at bounding box center [501, 339] width 591 height 447
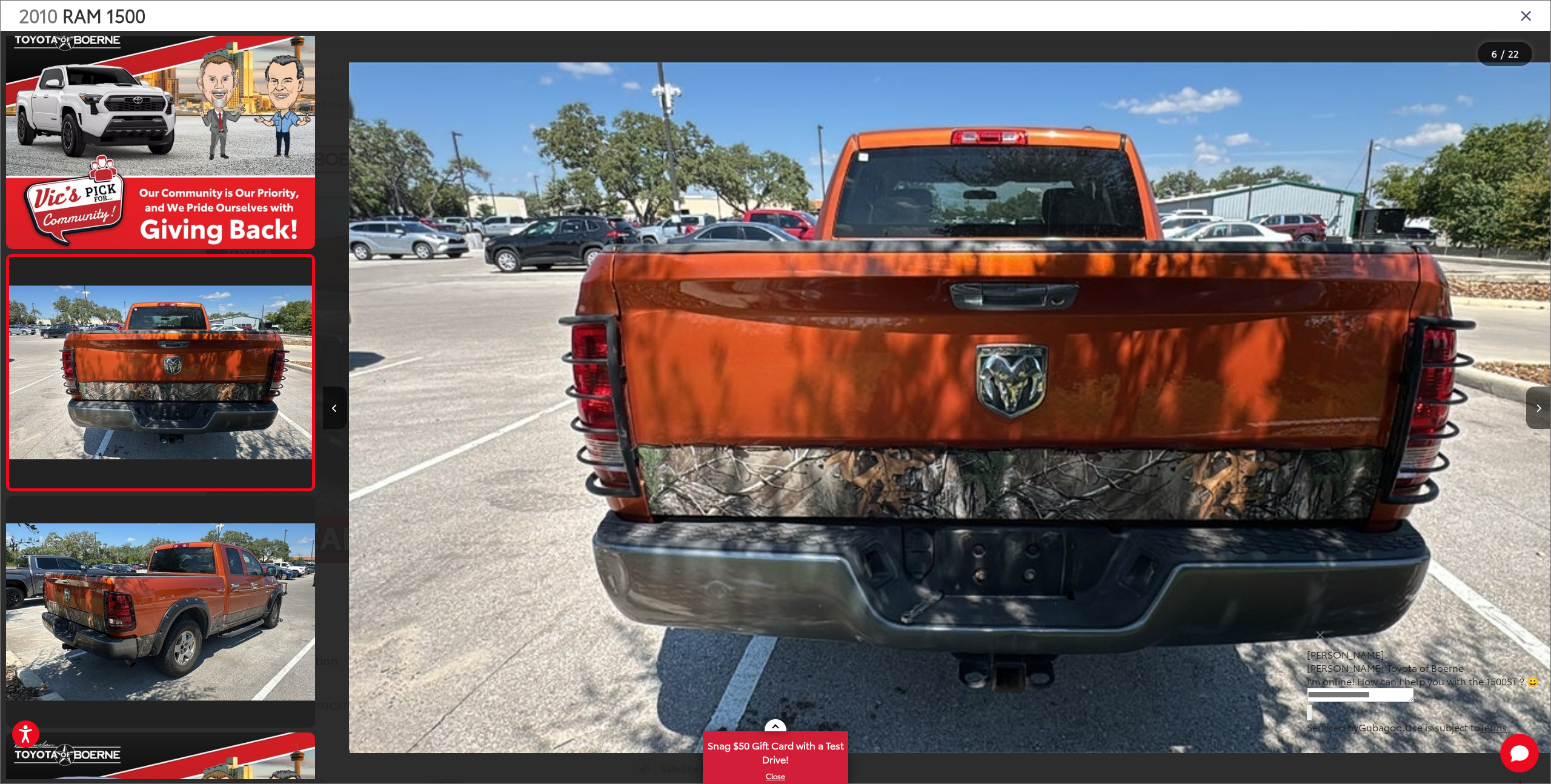
scroll to position [0, 6132]
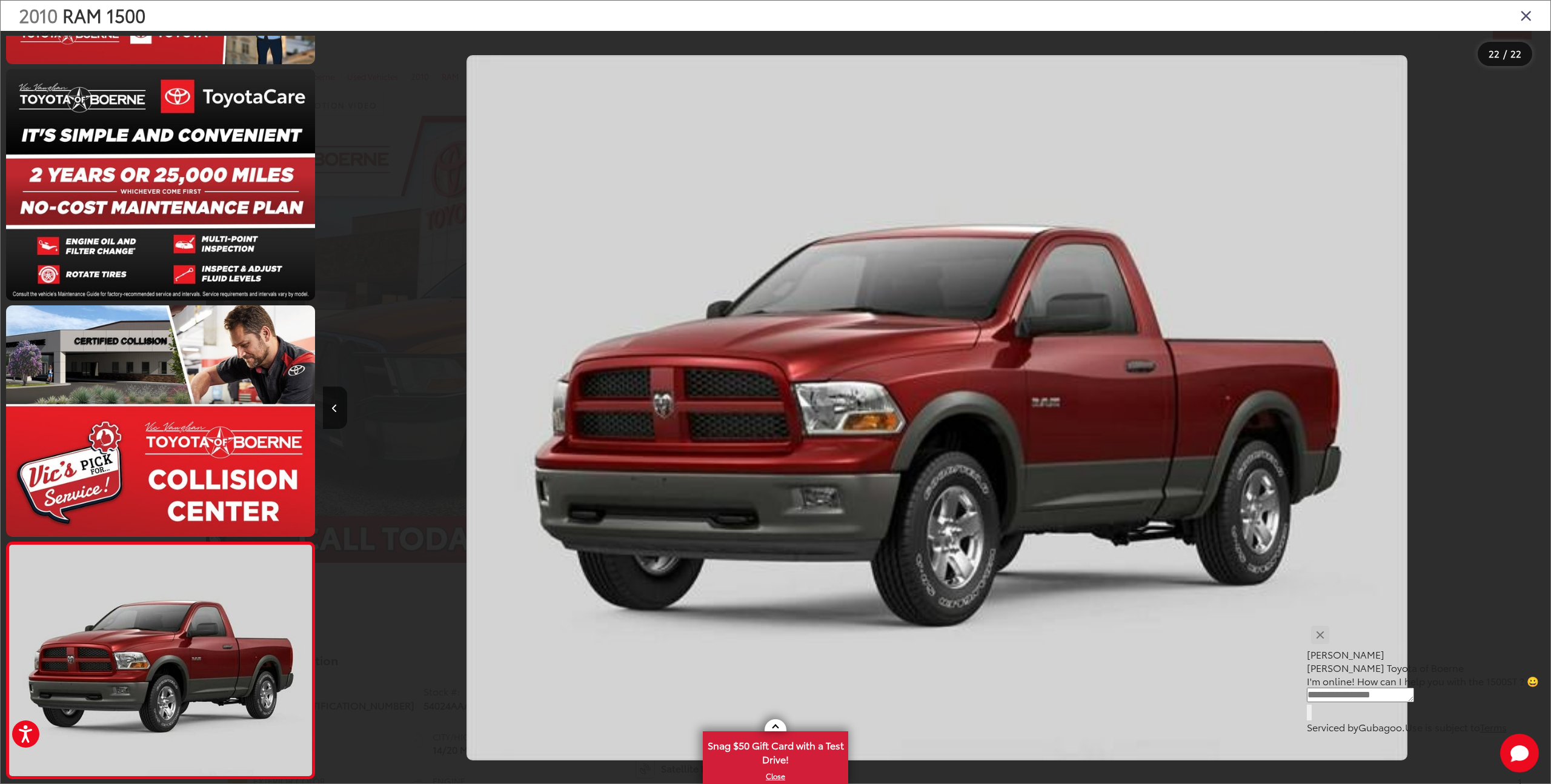
click at [1528, 11] on icon "Close gallery" at bounding box center [1527, 15] width 12 height 16
